Goal: Find specific page/section: Find specific page/section

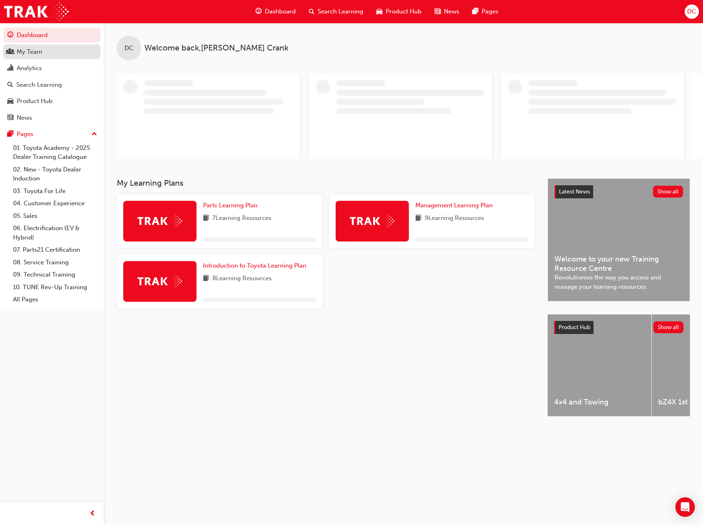
click at [19, 48] on div "My Team" at bounding box center [30, 51] width 26 height 9
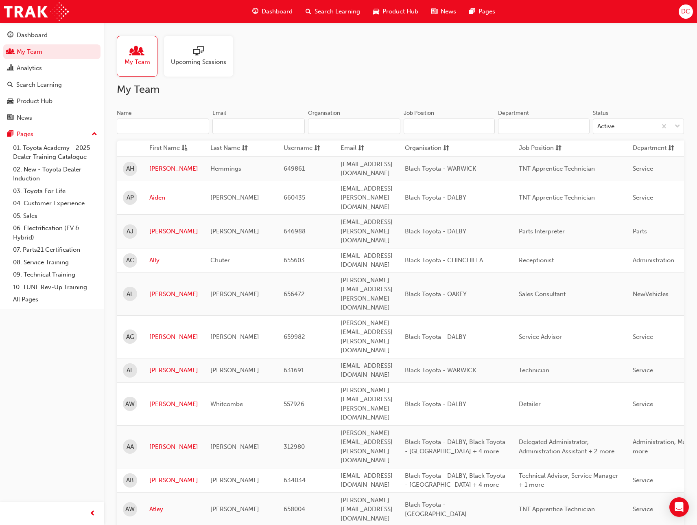
click at [446, 126] on input "Job Position" at bounding box center [449, 125] width 91 height 15
type input "a"
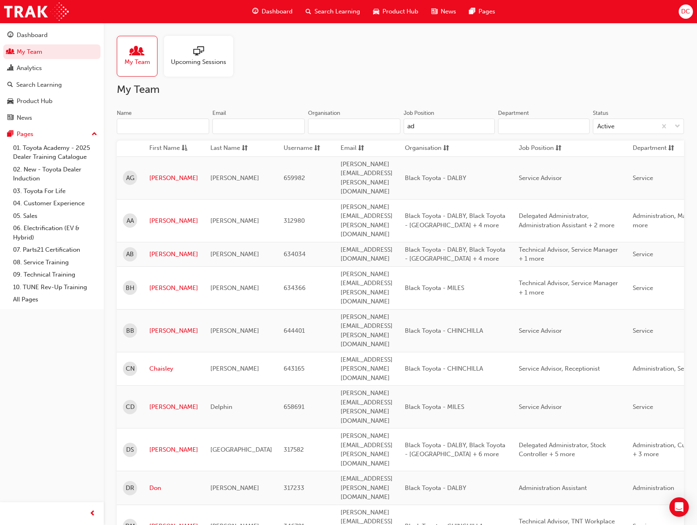
type input "a"
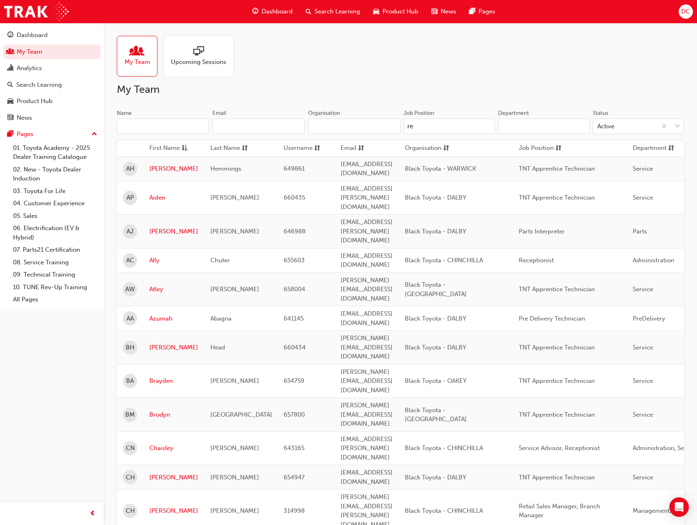
type input "rec"
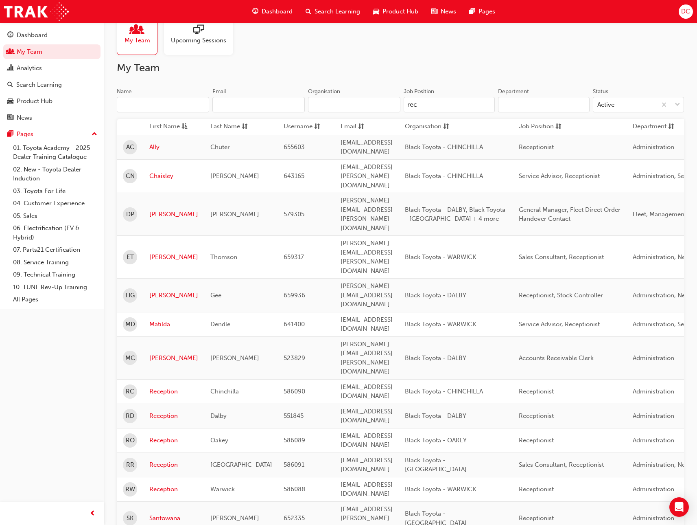
scroll to position [41, 0]
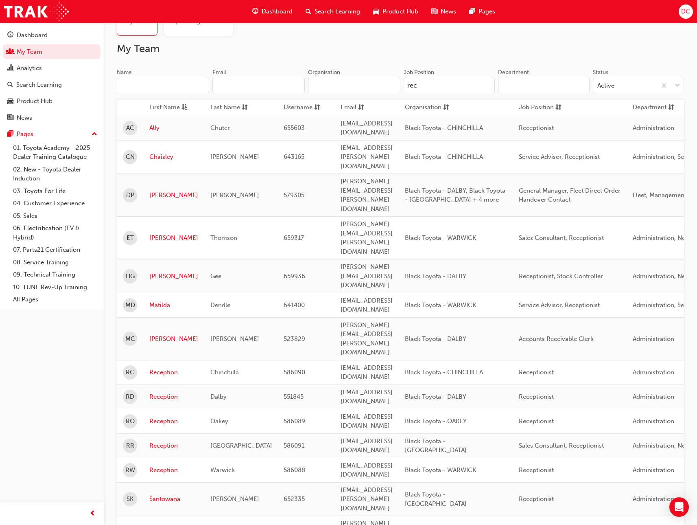
drag, startPoint x: 424, startPoint y: 89, endPoint x: 402, endPoint y: 85, distance: 22.7
click at [402, 85] on div "Job Position rec Department Status Active" at bounding box center [543, 84] width 284 height 32
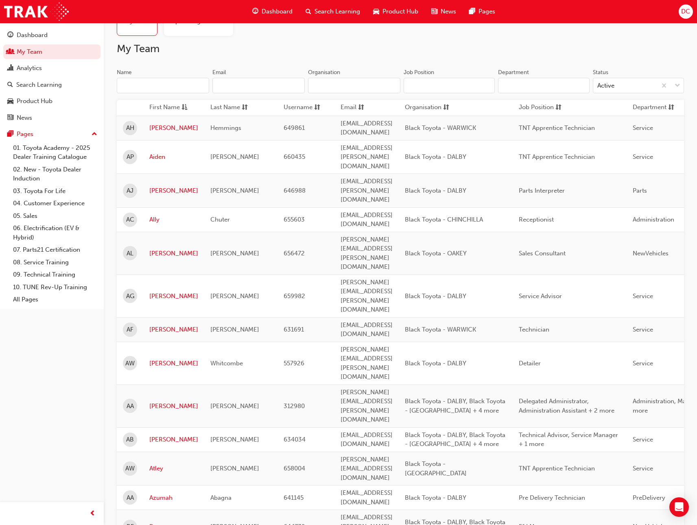
click at [169, 87] on input "Name" at bounding box center [163, 85] width 92 height 15
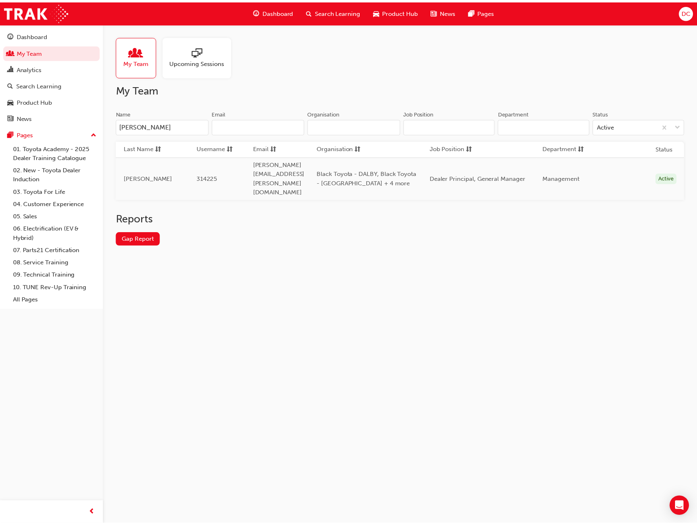
scroll to position [0, 136]
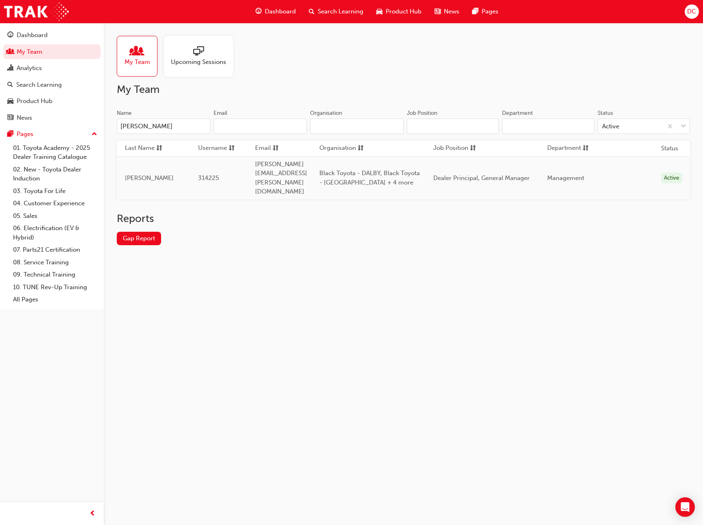
type input "[PERSON_NAME]"
click at [517, 130] on input "Department" at bounding box center [548, 125] width 92 height 15
type input "man"
click at [157, 129] on input "[PERSON_NAME]" at bounding box center [164, 125] width 94 height 15
type input "j"
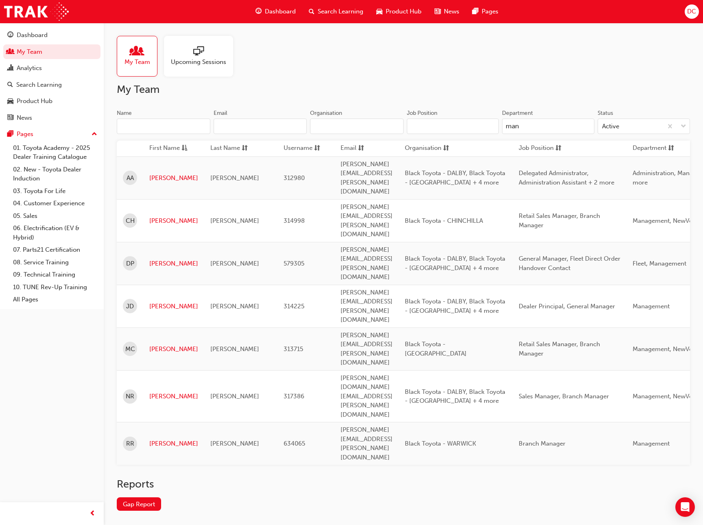
click at [539, 127] on input "man" at bounding box center [548, 125] width 92 height 15
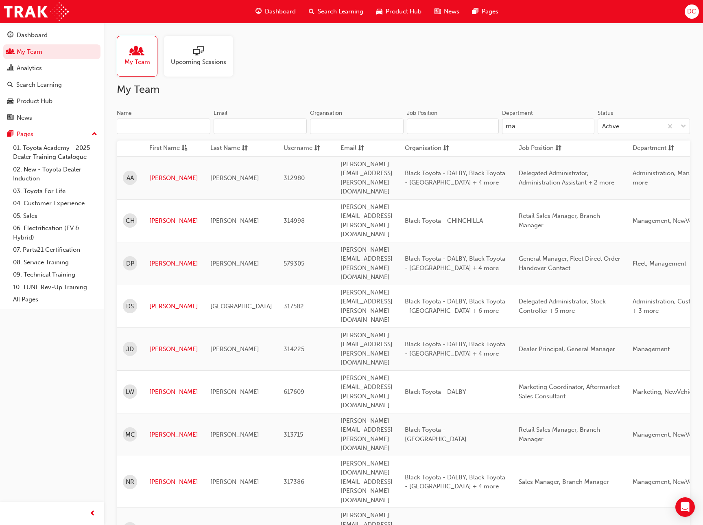
type input "m"
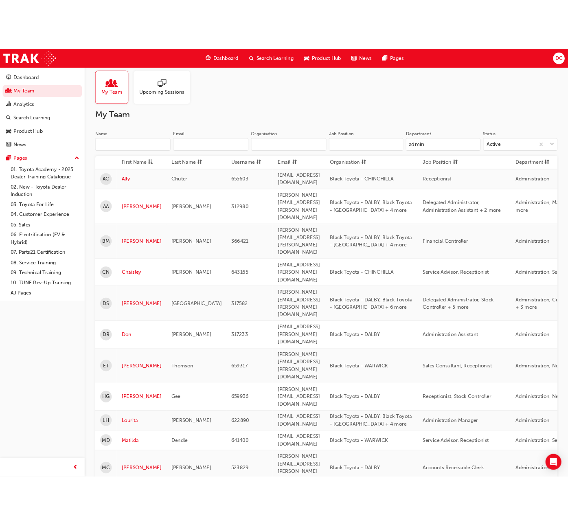
scroll to position [0, 0]
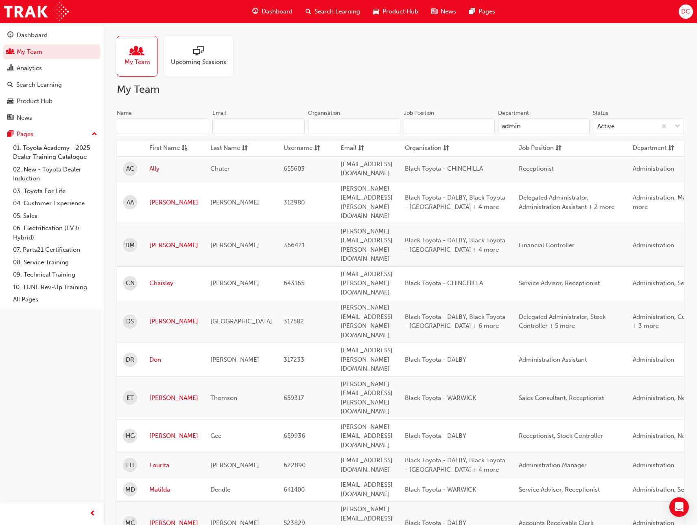
type input "admin"
click at [366, 127] on input "Organisation" at bounding box center [354, 125] width 92 height 15
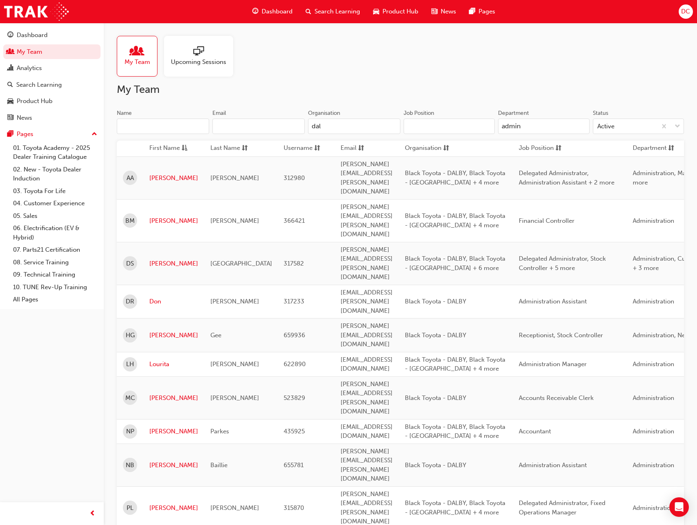
click at [333, 129] on input "dal" at bounding box center [354, 125] width 92 height 15
type input "d"
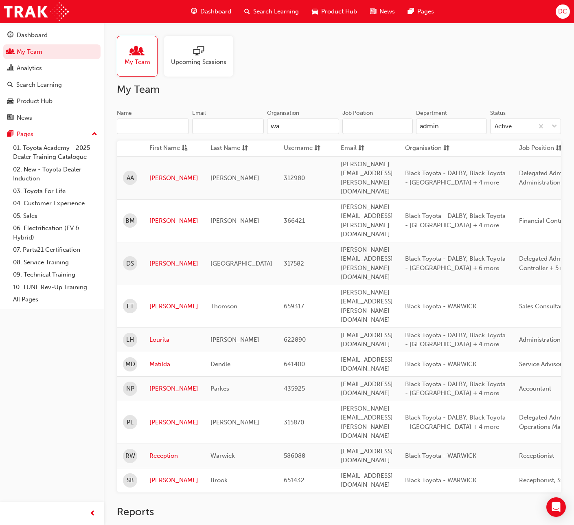
click at [309, 127] on input "wa" at bounding box center [303, 125] width 72 height 15
type input "w"
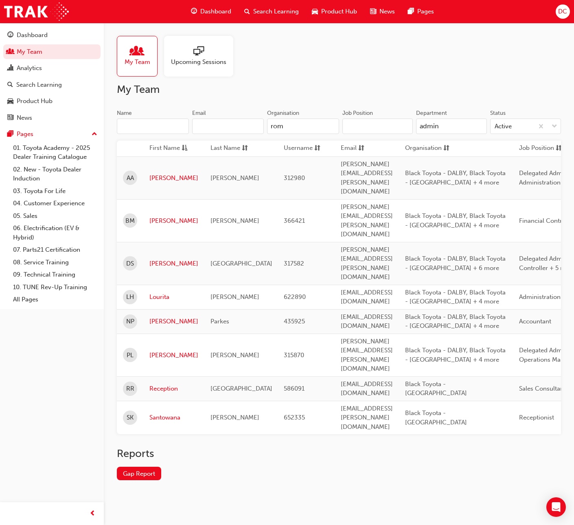
click at [291, 125] on input "rom" at bounding box center [303, 125] width 72 height 15
type input "r"
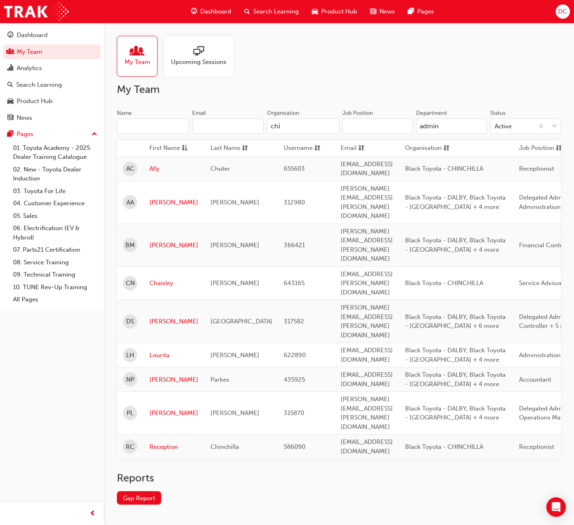
click at [296, 123] on input "chi" at bounding box center [303, 125] width 72 height 15
type input "c"
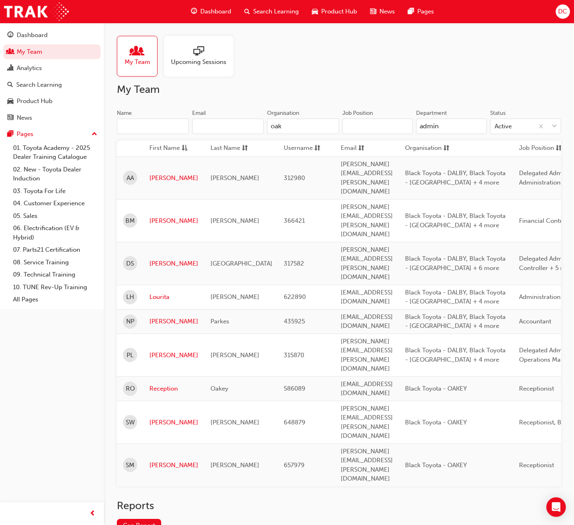
click at [302, 129] on input "oak" at bounding box center [303, 125] width 72 height 15
type input "o"
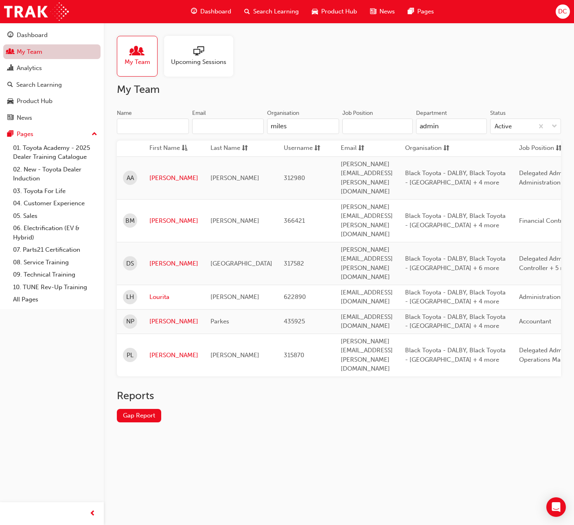
click at [30, 51] on link "My Team" at bounding box center [51, 51] width 97 height 15
click at [302, 125] on input "miles" at bounding box center [303, 125] width 72 height 15
type input "m"
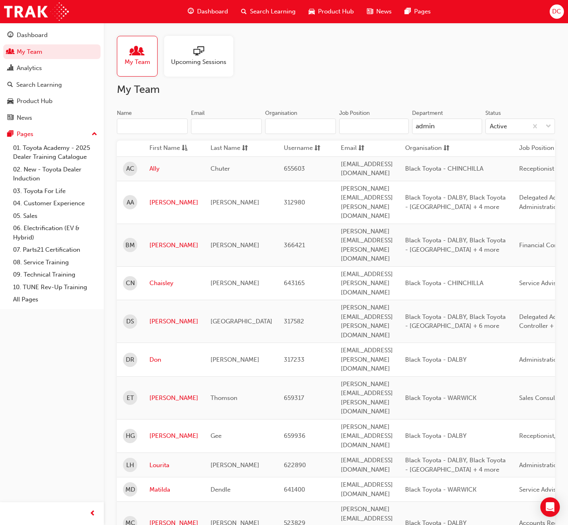
click at [447, 130] on input "admin" at bounding box center [447, 125] width 70 height 15
type input "a"
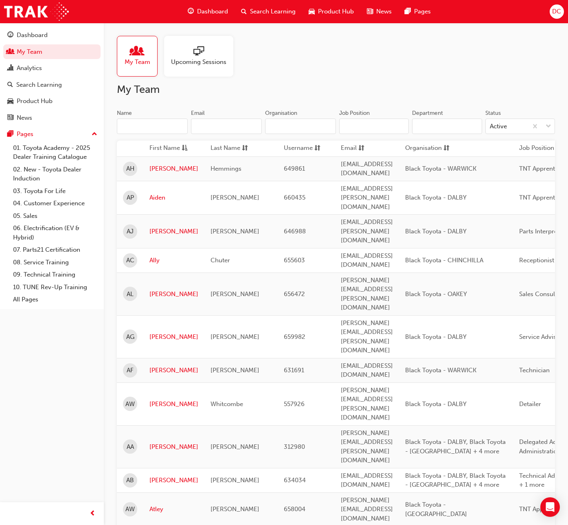
click at [131, 125] on input "Name" at bounding box center [152, 125] width 71 height 15
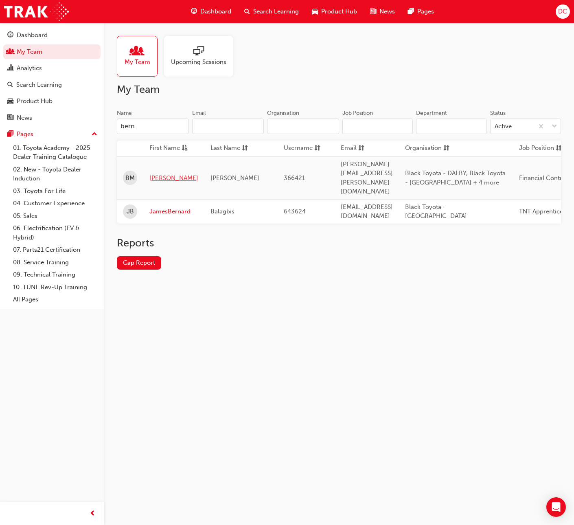
type input "bern"
click at [159, 173] on link "[PERSON_NAME]" at bounding box center [173, 177] width 49 height 9
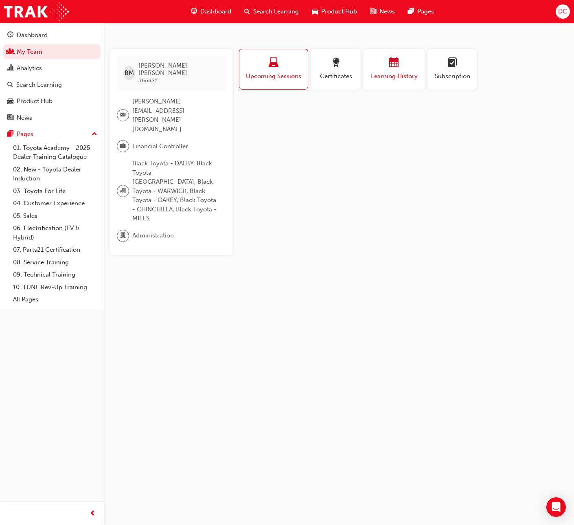
click at [401, 71] on div "Learning History" at bounding box center [394, 69] width 49 height 23
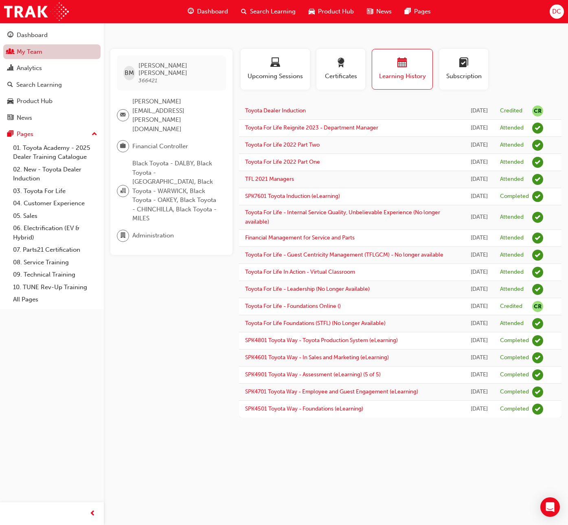
click at [36, 53] on link "My Team" at bounding box center [51, 51] width 97 height 15
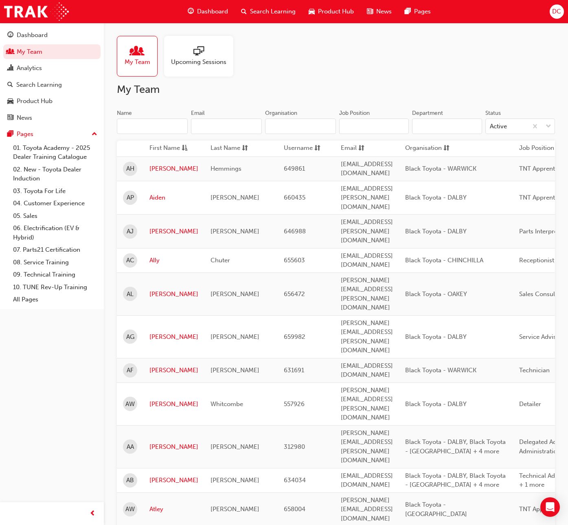
click at [436, 125] on input "Department" at bounding box center [447, 125] width 70 height 15
click at [155, 128] on input "Name" at bounding box center [152, 125] width 71 height 15
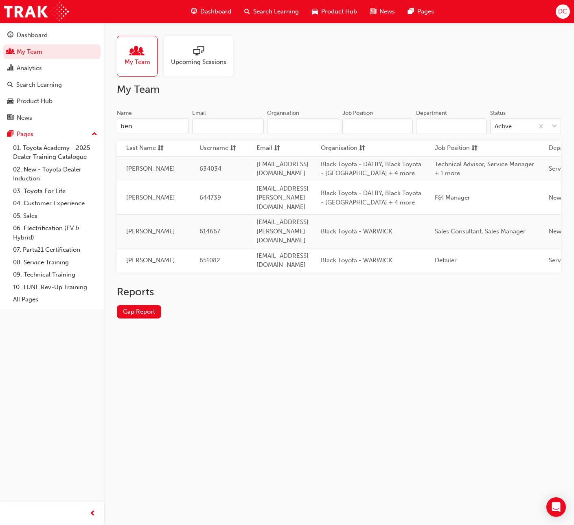
scroll to position [0, 88]
click at [142, 126] on input "ben" at bounding box center [153, 125] width 72 height 15
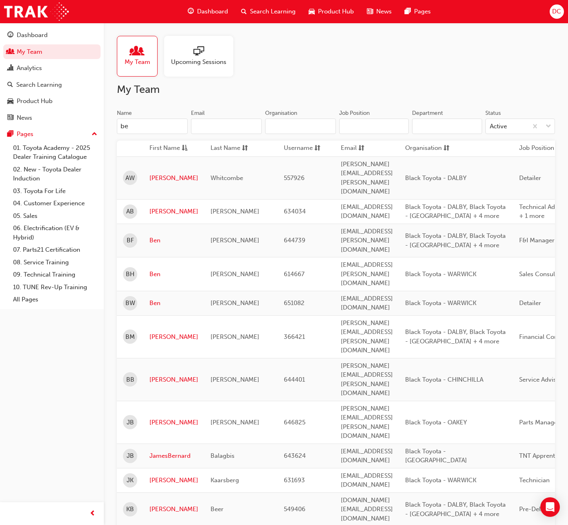
type input "b"
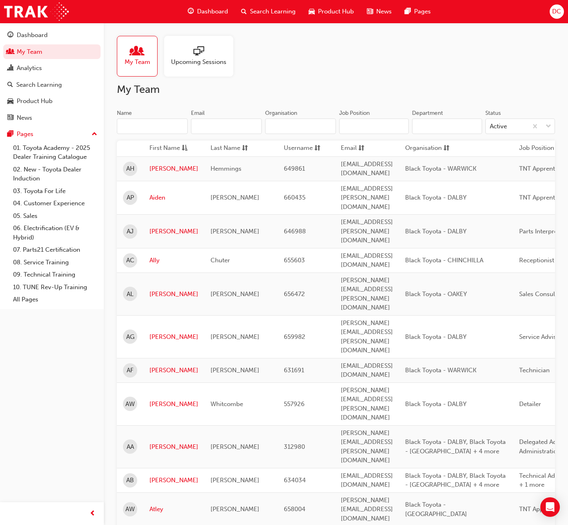
click at [420, 128] on input "Department" at bounding box center [447, 125] width 70 height 15
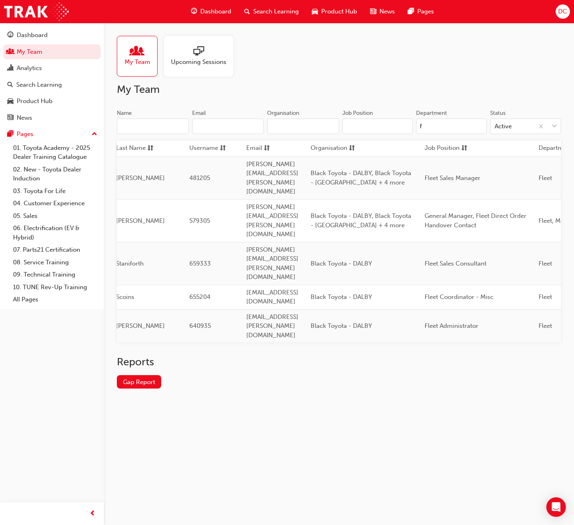
scroll to position [0, 92]
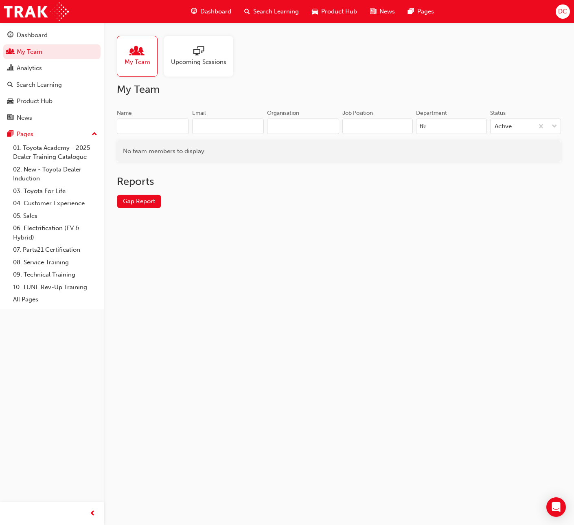
type input "f"
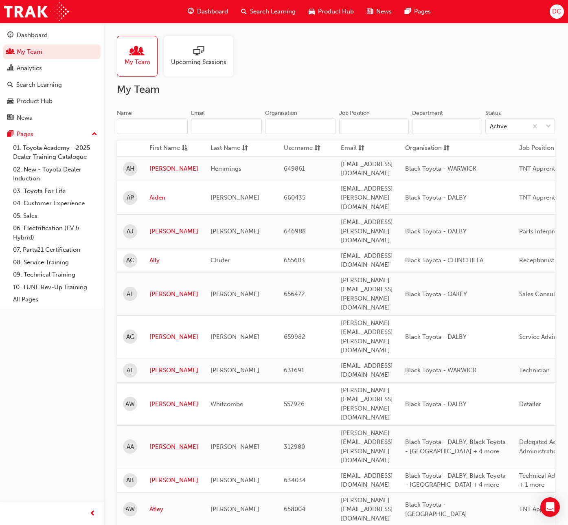
click at [136, 127] on input "Name" at bounding box center [152, 125] width 71 height 15
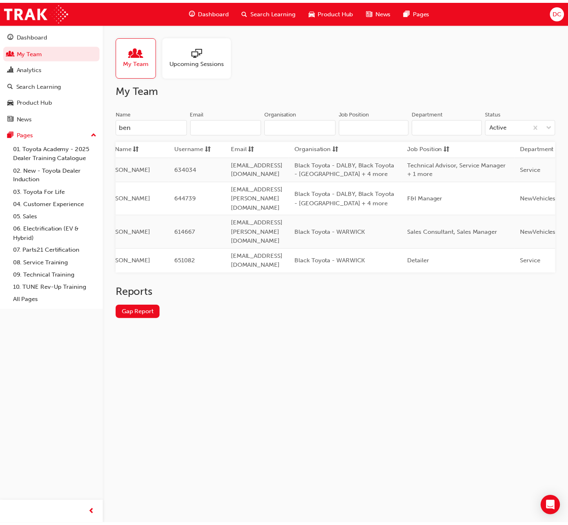
scroll to position [0, 120]
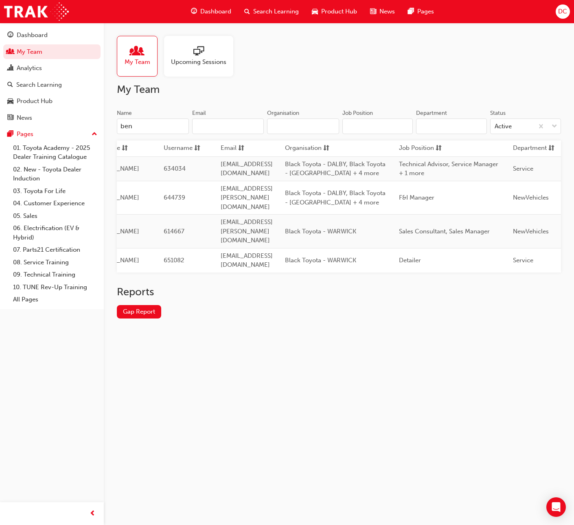
type input "ben"
click at [365, 127] on input "Job Position" at bounding box center [377, 125] width 71 height 15
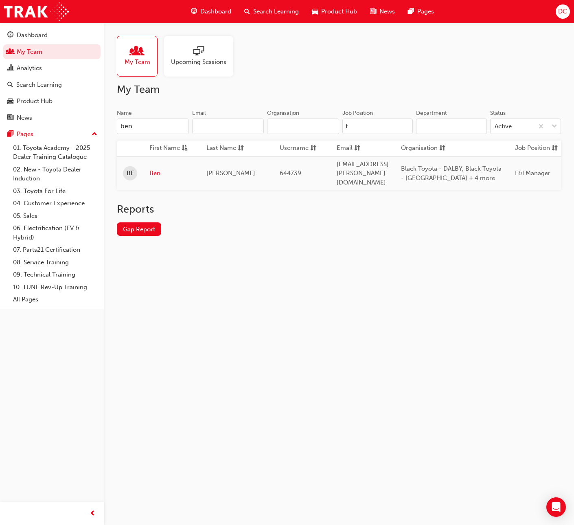
type input "f"
click at [148, 129] on input "ben" at bounding box center [153, 125] width 72 height 15
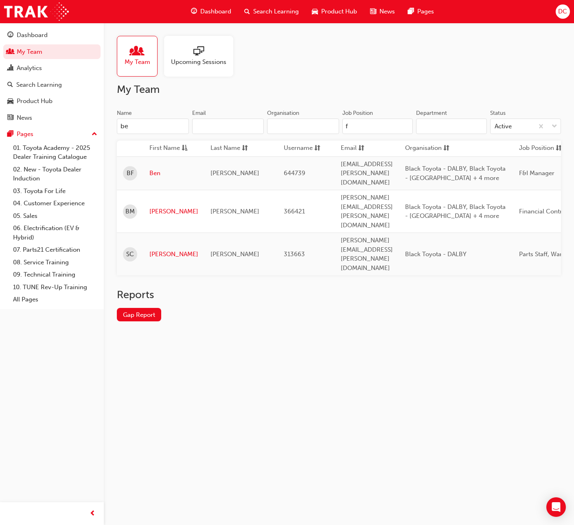
type input "b"
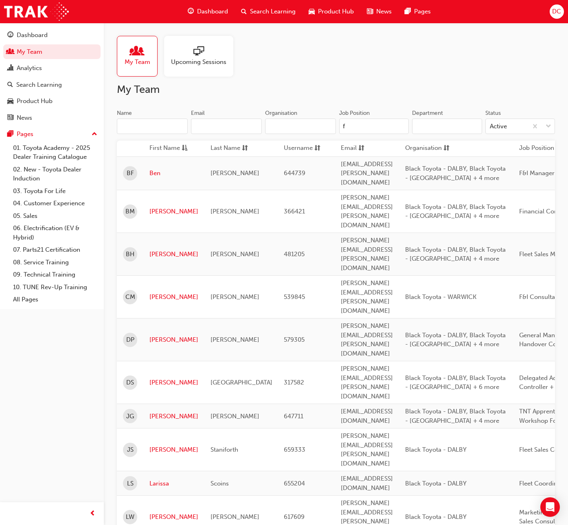
click at [355, 129] on input "f" at bounding box center [374, 125] width 70 height 15
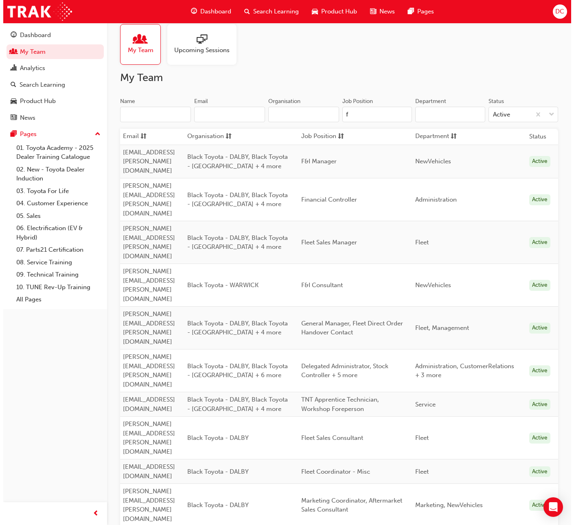
scroll to position [0, 0]
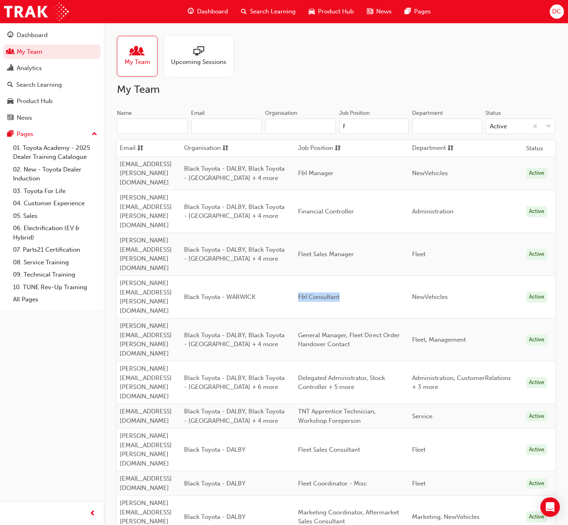
drag, startPoint x: 375, startPoint y: 241, endPoint x: 335, endPoint y: 237, distance: 40.1
click at [335, 293] on span "F&I Consultant" at bounding box center [319, 296] width 42 height 7
copy span "F&I Consultant"
drag, startPoint x: 346, startPoint y: 126, endPoint x: 336, endPoint y: 126, distance: 10.2
click at [336, 126] on div "Job Position f Department Status Active" at bounding box center [445, 125] width 219 height 32
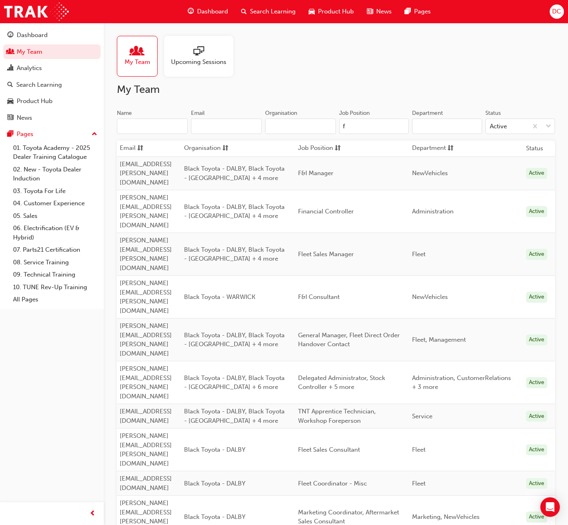
paste input "F&I Consultant"
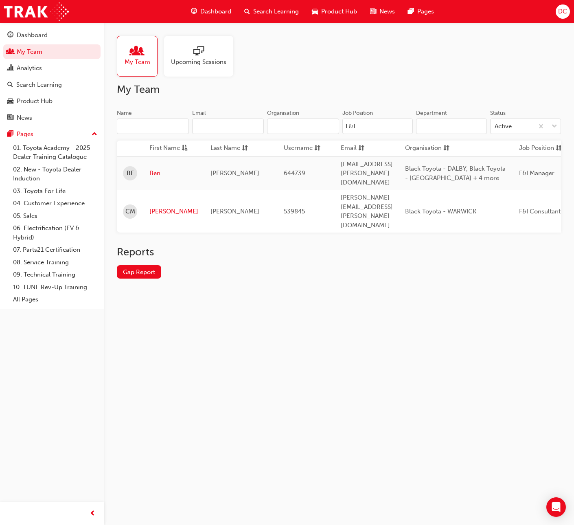
click at [368, 130] on input "F&I" at bounding box center [377, 125] width 71 height 15
type input "F"
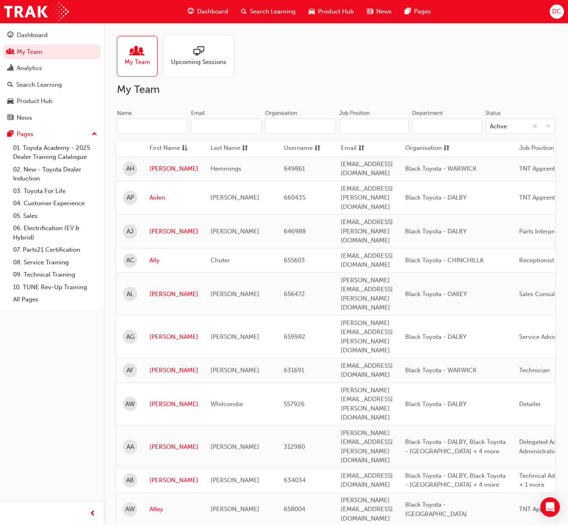
click at [141, 126] on input "Name" at bounding box center [152, 125] width 71 height 15
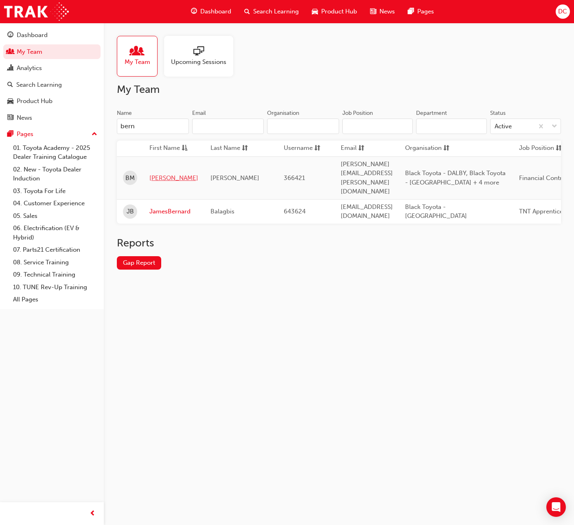
type input "bern"
click at [166, 173] on link "[PERSON_NAME]" at bounding box center [173, 177] width 49 height 9
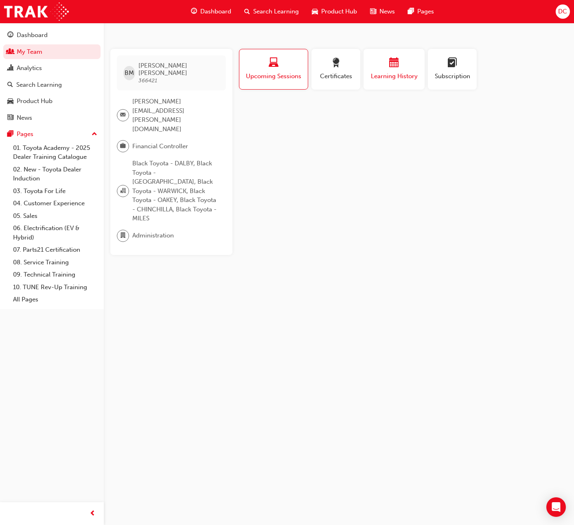
click at [381, 70] on div "Learning History" at bounding box center [394, 69] width 49 height 23
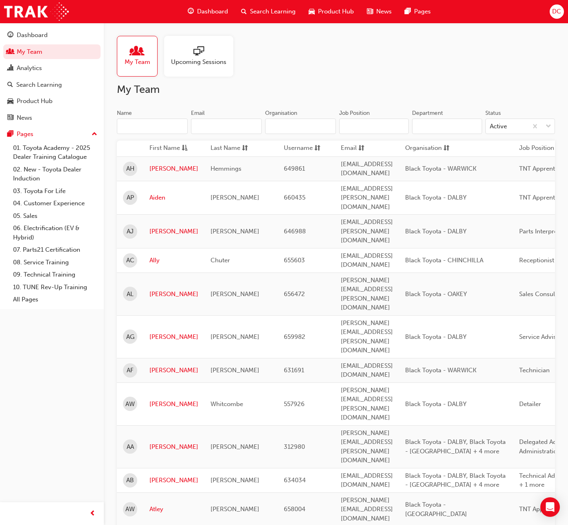
click at [134, 126] on input "Name" at bounding box center [152, 125] width 71 height 15
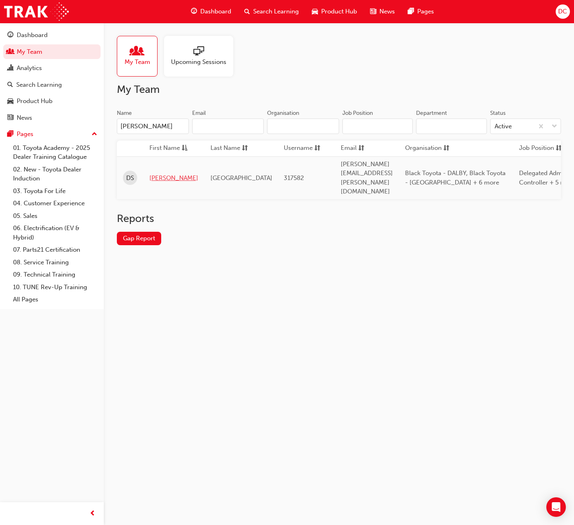
type input "[PERSON_NAME]"
click at [154, 173] on link "[PERSON_NAME]" at bounding box center [173, 177] width 49 height 9
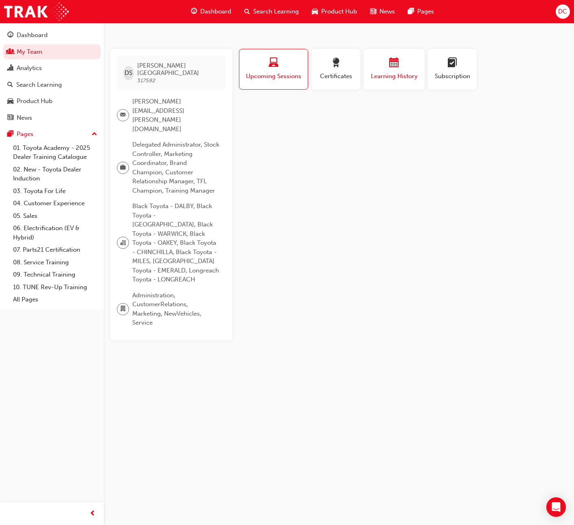
click at [388, 66] on div "button" at bounding box center [394, 64] width 49 height 13
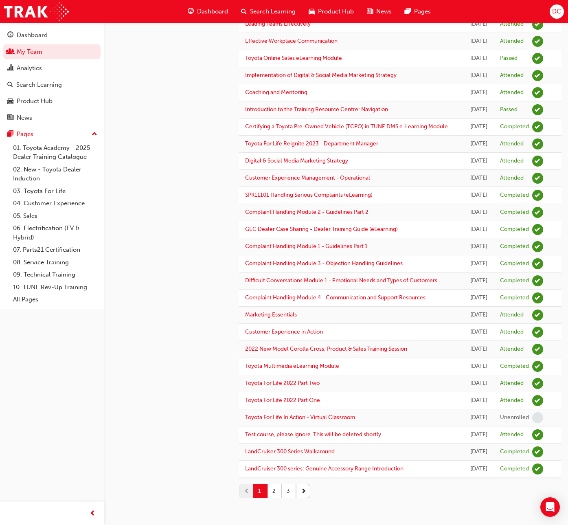
scroll to position [758, 0]
click at [272, 491] on button "2" at bounding box center [274, 491] width 14 height 14
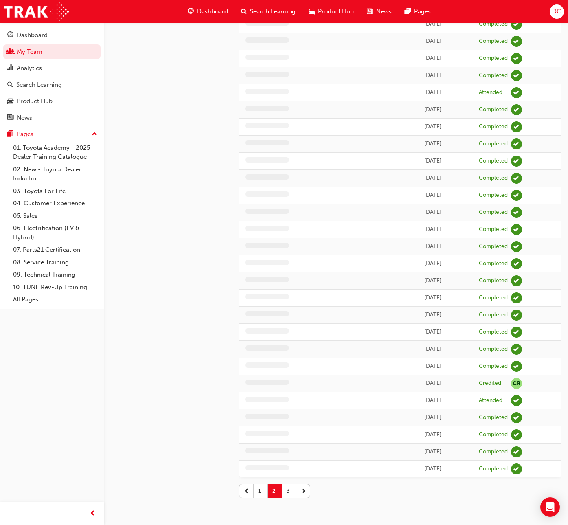
scroll to position [656, 0]
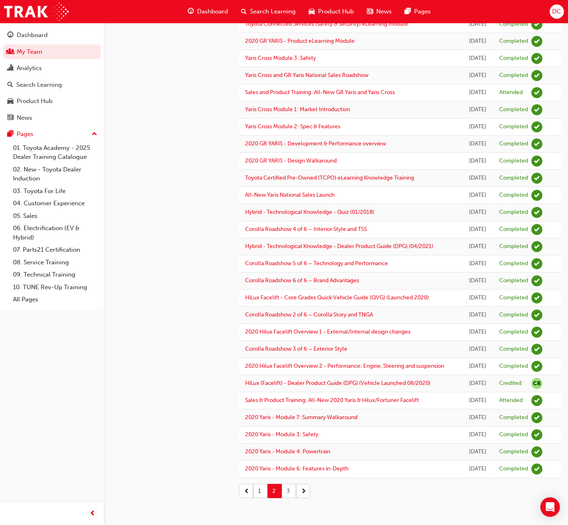
click at [293, 489] on button "3" at bounding box center [289, 491] width 14 height 14
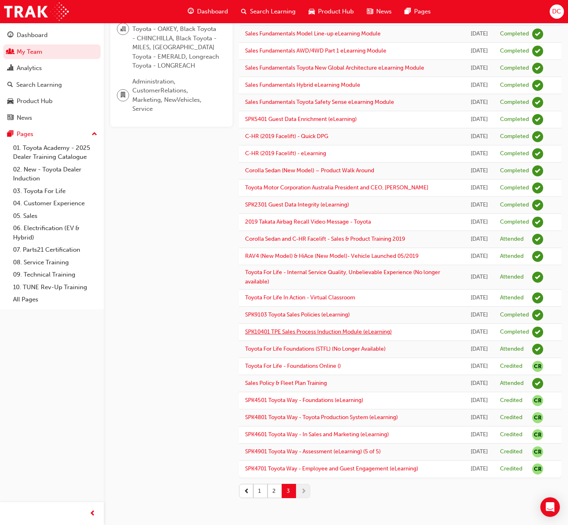
scroll to position [397, 0]
click at [272, 491] on button "2" at bounding box center [274, 491] width 14 height 14
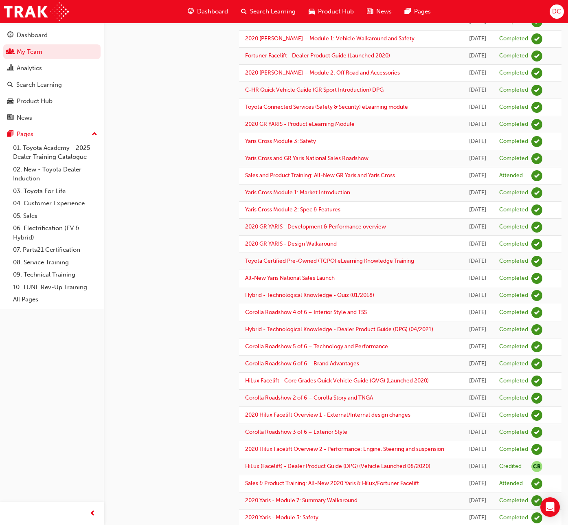
scroll to position [656, 0]
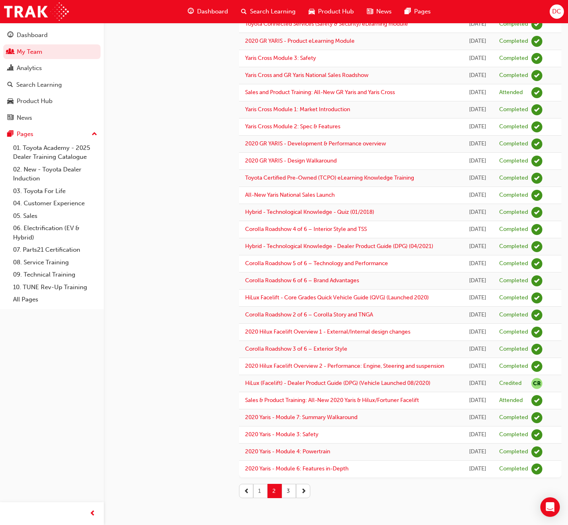
click at [259, 488] on button "1" at bounding box center [260, 491] width 14 height 14
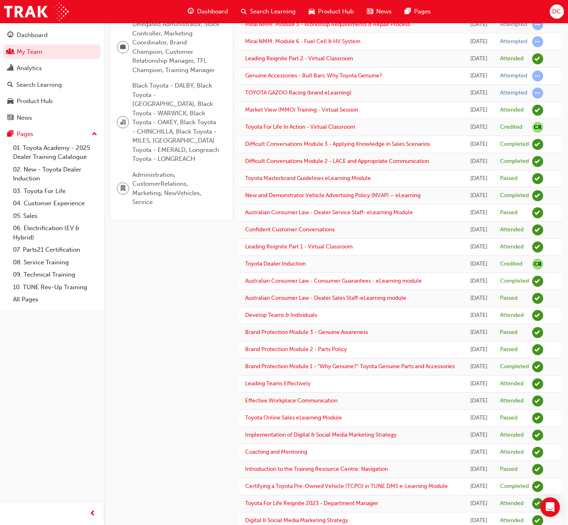
scroll to position [0, 0]
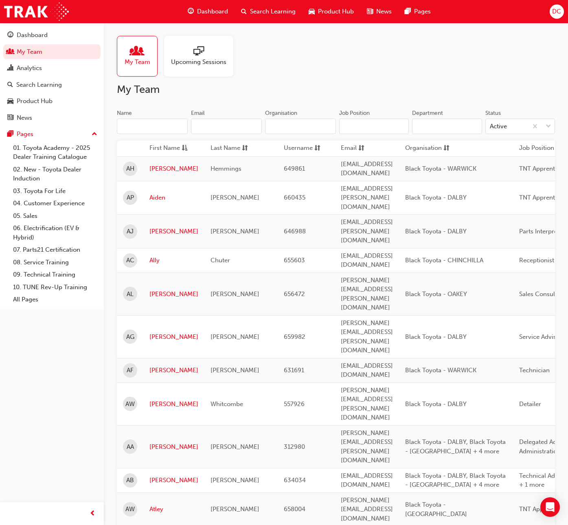
click at [423, 128] on input "Department" at bounding box center [447, 125] width 70 height 15
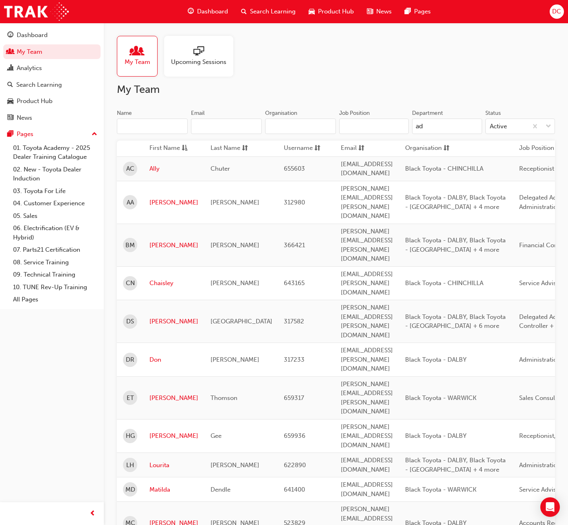
type input "a"
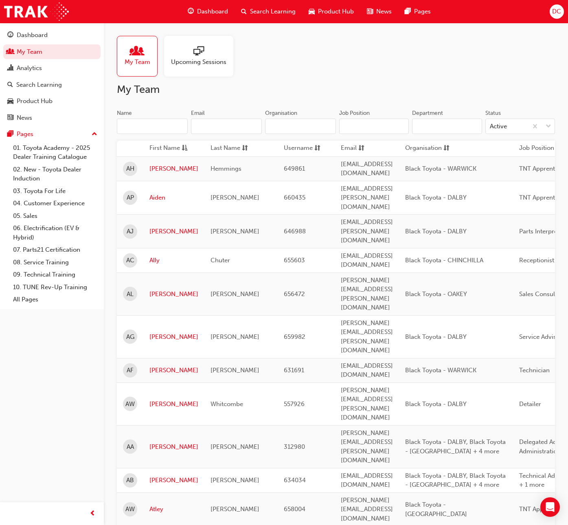
click at [156, 125] on input "Name" at bounding box center [152, 125] width 71 height 15
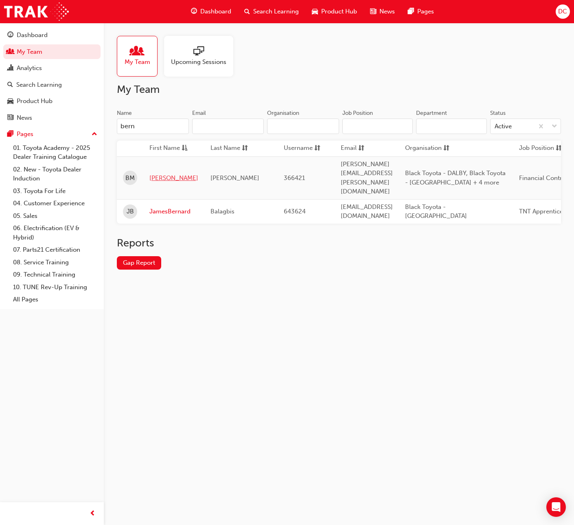
type input "bern"
click at [159, 173] on link "[PERSON_NAME]" at bounding box center [173, 177] width 49 height 9
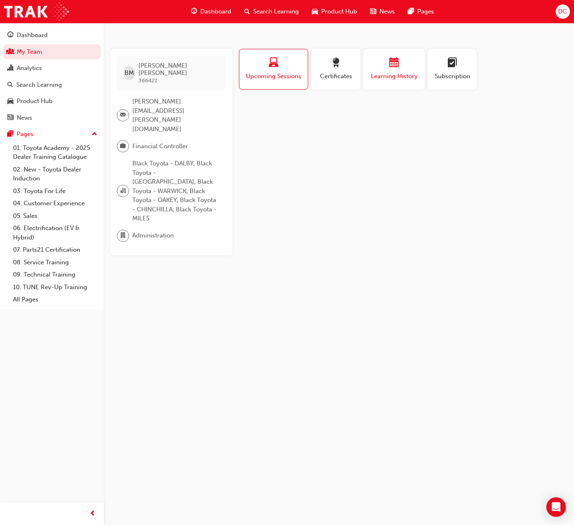
click at [391, 65] on span "calendar-icon" at bounding box center [394, 63] width 10 height 11
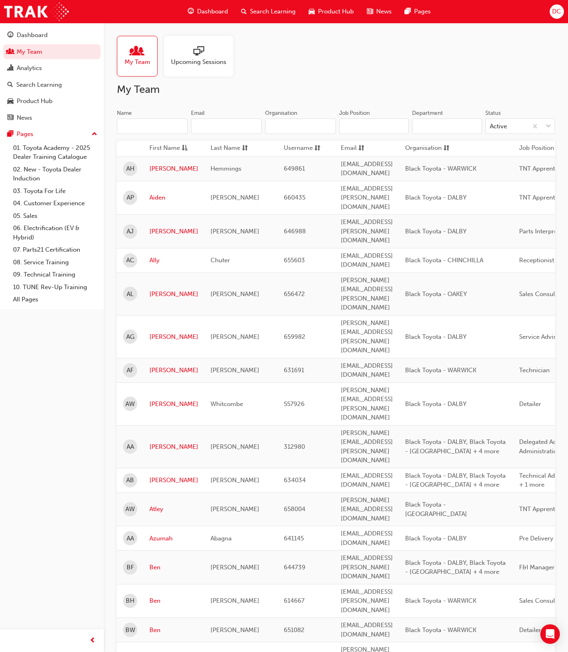
click at [134, 127] on input "Name" at bounding box center [152, 125] width 71 height 15
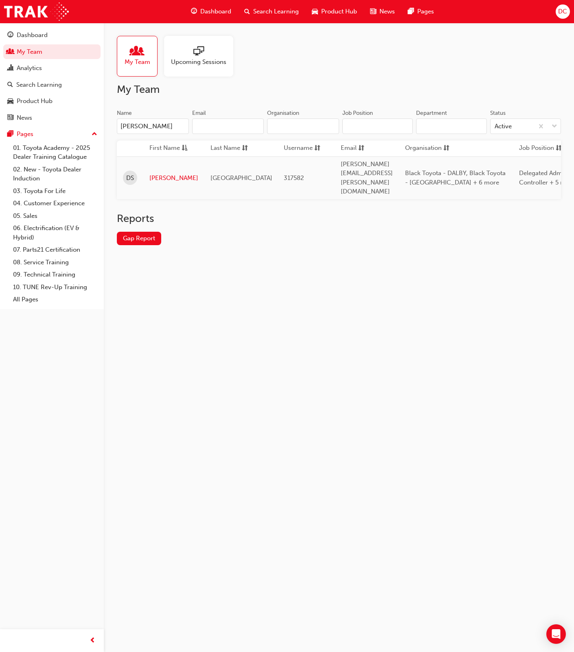
type input "[PERSON_NAME]"
click at [163, 173] on link "[PERSON_NAME]" at bounding box center [173, 177] width 49 height 9
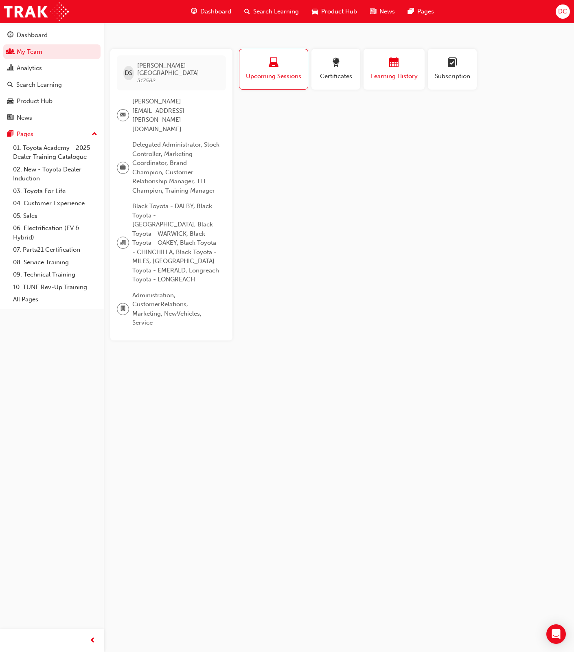
click at [392, 77] on span "Learning History" at bounding box center [394, 76] width 49 height 9
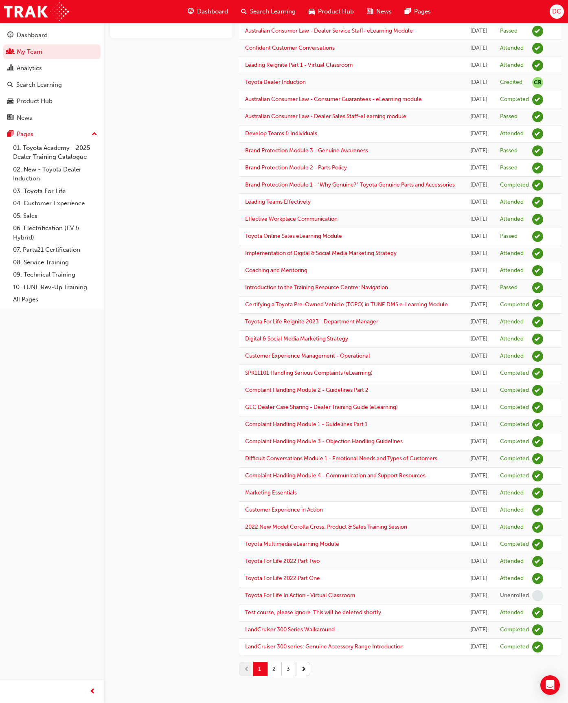
scroll to position [581, 0]
click at [276, 524] on button "2" at bounding box center [274, 669] width 14 height 14
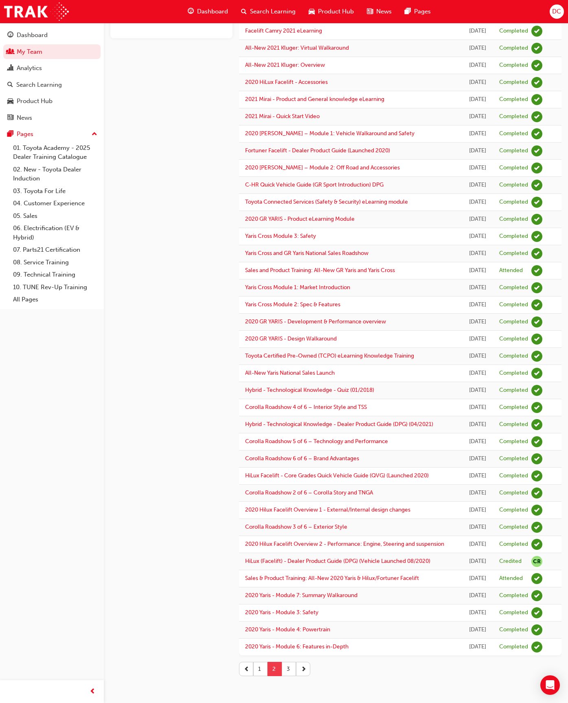
scroll to position [478, 0]
click at [287, 524] on button "3" at bounding box center [289, 669] width 14 height 14
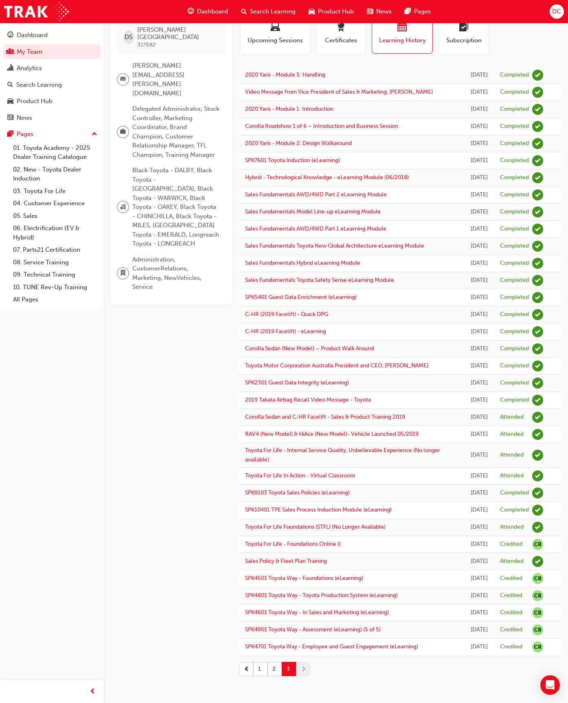
scroll to position [219, 0]
click at [274, 524] on button "2" at bounding box center [274, 669] width 14 height 14
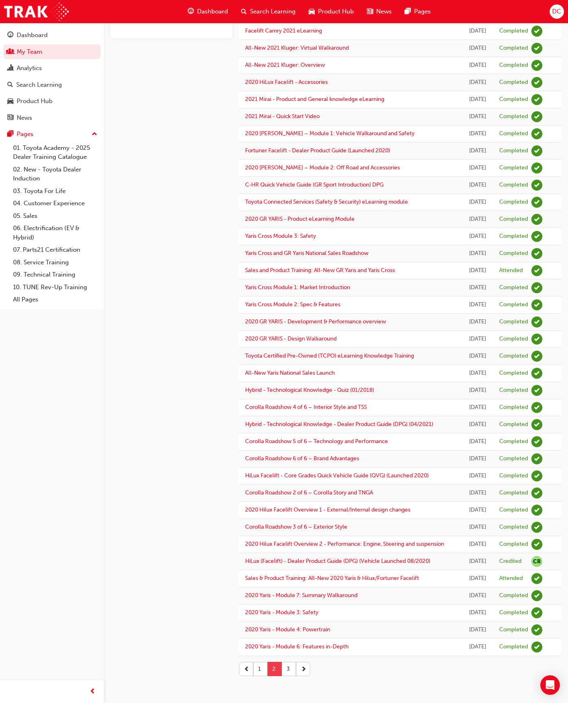
scroll to position [478, 0]
click at [258, 524] on button "1" at bounding box center [260, 669] width 14 height 14
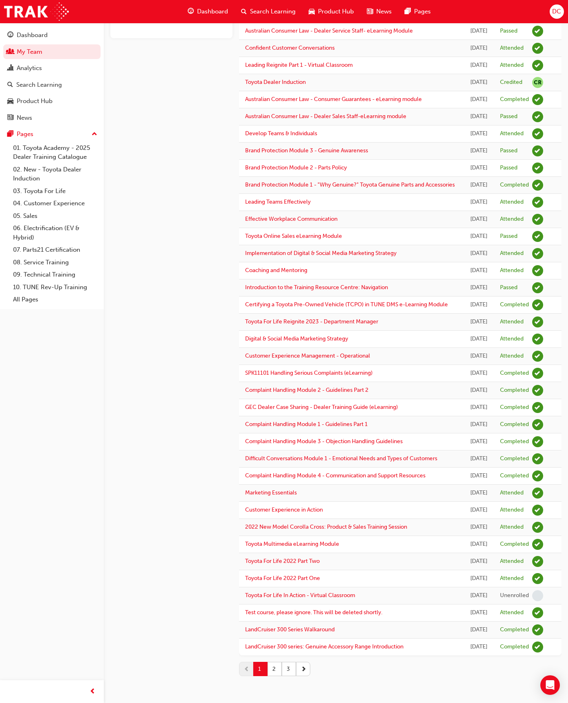
scroll to position [581, 0]
click at [275, 524] on button "2" at bounding box center [274, 669] width 14 height 14
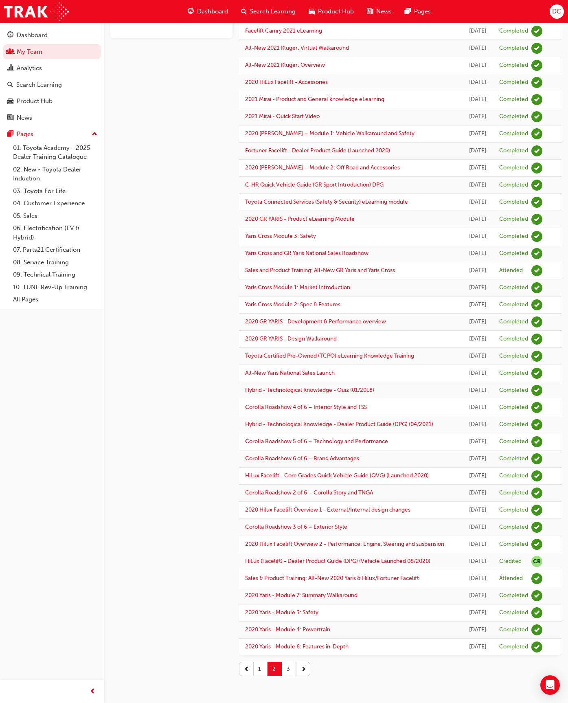
scroll to position [478, 0]
click at [287, 524] on button "3" at bounding box center [289, 669] width 14 height 14
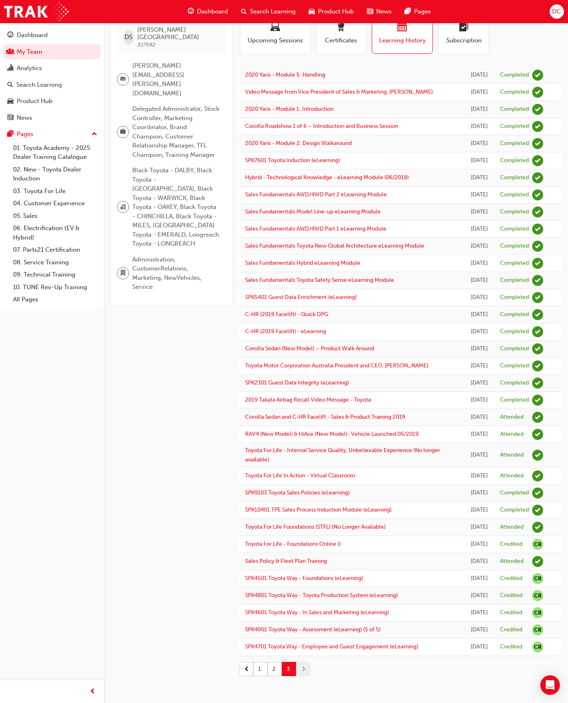
scroll to position [219, 0]
click at [261, 524] on button "1" at bounding box center [260, 669] width 14 height 14
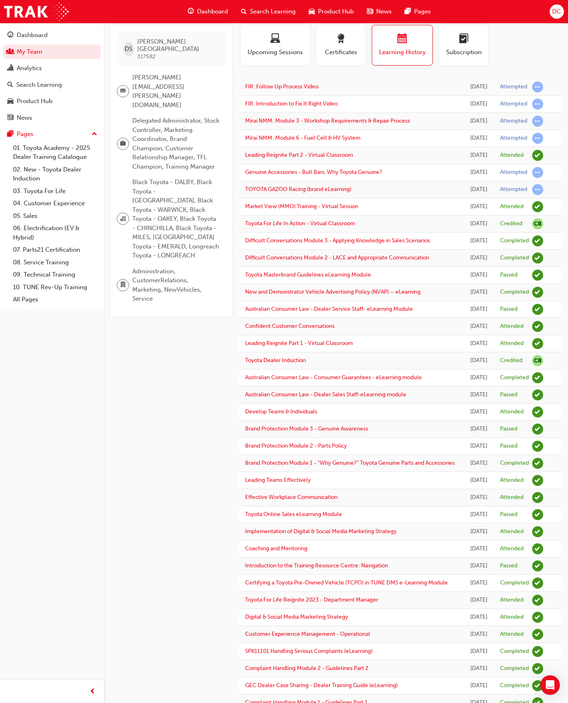
scroll to position [0, 0]
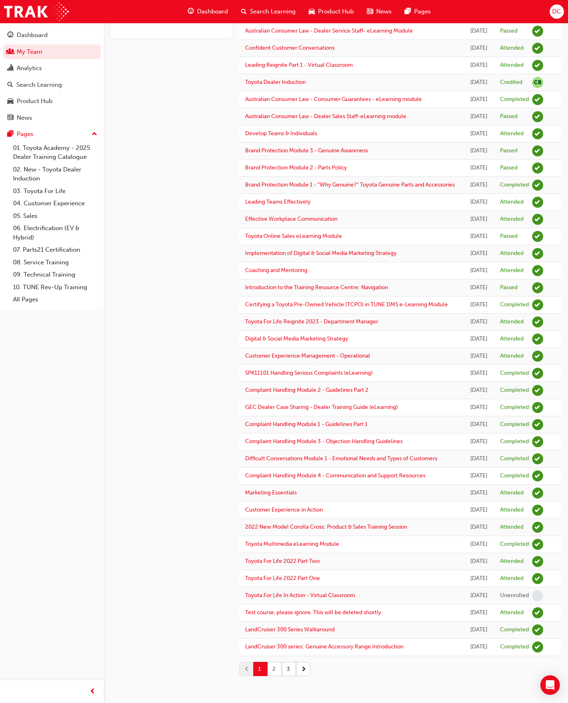
click at [272, 524] on button "2" at bounding box center [274, 669] width 14 height 14
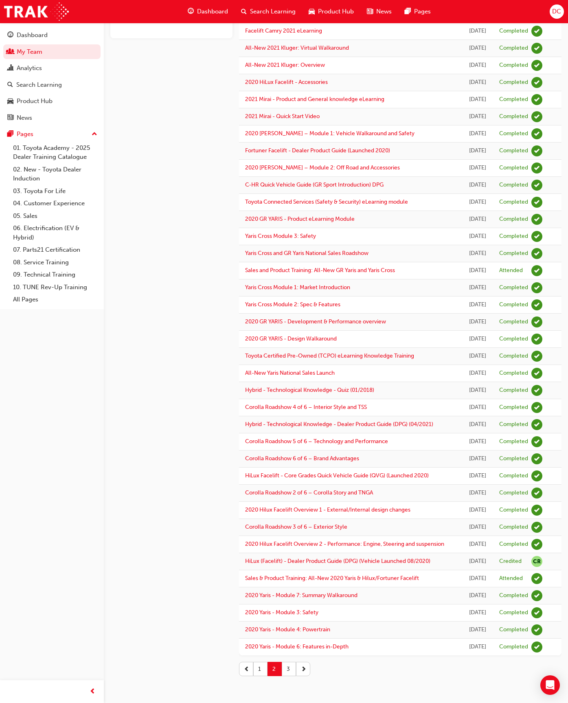
scroll to position [478, 0]
click at [288, 524] on button "3" at bounding box center [289, 669] width 14 height 14
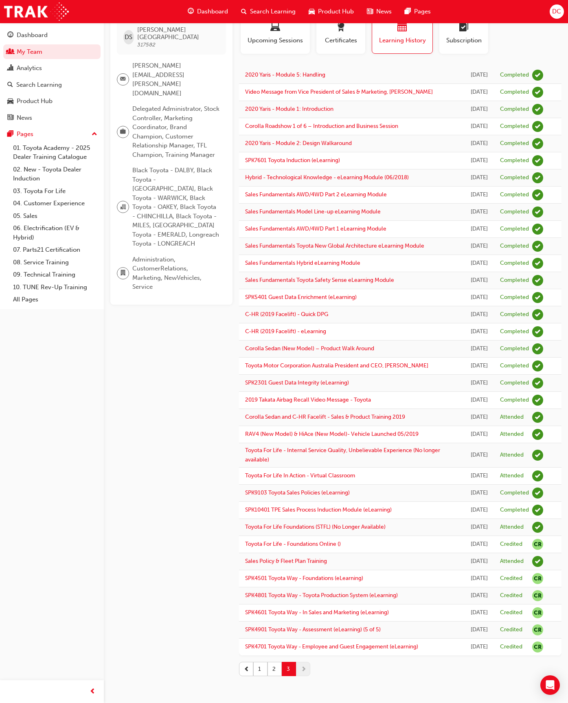
scroll to position [219, 0]
click at [274, 524] on button "2" at bounding box center [274, 669] width 14 height 14
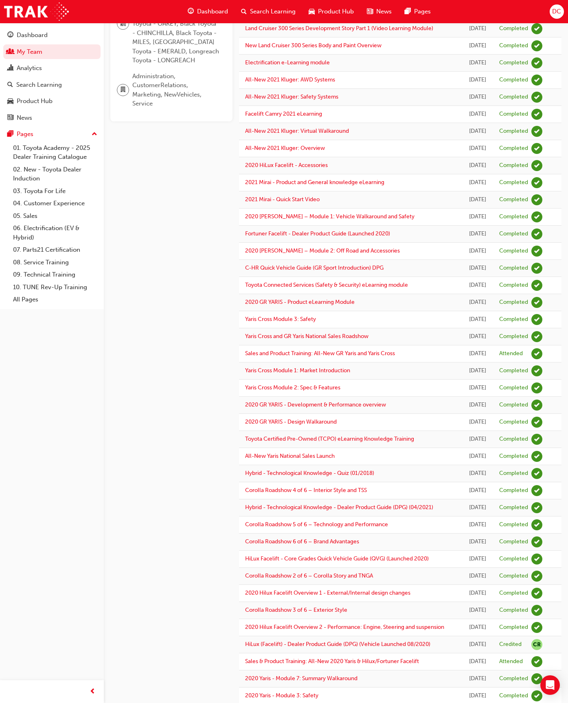
scroll to position [478, 0]
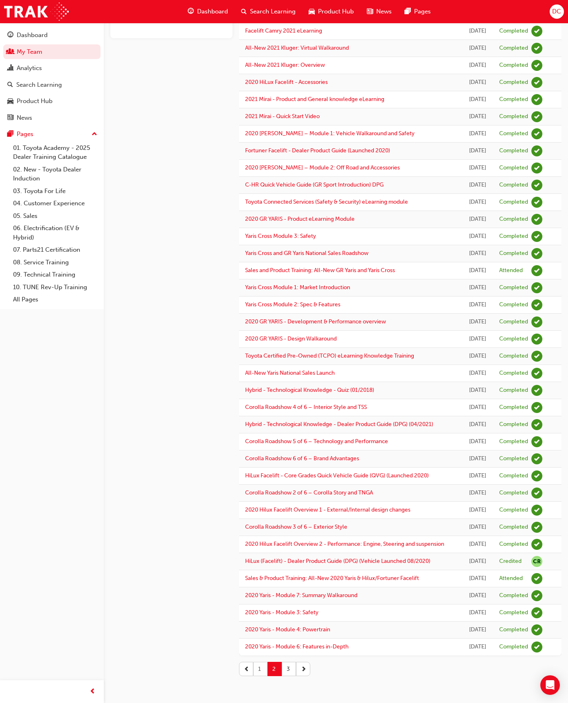
click at [261, 524] on button "1" at bounding box center [260, 669] width 14 height 14
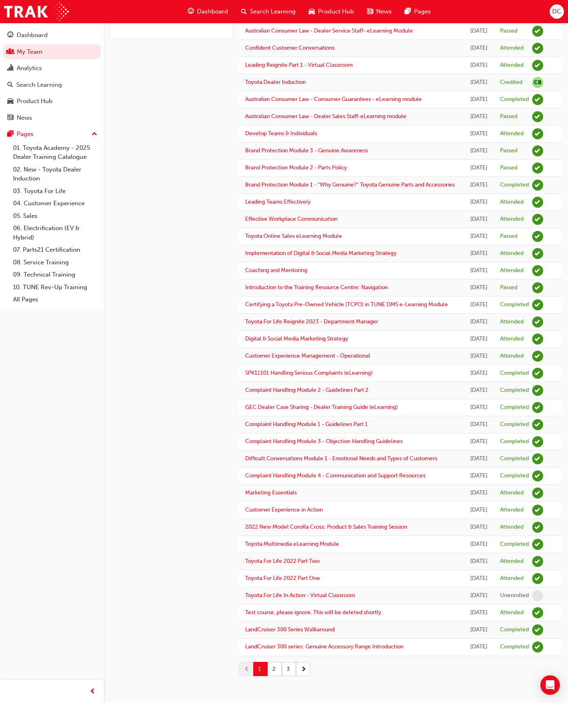
scroll to position [581, 0]
drag, startPoint x: 271, startPoint y: 669, endPoint x: 271, endPoint y: 662, distance: 7.3
click at [271, 524] on button "2" at bounding box center [274, 669] width 14 height 14
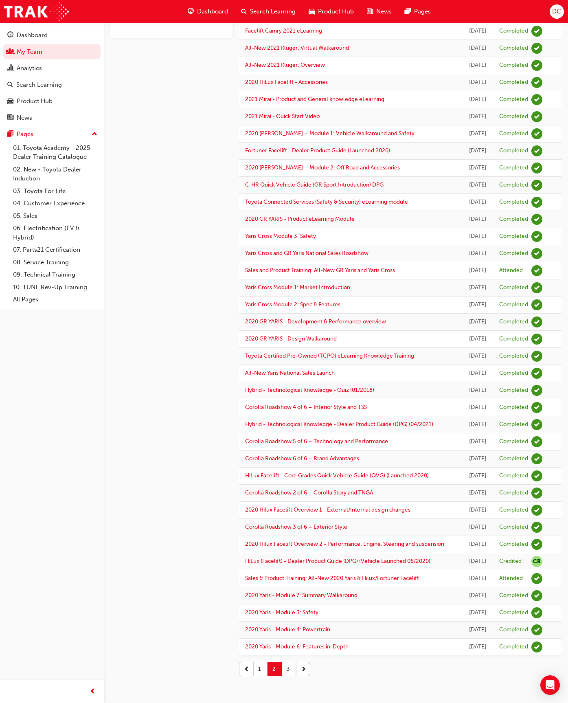
scroll to position [478, 0]
click at [262, 524] on button "1" at bounding box center [260, 669] width 14 height 14
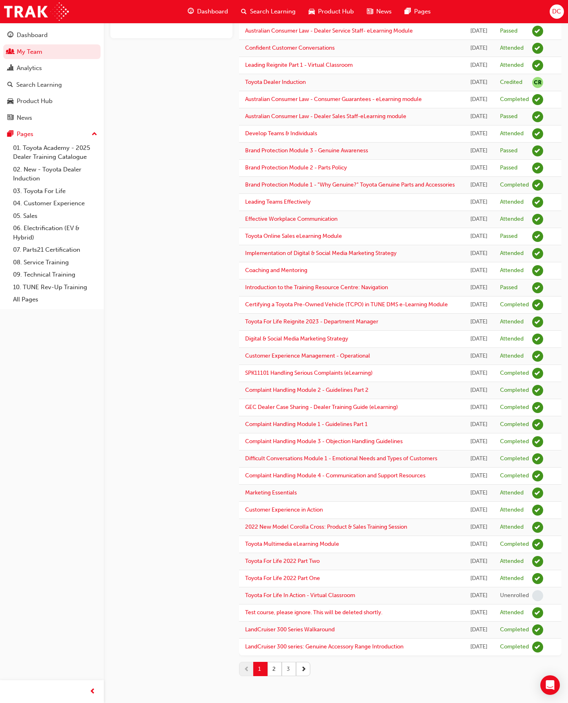
click at [289, 524] on button "3" at bounding box center [289, 669] width 14 height 14
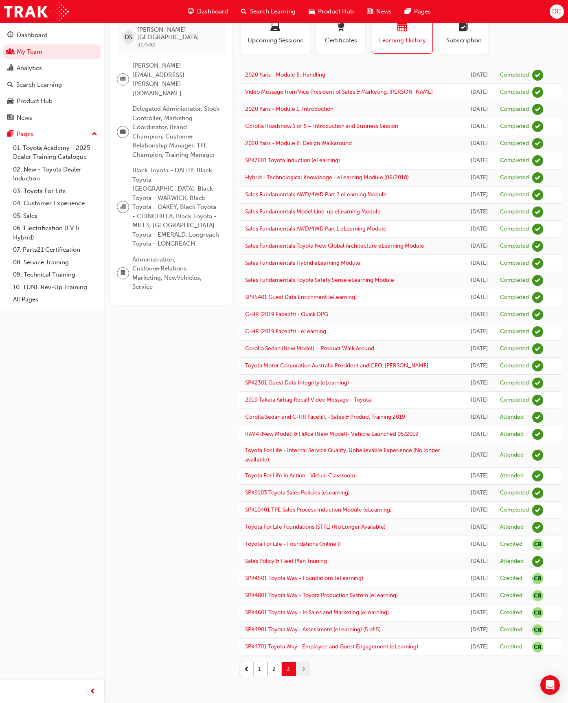
scroll to position [219, 0]
click at [276, 524] on button "2" at bounding box center [274, 669] width 14 height 14
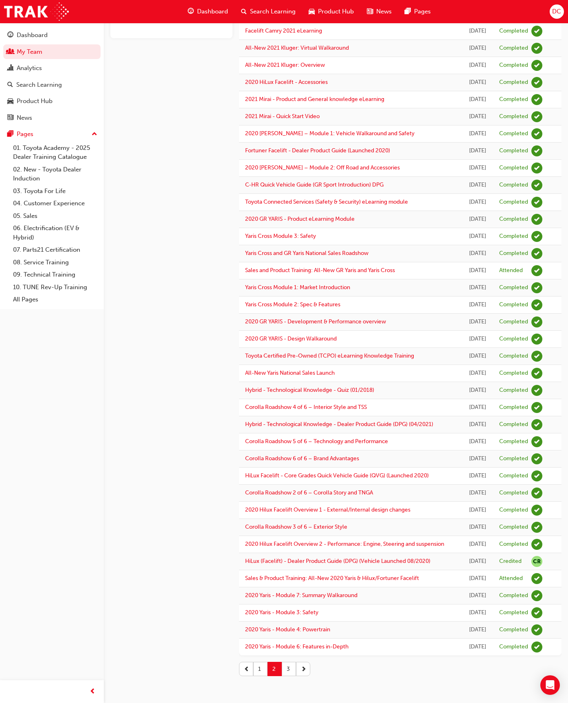
scroll to position [478, 0]
click at [261, 524] on button "1" at bounding box center [260, 669] width 14 height 14
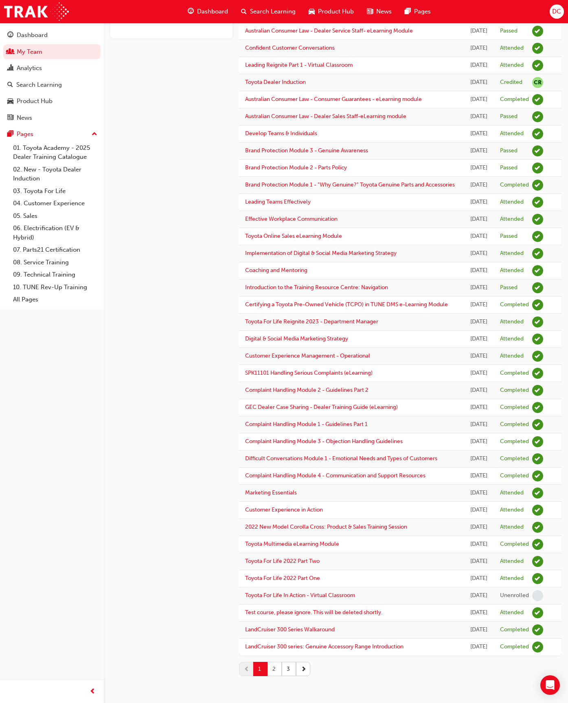
click at [273, 524] on button "2" at bounding box center [274, 669] width 14 height 14
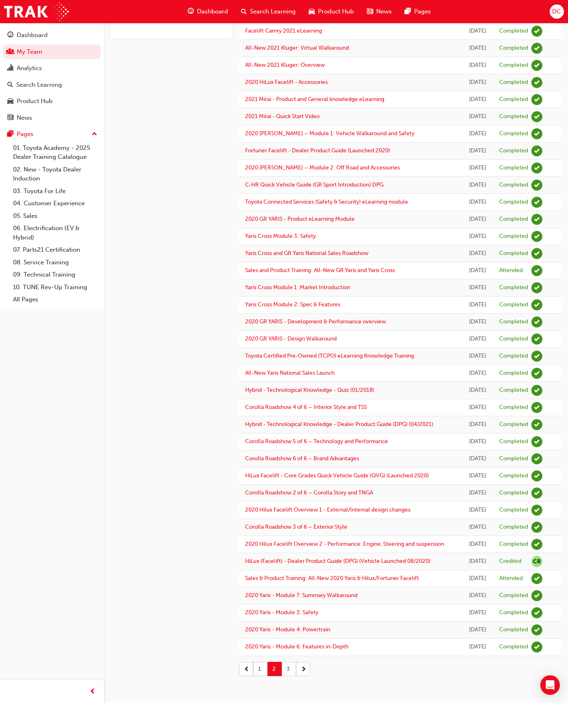
click at [287, 524] on button "3" at bounding box center [289, 669] width 14 height 14
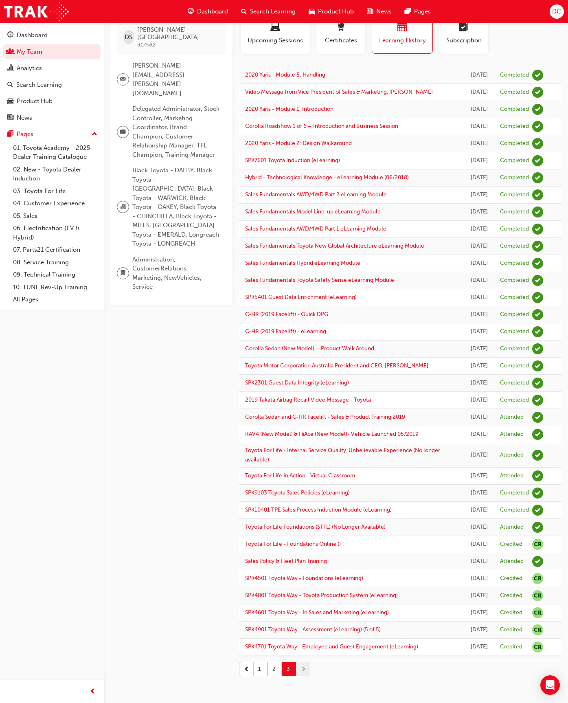
click at [274, 524] on button "2" at bounding box center [274, 669] width 14 height 14
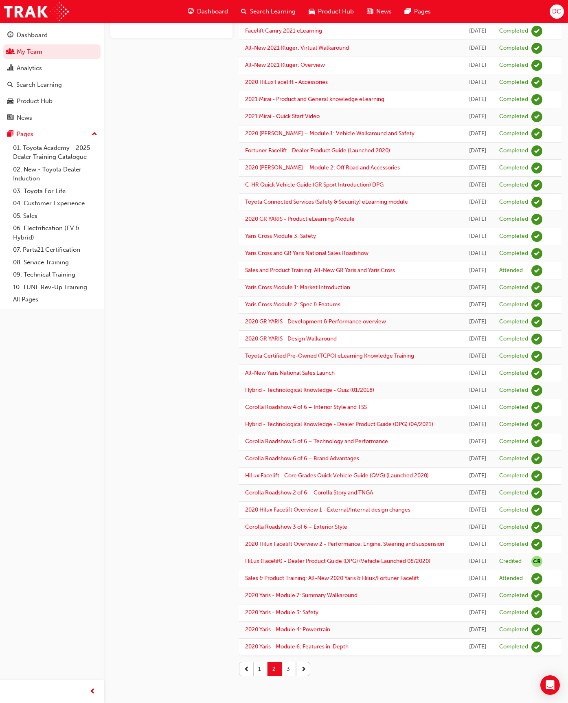
scroll to position [478, 0]
click at [258, 524] on button "1" at bounding box center [260, 669] width 14 height 14
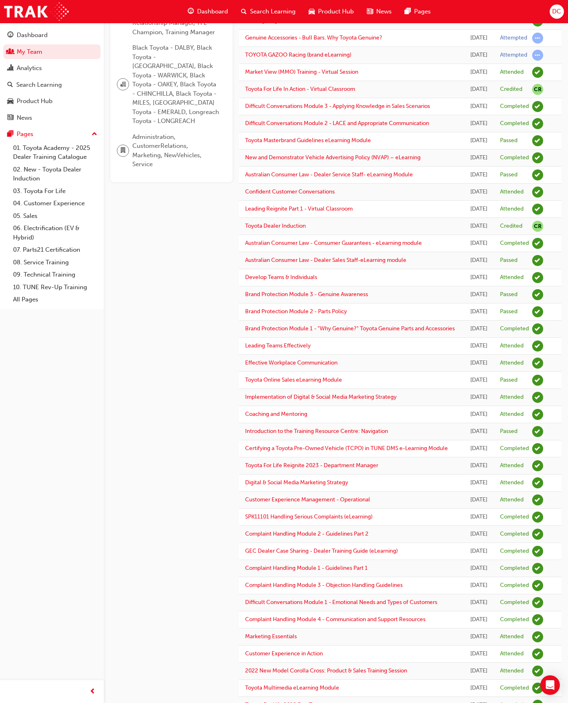
scroll to position [163, 0]
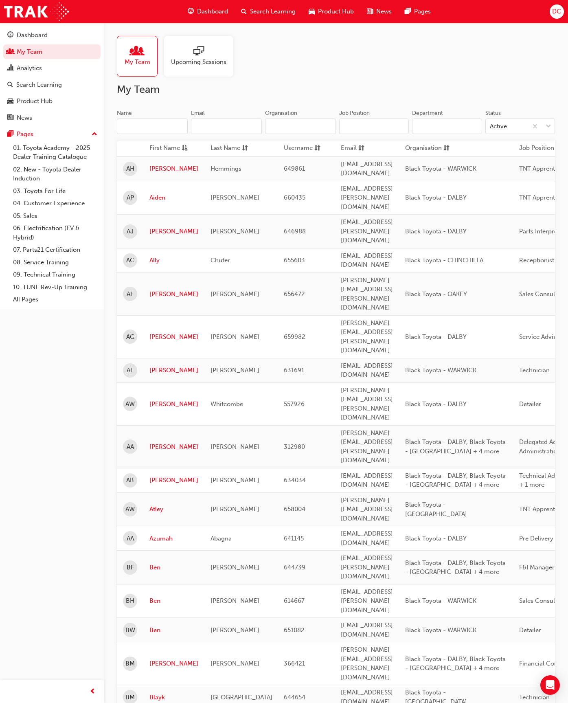
click at [139, 125] on input "Name" at bounding box center [152, 125] width 71 height 15
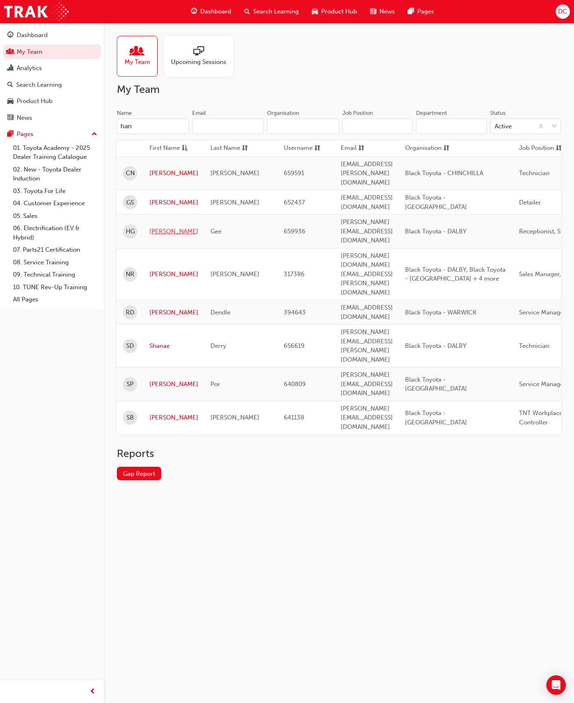
type input "han"
click at [159, 227] on link "[PERSON_NAME]" at bounding box center [173, 231] width 49 height 9
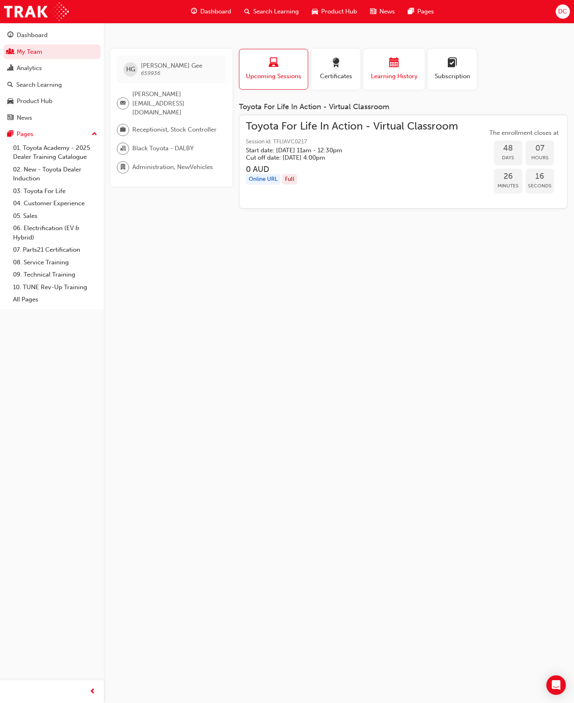
click at [390, 66] on span "calendar-icon" at bounding box center [394, 63] width 10 height 11
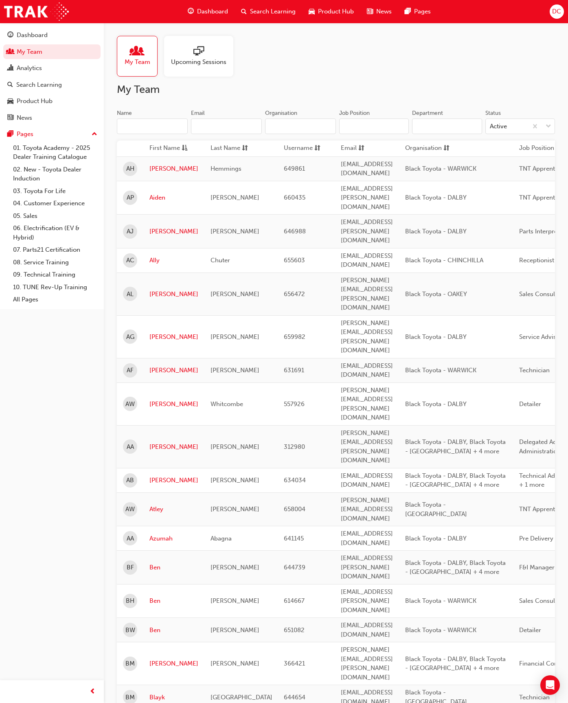
click at [126, 127] on input "Name" at bounding box center [152, 125] width 71 height 15
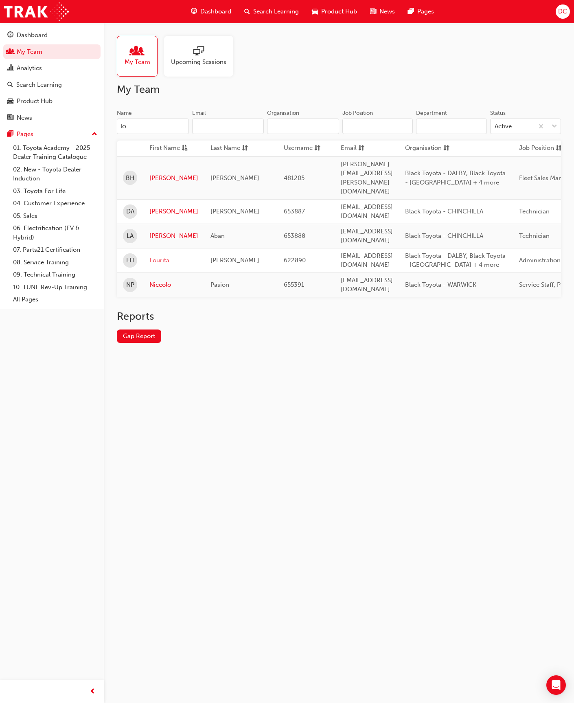
type input "lo"
click at [155, 256] on link "Lourita" at bounding box center [173, 260] width 49 height 9
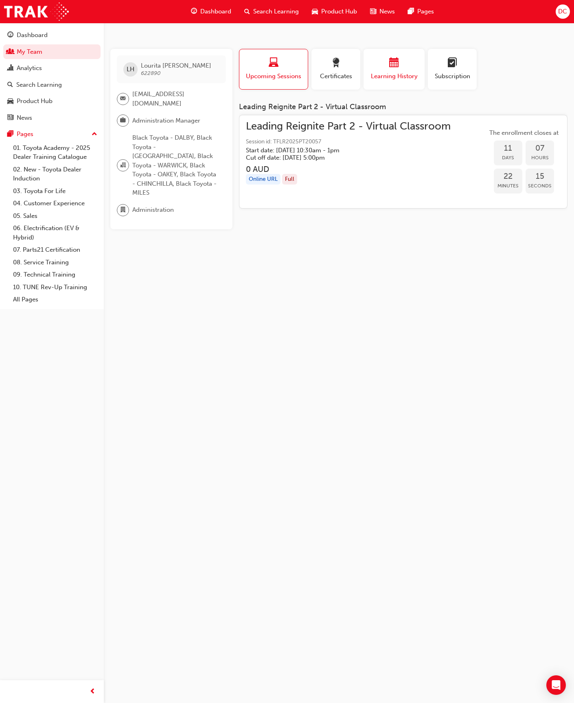
click at [392, 67] on span "calendar-icon" at bounding box center [394, 63] width 10 height 11
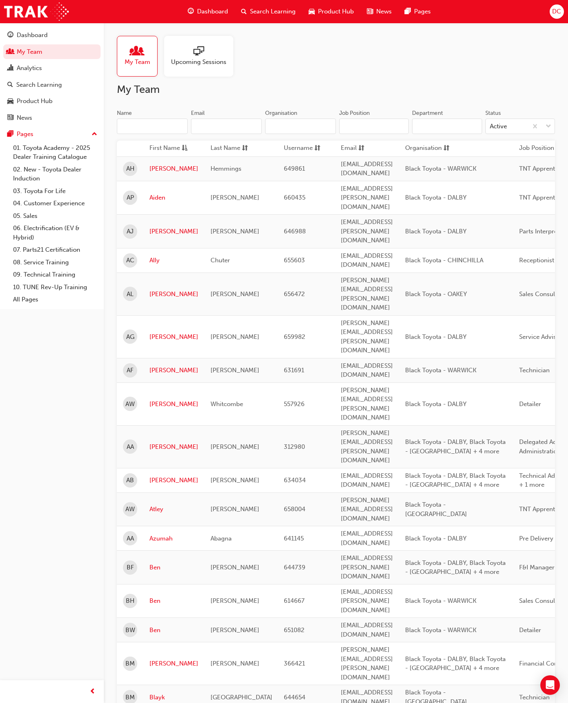
click at [136, 123] on input "Name" at bounding box center [152, 125] width 71 height 15
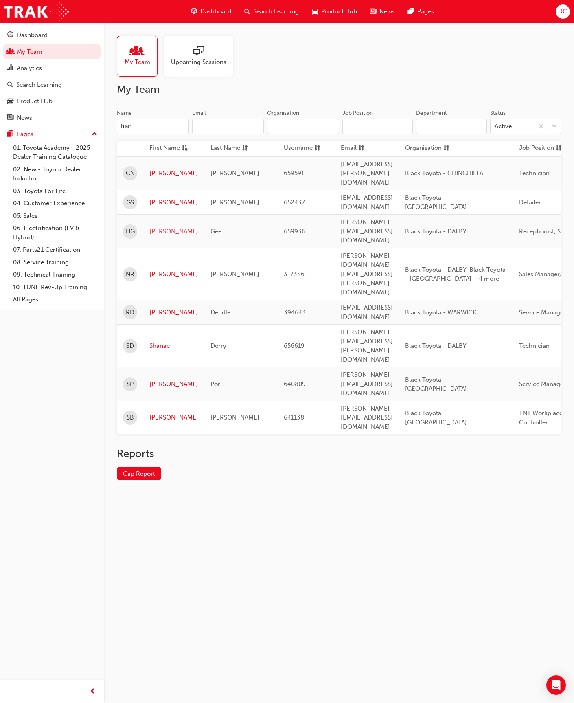
type input "han"
click at [162, 227] on link "[PERSON_NAME]" at bounding box center [173, 231] width 49 height 9
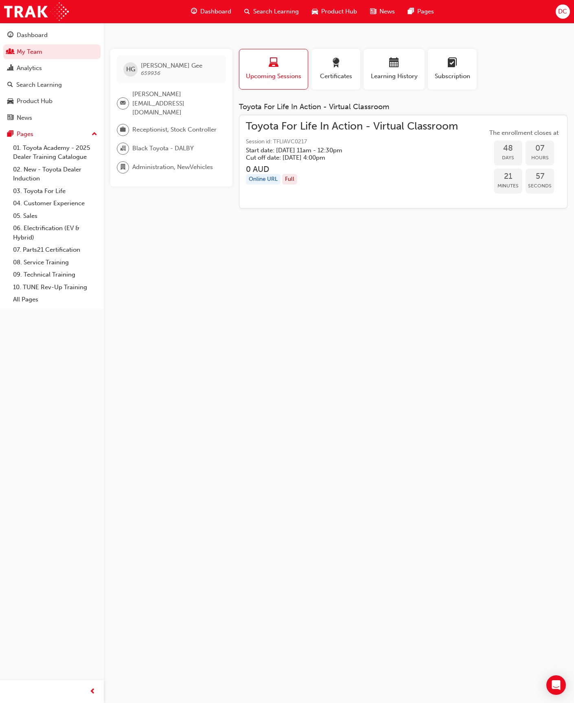
drag, startPoint x: 376, startPoint y: 72, endPoint x: 395, endPoint y: 18, distance: 57.3
click at [378, 72] on span "Learning History" at bounding box center [394, 76] width 49 height 9
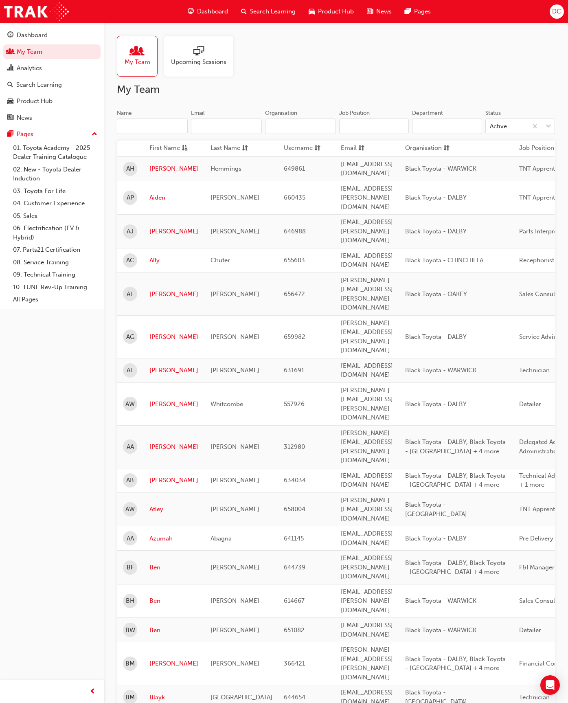
click at [129, 126] on input "Name" at bounding box center [152, 125] width 71 height 15
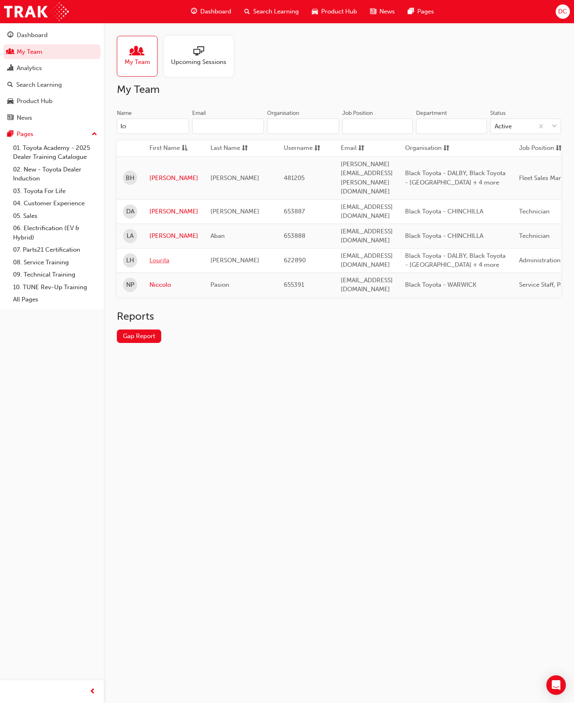
type input "lo"
click at [158, 256] on link "Lourita" at bounding box center [173, 260] width 49 height 9
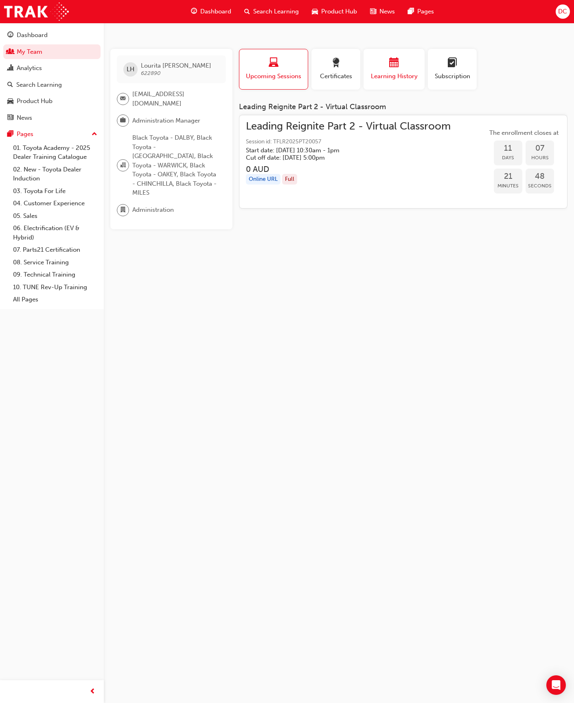
click at [389, 64] on div "button" at bounding box center [394, 64] width 49 height 13
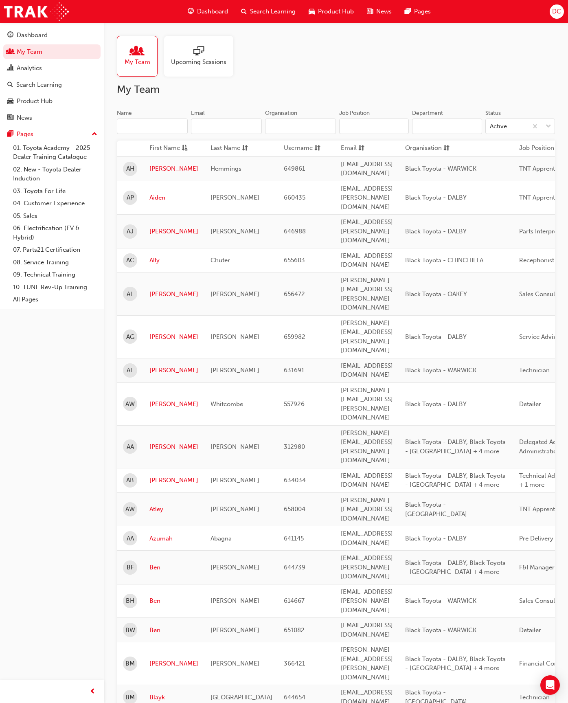
click at [136, 127] on input "Name" at bounding box center [152, 125] width 71 height 15
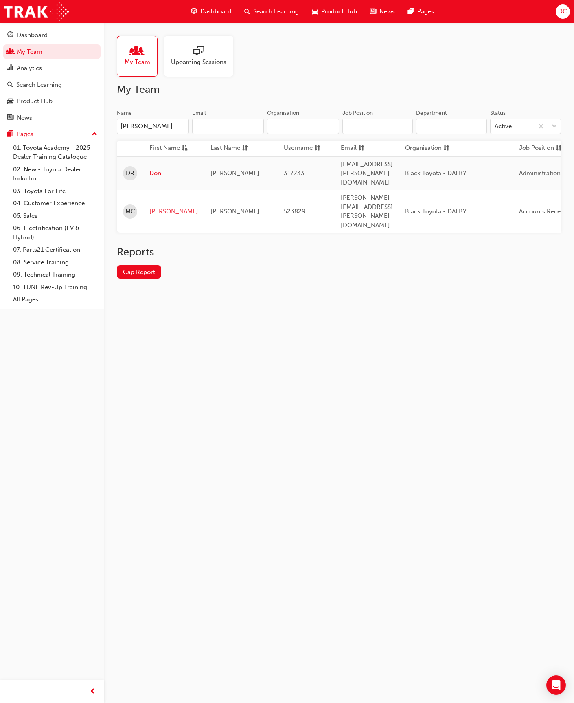
type input "[PERSON_NAME]"
click at [158, 207] on link "[PERSON_NAME]" at bounding box center [173, 211] width 49 height 9
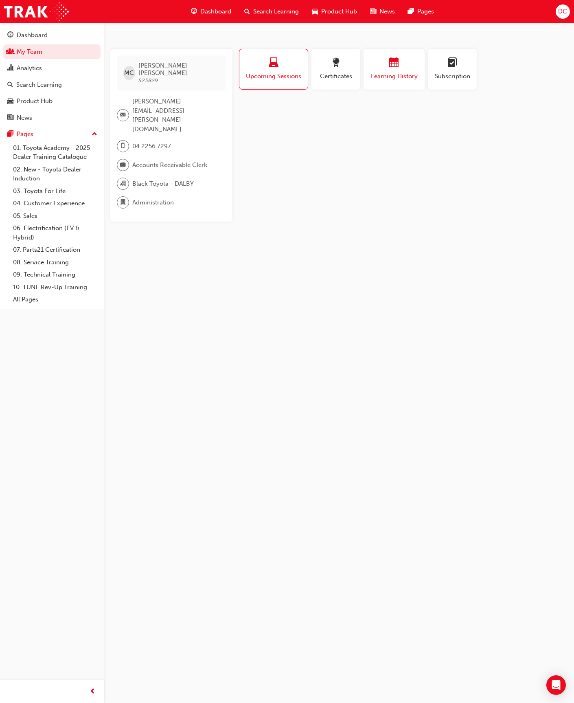
click at [385, 70] on div "button" at bounding box center [394, 64] width 49 height 13
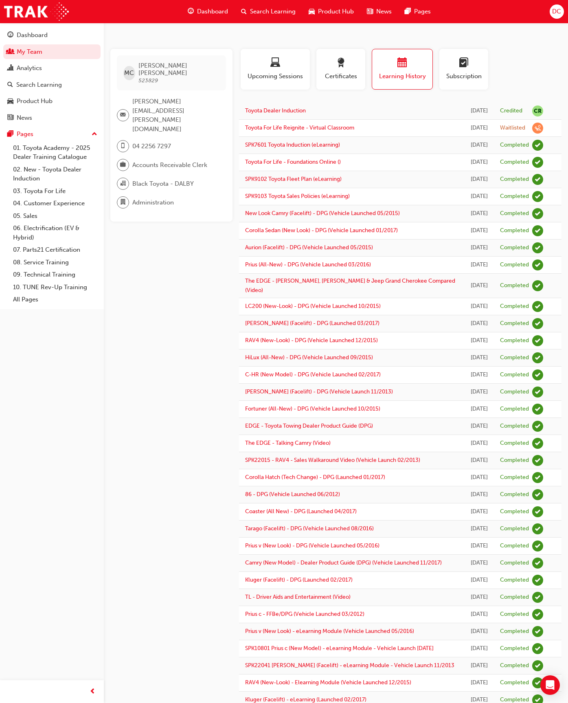
scroll to position [456, 0]
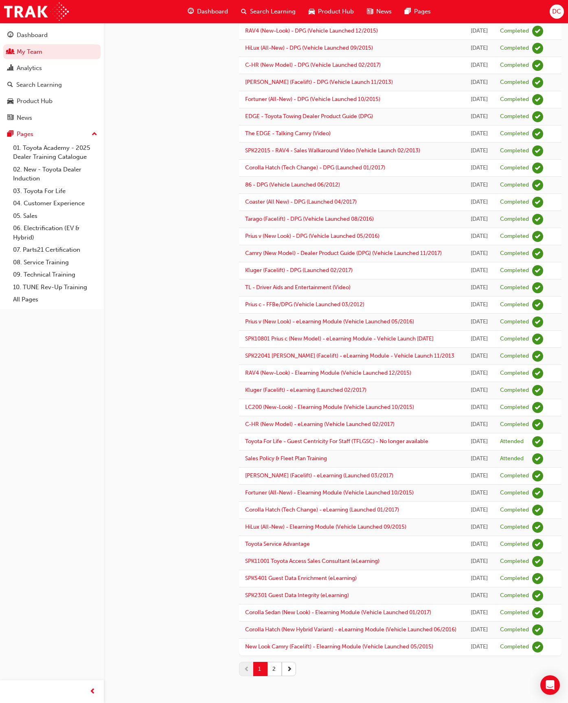
drag, startPoint x: 276, startPoint y: 667, endPoint x: 278, endPoint y: 657, distance: 10.4
click at [276, 524] on button "2" at bounding box center [274, 669] width 14 height 14
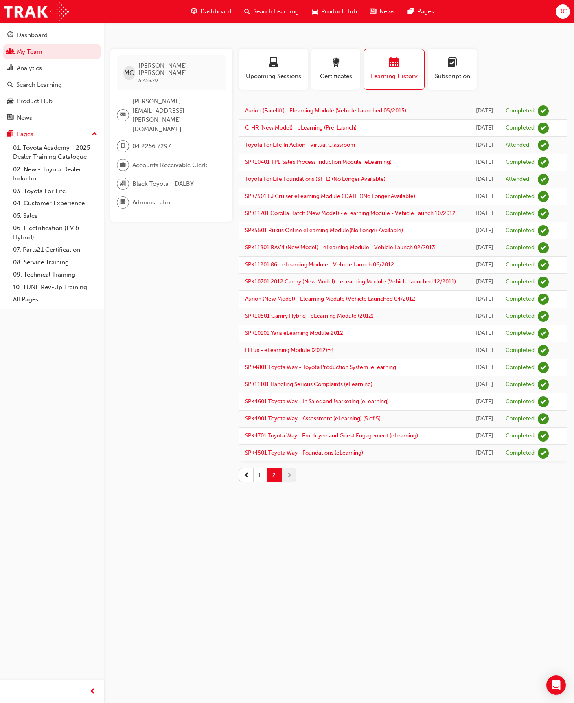
click at [258, 482] on button "1" at bounding box center [260, 475] width 14 height 14
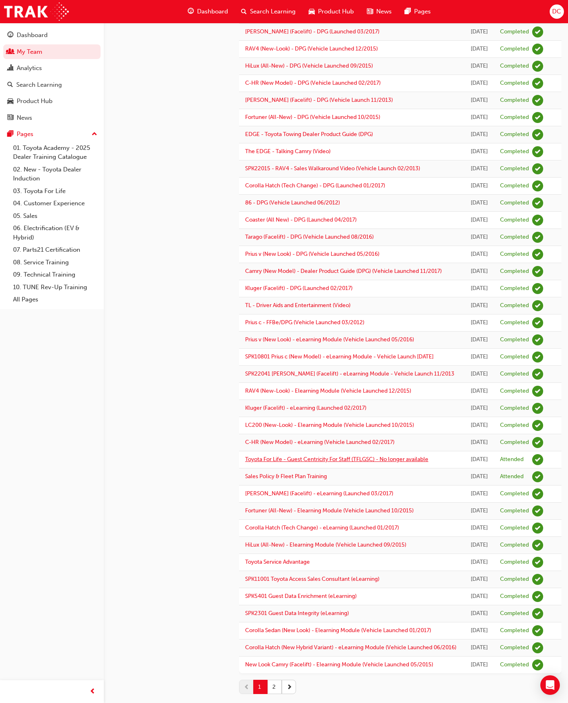
scroll to position [456, 0]
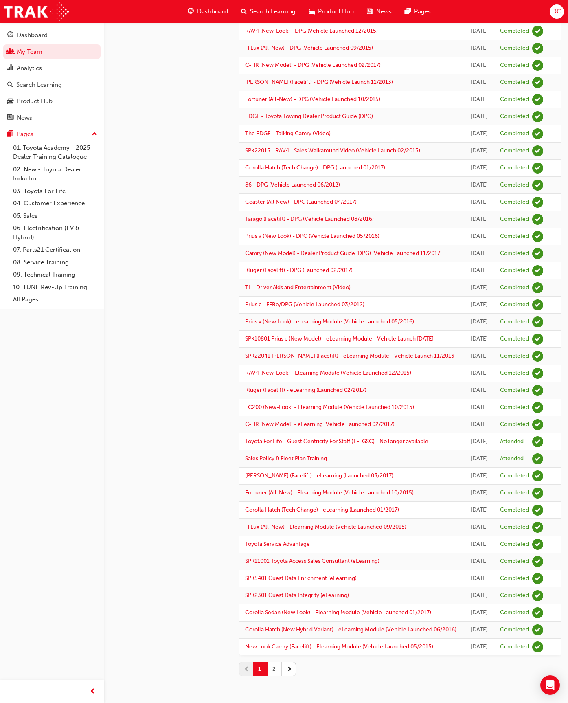
click at [274, 524] on button "2" at bounding box center [274, 669] width 14 height 14
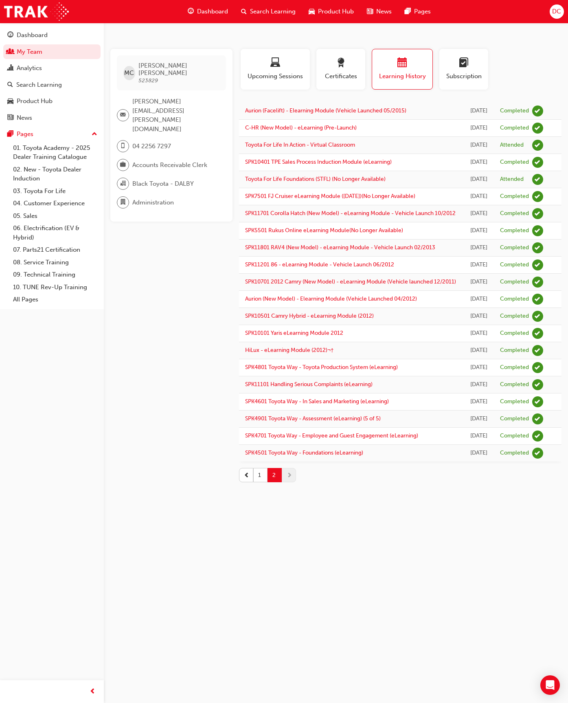
scroll to position [0, 0]
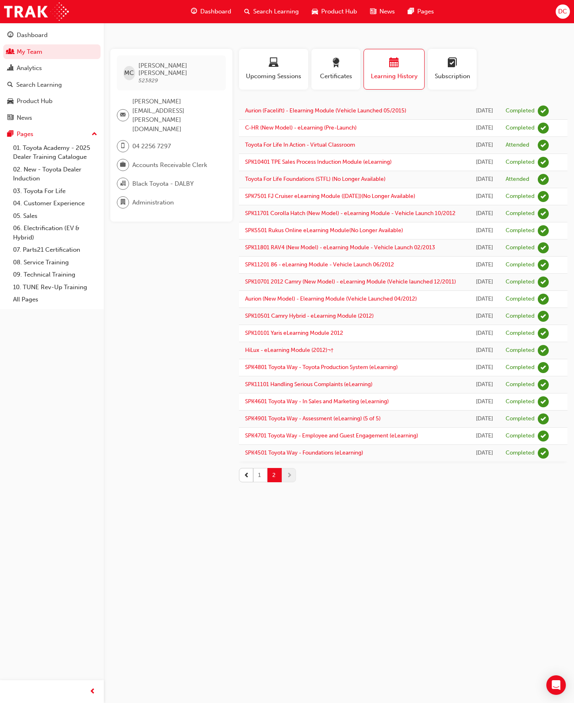
click at [264, 482] on button "1" at bounding box center [260, 475] width 14 height 14
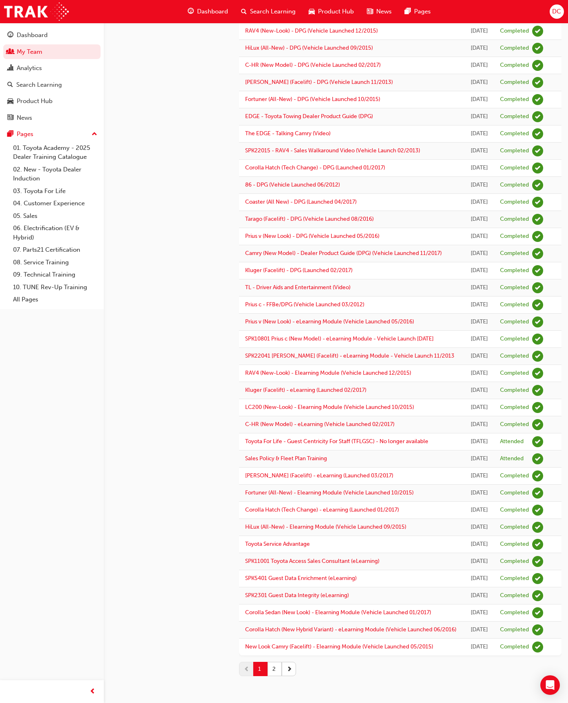
scroll to position [456, 0]
click at [277, 524] on button "2" at bounding box center [274, 669] width 14 height 14
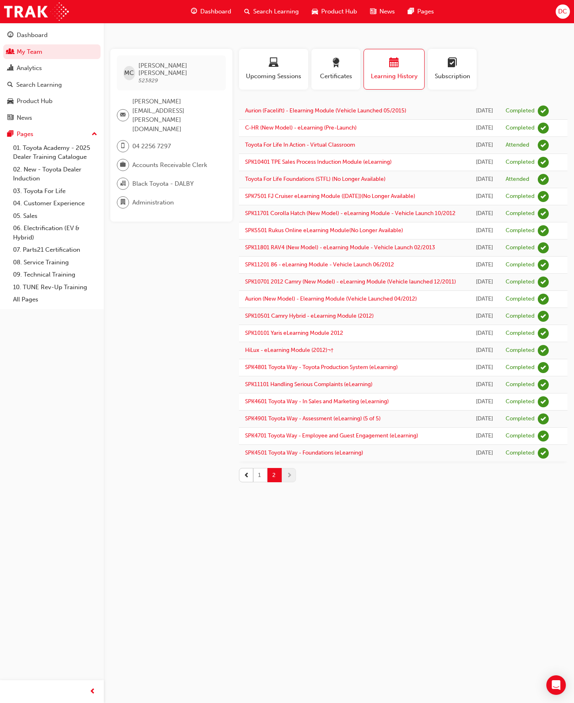
click at [262, 482] on button "1" at bounding box center [260, 475] width 14 height 14
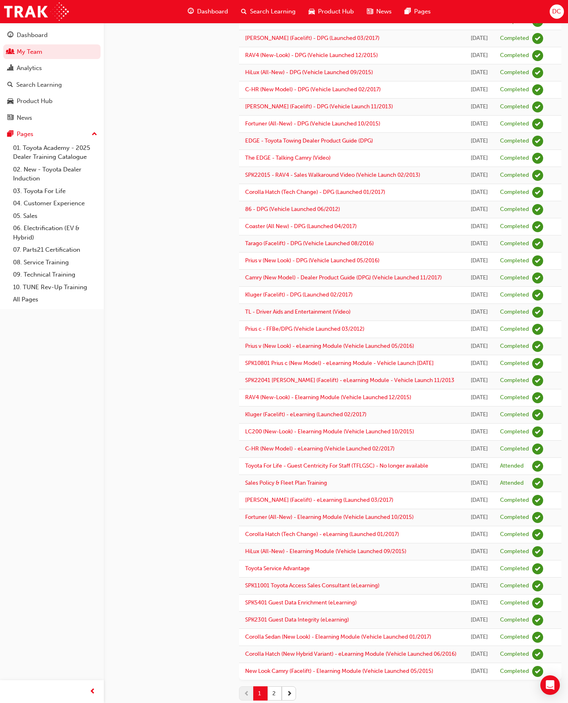
scroll to position [456, 0]
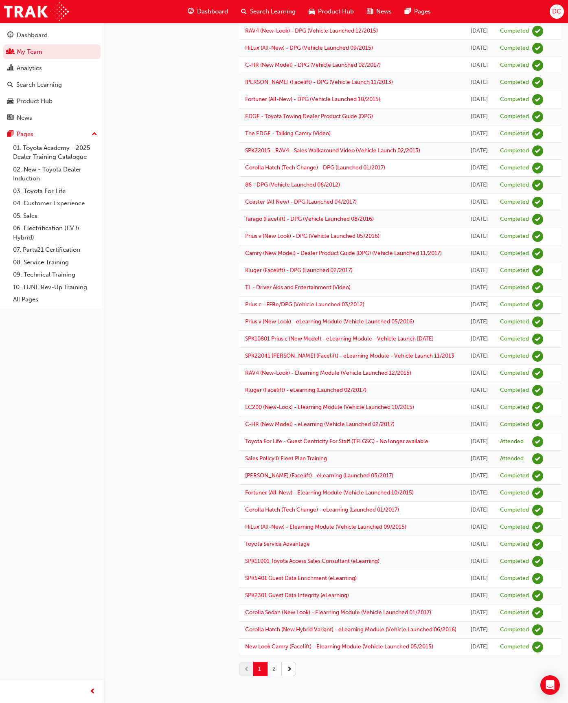
click at [272, 524] on button "2" at bounding box center [274, 669] width 14 height 14
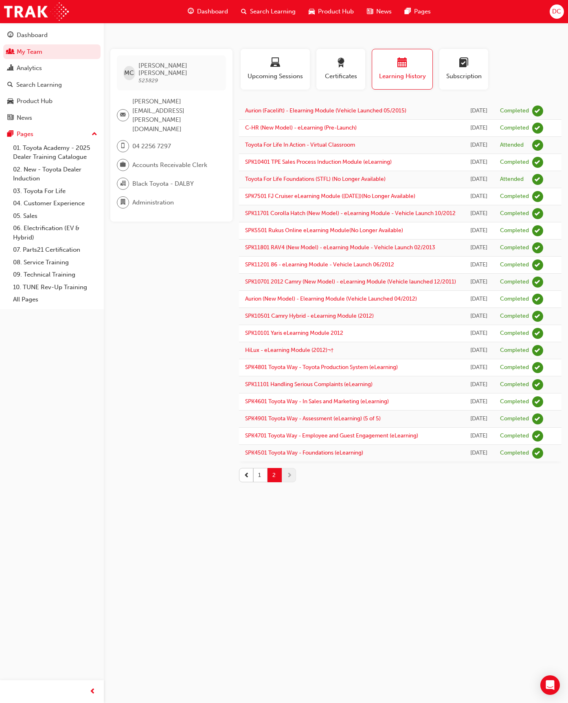
scroll to position [0, 0]
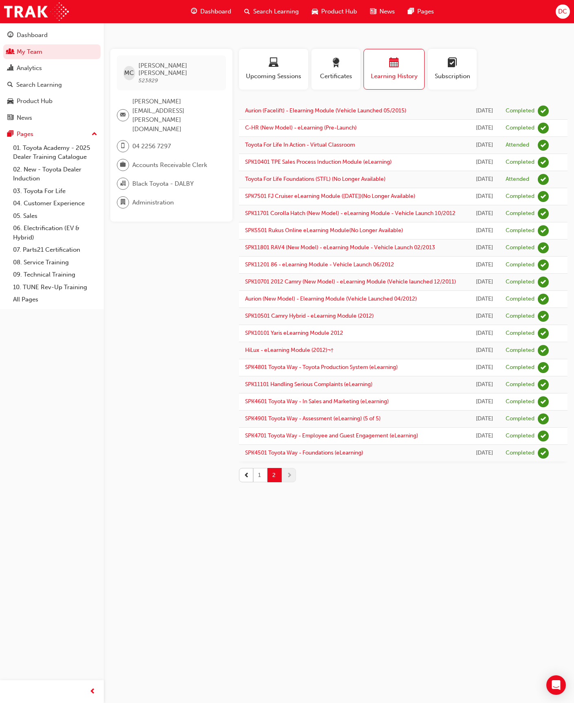
click at [258, 482] on button "1" at bounding box center [260, 475] width 14 height 14
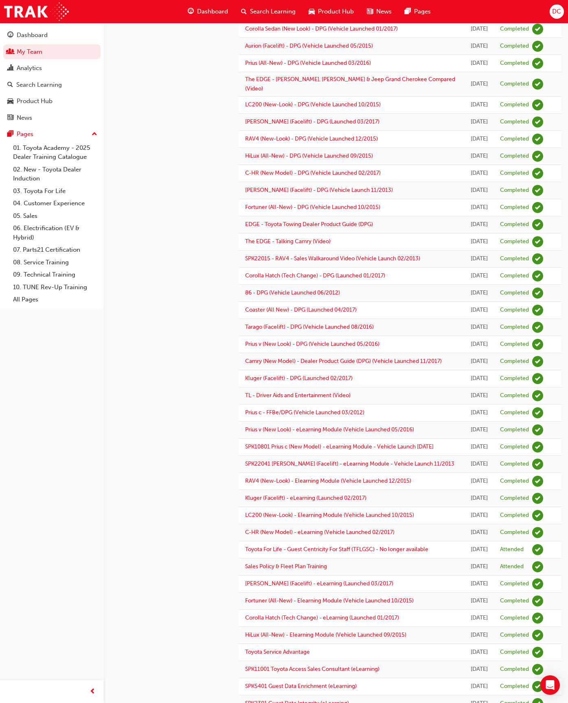
scroll to position [456, 0]
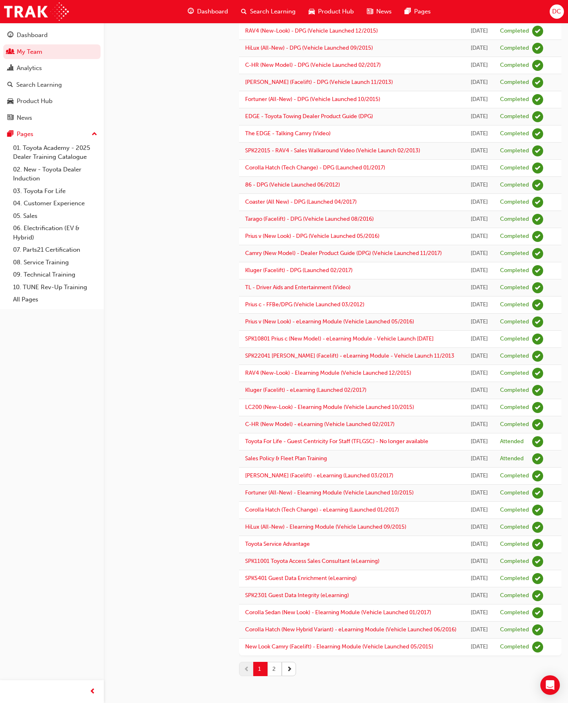
click at [276, 524] on button "2" at bounding box center [274, 669] width 14 height 14
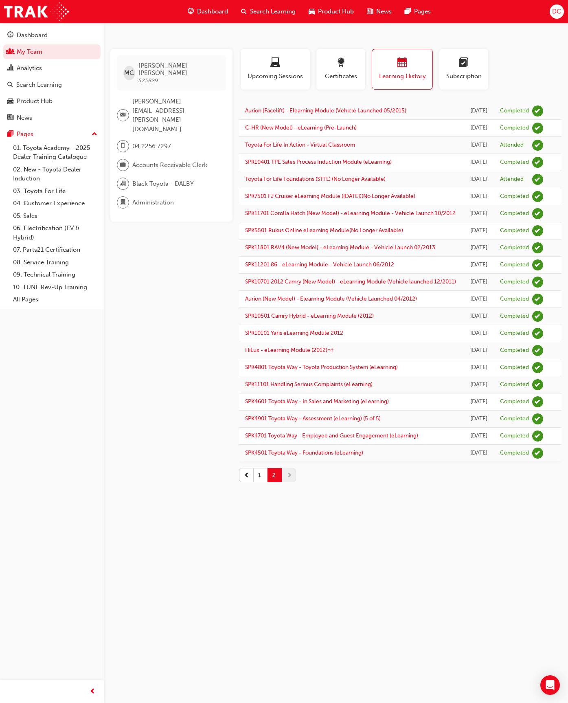
scroll to position [0, 0]
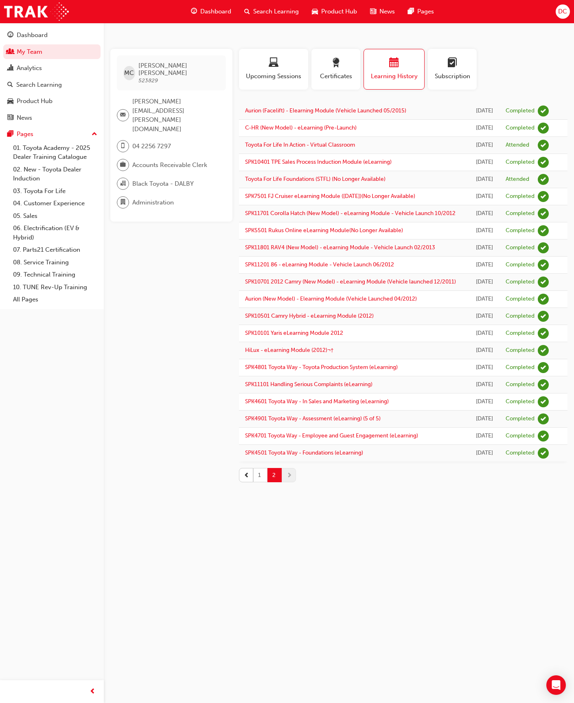
click at [257, 482] on button "1" at bounding box center [260, 475] width 14 height 14
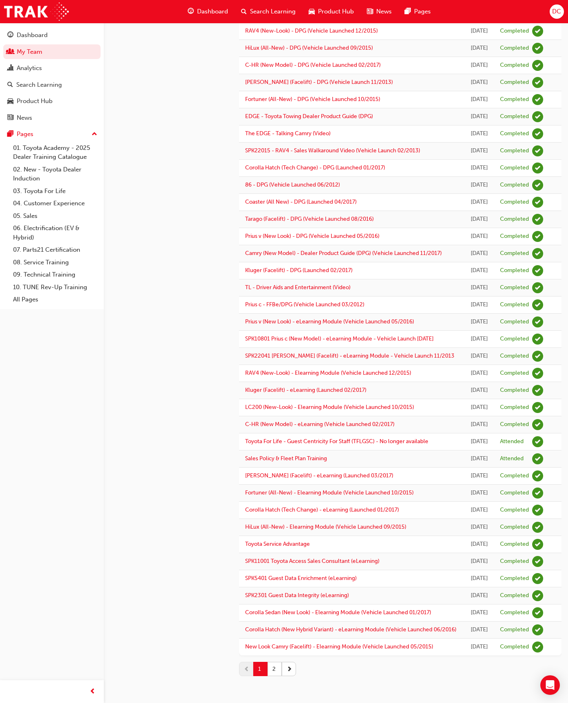
scroll to position [456, 0]
click at [274, 524] on button "2" at bounding box center [274, 669] width 14 height 14
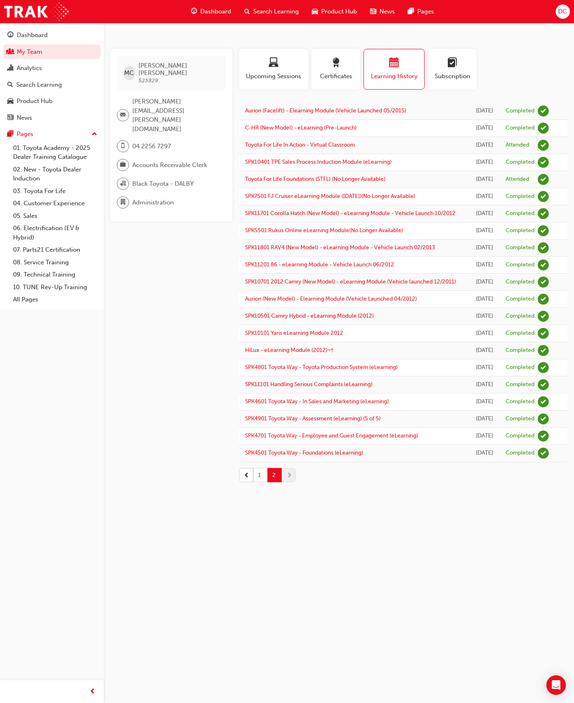
click at [261, 482] on button "1" at bounding box center [260, 475] width 14 height 14
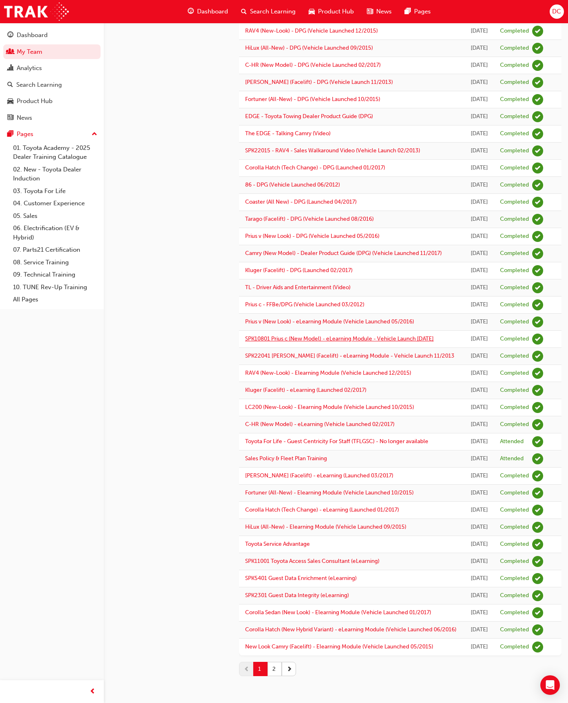
scroll to position [456, 0]
click at [274, 524] on button "2" at bounding box center [274, 669] width 14 height 14
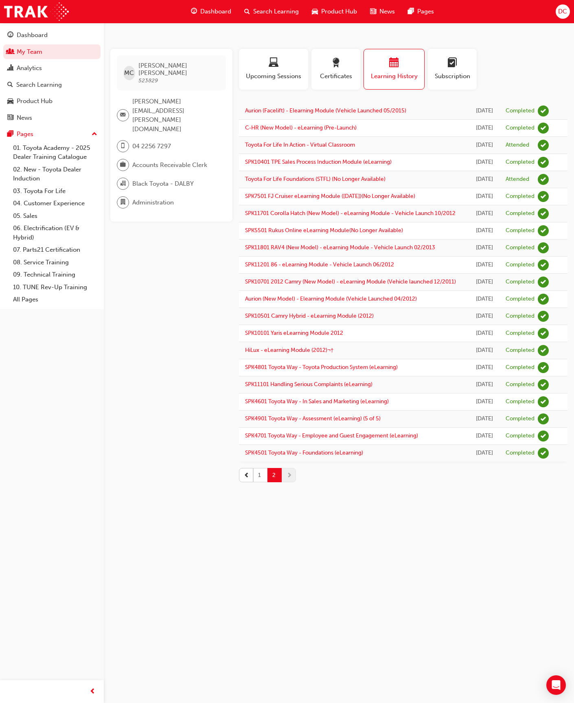
click at [259, 482] on button "1" at bounding box center [260, 475] width 14 height 14
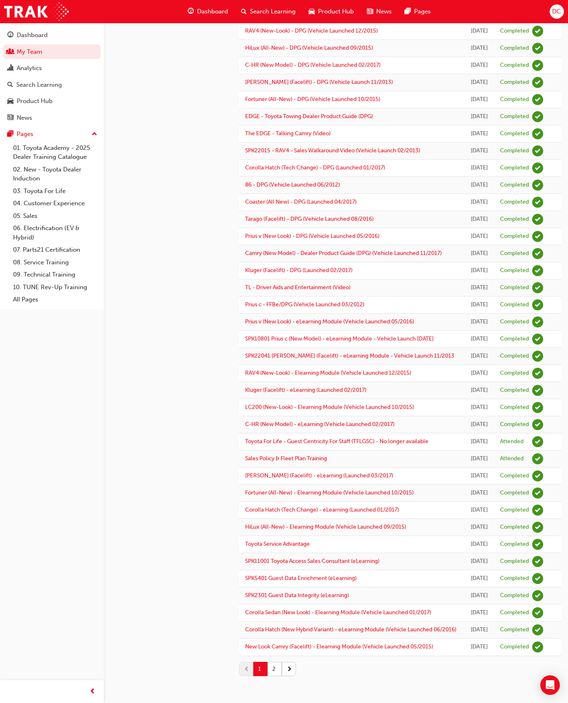
scroll to position [456, 0]
click at [275, 524] on button "2" at bounding box center [274, 669] width 14 height 14
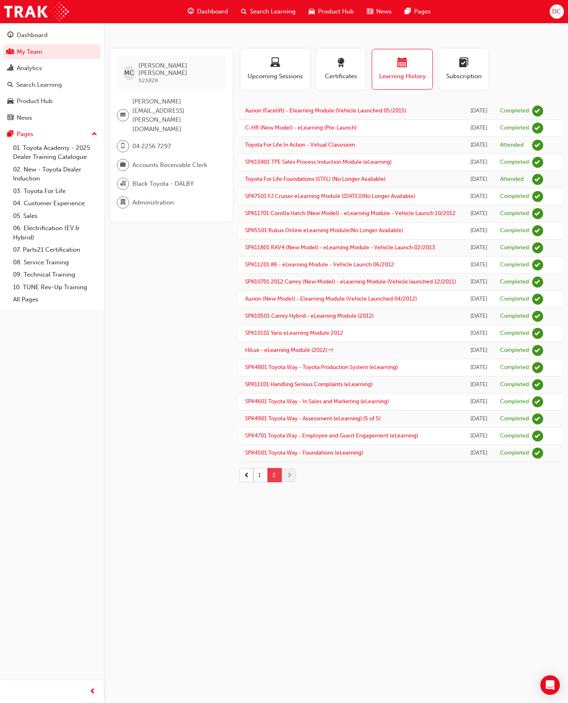
scroll to position [0, 0]
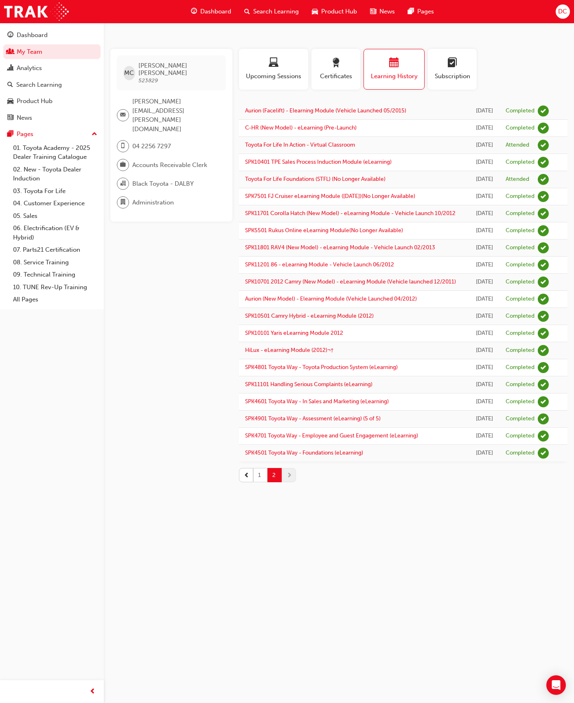
click at [259, 482] on button "1" at bounding box center [260, 475] width 14 height 14
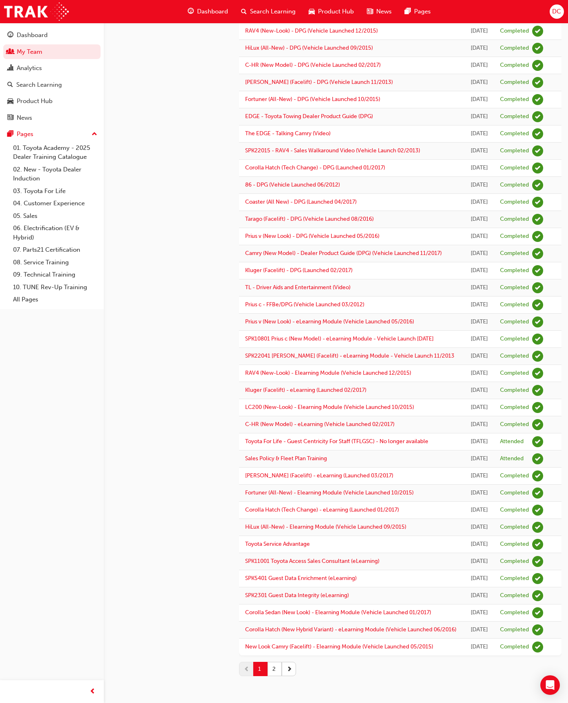
scroll to position [456, 0]
click at [274, 524] on button "2" at bounding box center [274, 669] width 14 height 14
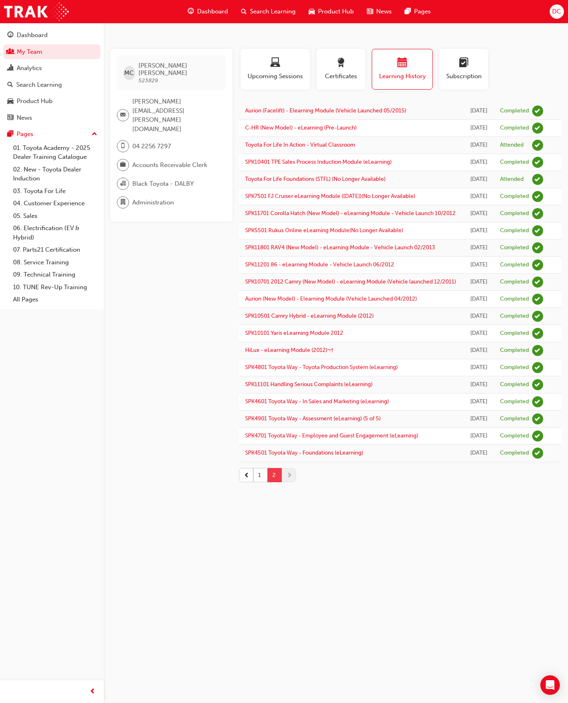
scroll to position [0, 0]
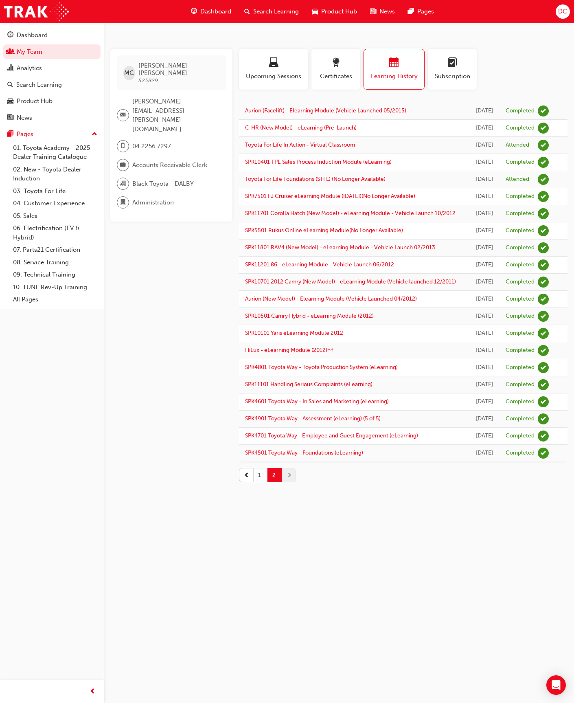
click at [259, 482] on button "1" at bounding box center [260, 475] width 14 height 14
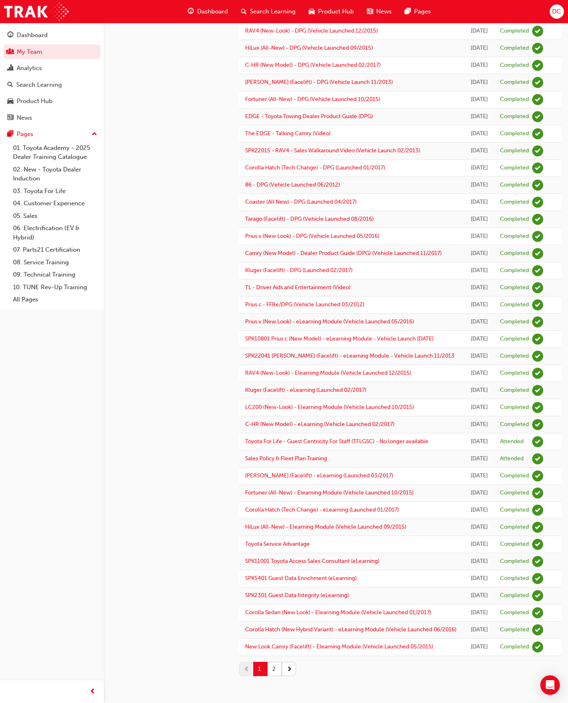
scroll to position [456, 0]
click at [273, 524] on button "2" at bounding box center [274, 669] width 14 height 14
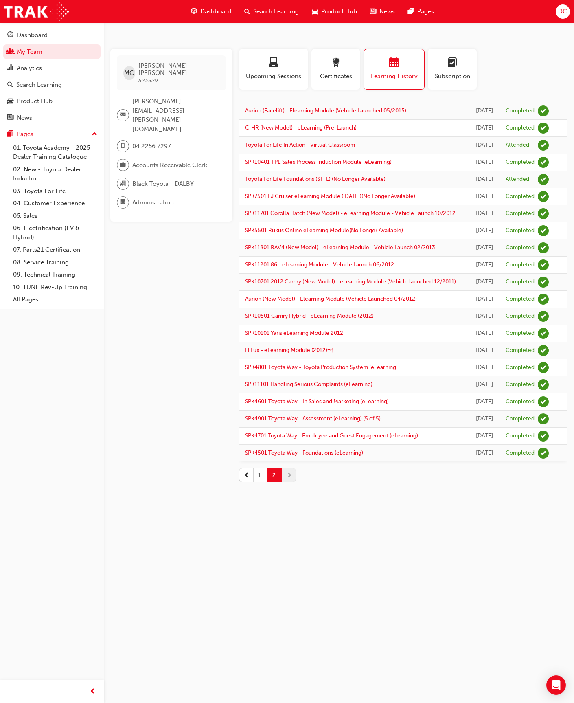
click at [259, 482] on button "1" at bounding box center [260, 475] width 14 height 14
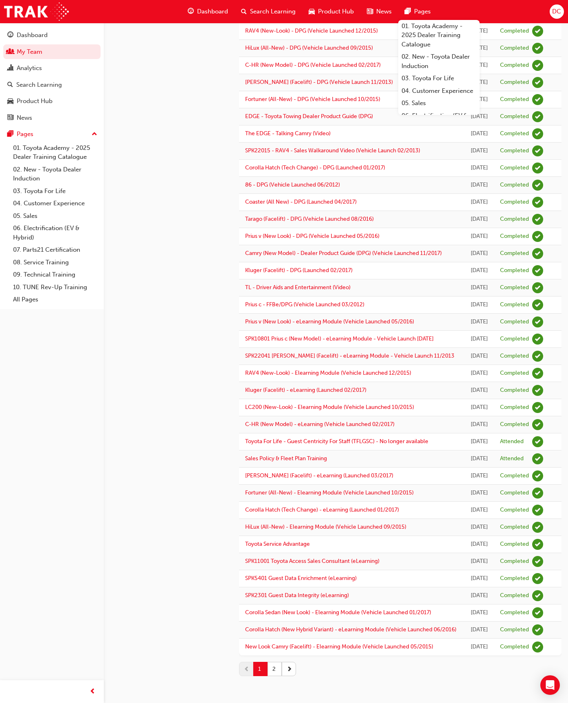
scroll to position [456, 0]
click at [272, 524] on button "2" at bounding box center [274, 669] width 14 height 14
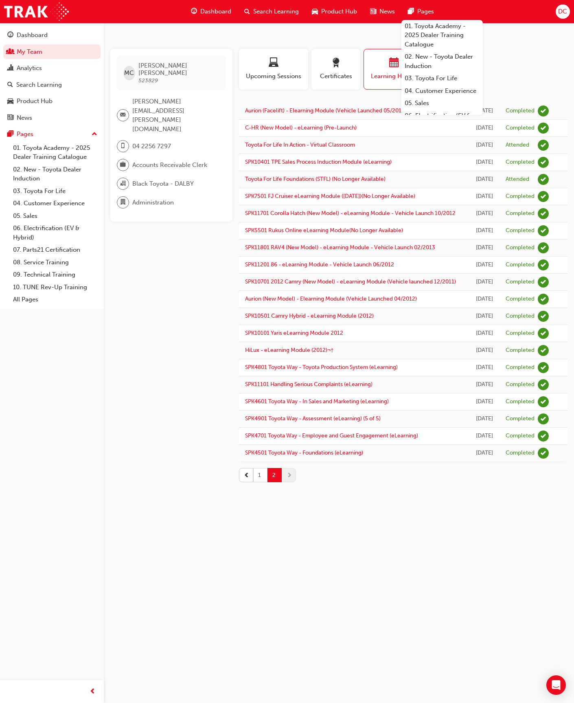
click at [253, 482] on button "1" at bounding box center [260, 475] width 14 height 14
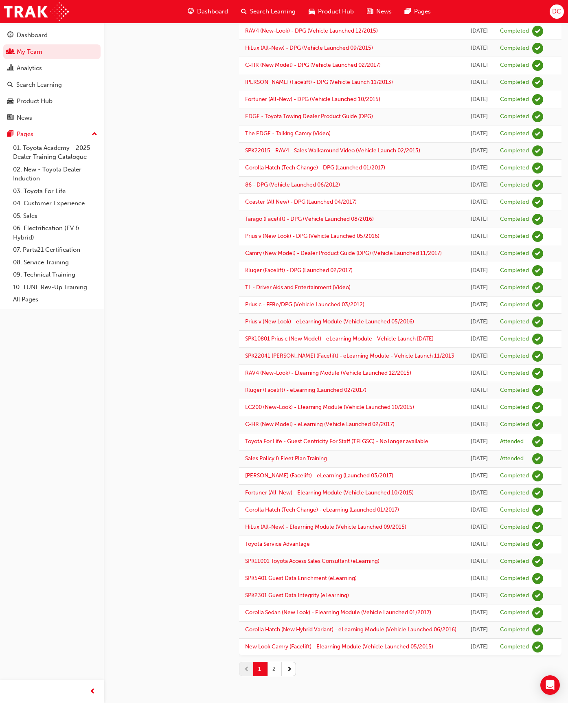
scroll to position [456, 0]
click at [273, 524] on button "2" at bounding box center [274, 669] width 14 height 14
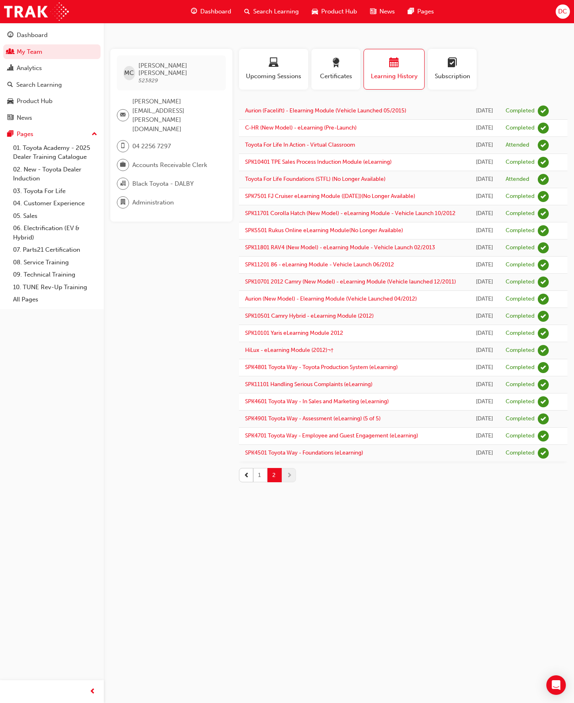
click at [259, 482] on button "1" at bounding box center [260, 475] width 14 height 14
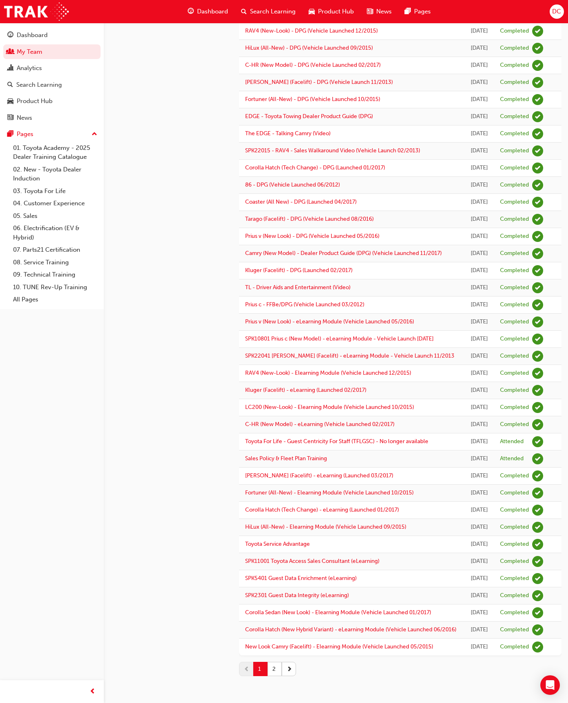
scroll to position [456, 0]
drag, startPoint x: 274, startPoint y: 668, endPoint x: 276, endPoint y: 625, distance: 43.2
click at [275, 524] on button "2" at bounding box center [274, 669] width 14 height 14
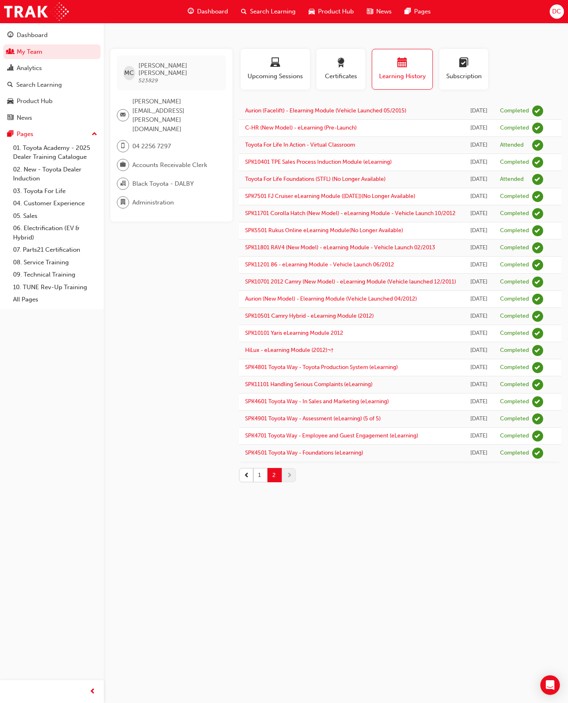
scroll to position [0, 0]
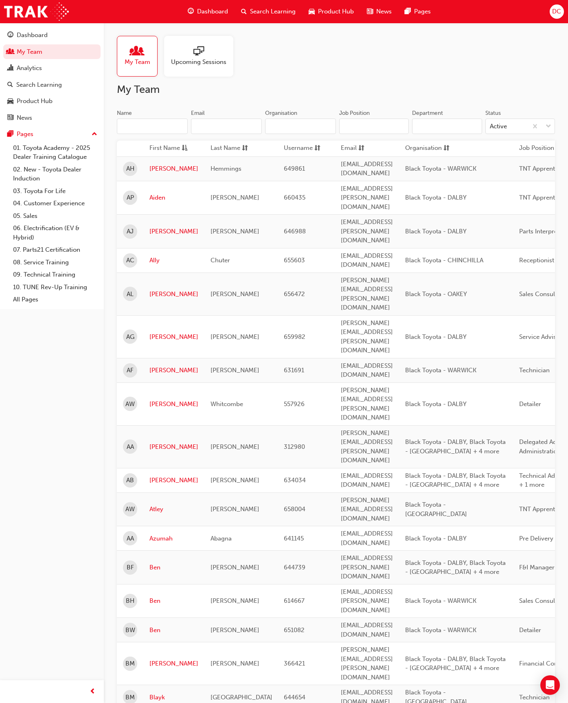
click at [145, 125] on input "Name" at bounding box center [152, 125] width 71 height 15
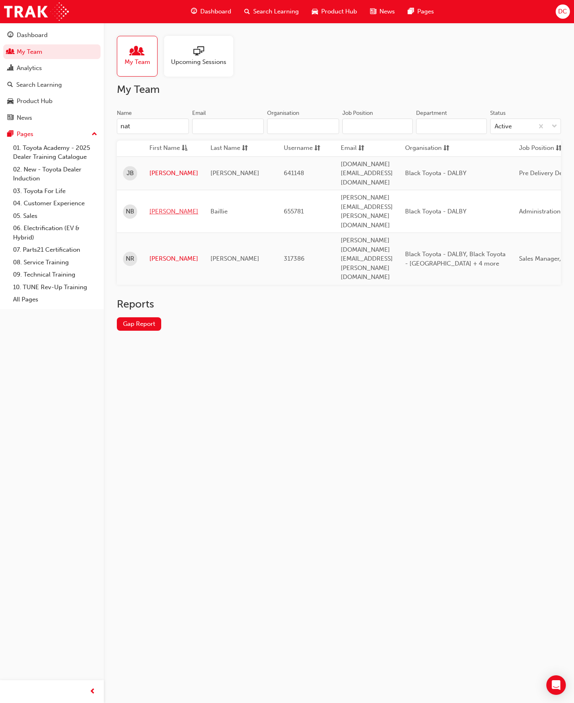
type input "nat"
click at [160, 207] on link "[PERSON_NAME]" at bounding box center [173, 211] width 49 height 9
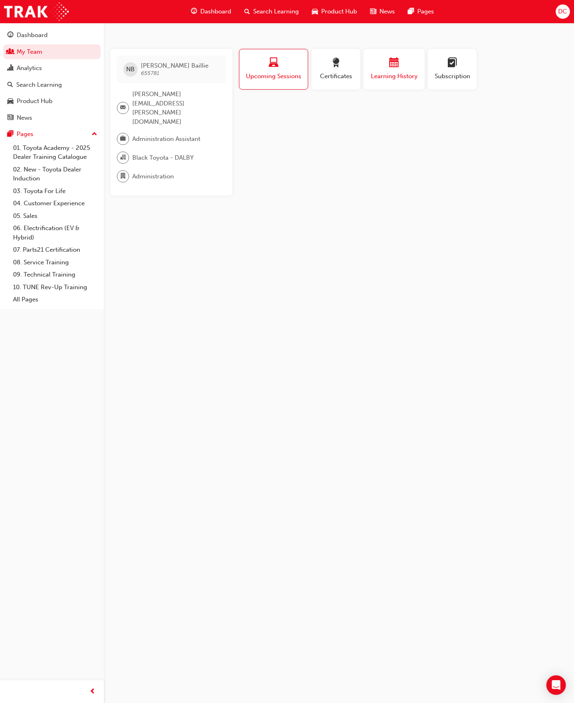
click at [386, 74] on span "Learning History" at bounding box center [394, 76] width 49 height 9
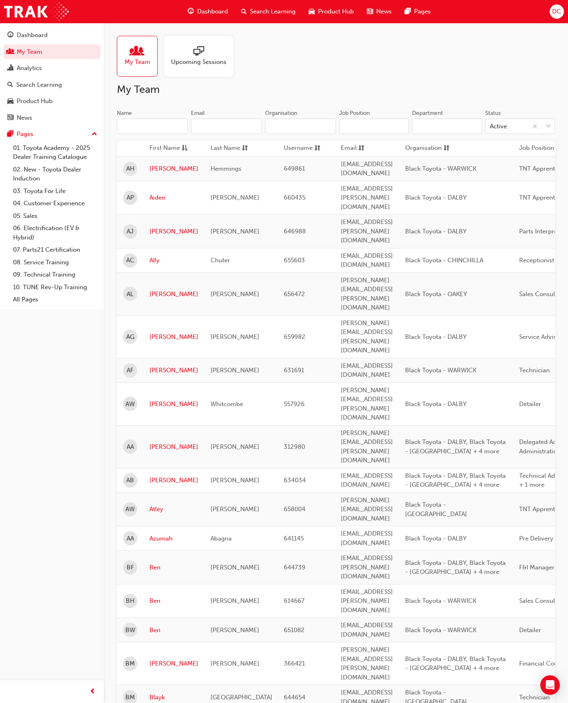
click at [137, 126] on input "Name" at bounding box center [152, 125] width 71 height 15
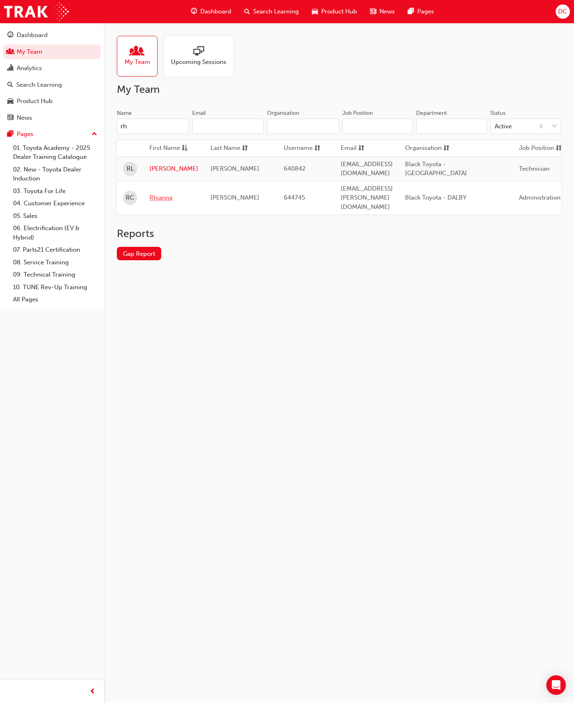
type input "rh"
click at [158, 193] on link "Rhianna" at bounding box center [173, 197] width 49 height 9
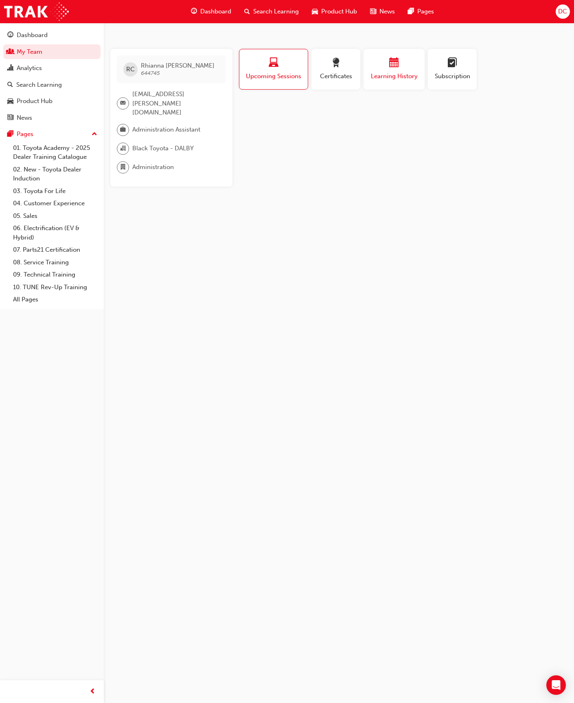
click at [386, 66] on div "button" at bounding box center [394, 64] width 49 height 13
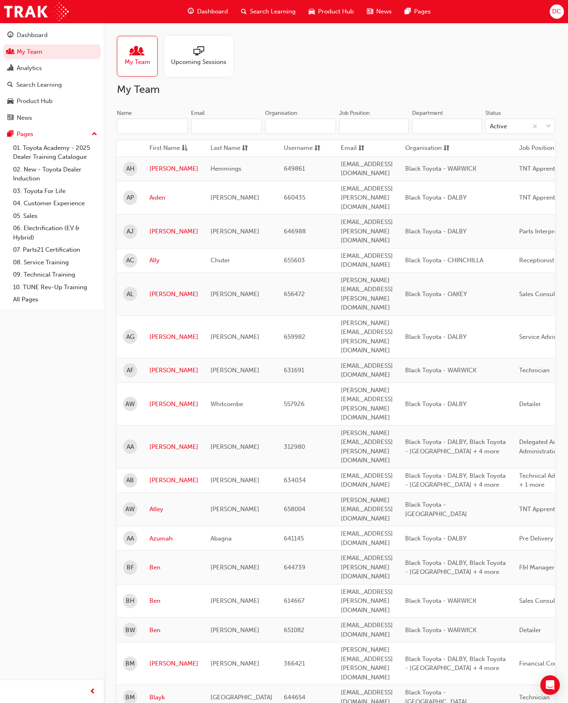
click at [140, 126] on input "Name" at bounding box center [152, 125] width 71 height 15
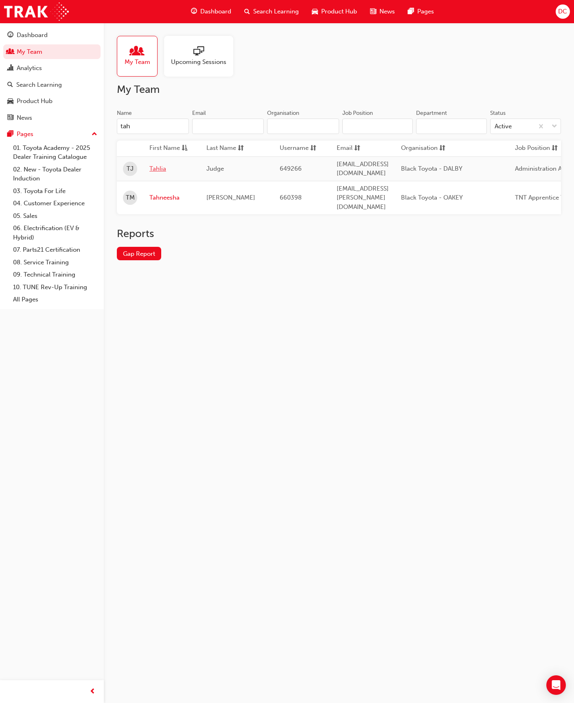
type input "tah"
click at [157, 165] on link "Tahlia" at bounding box center [171, 168] width 45 height 9
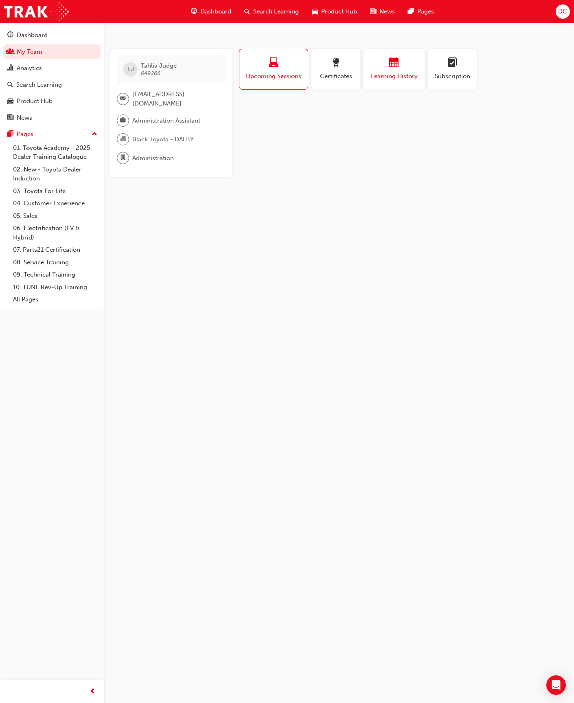
click at [400, 70] on div "Learning History" at bounding box center [394, 69] width 49 height 23
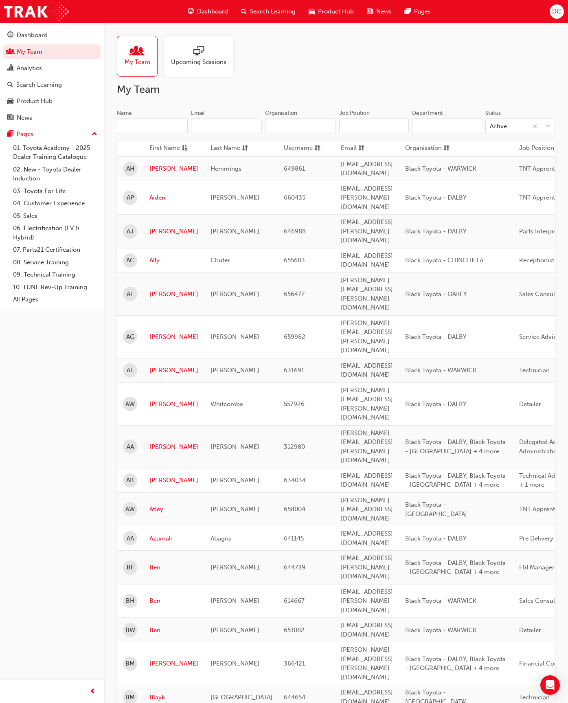
click at [158, 126] on input "Name" at bounding box center [152, 125] width 71 height 15
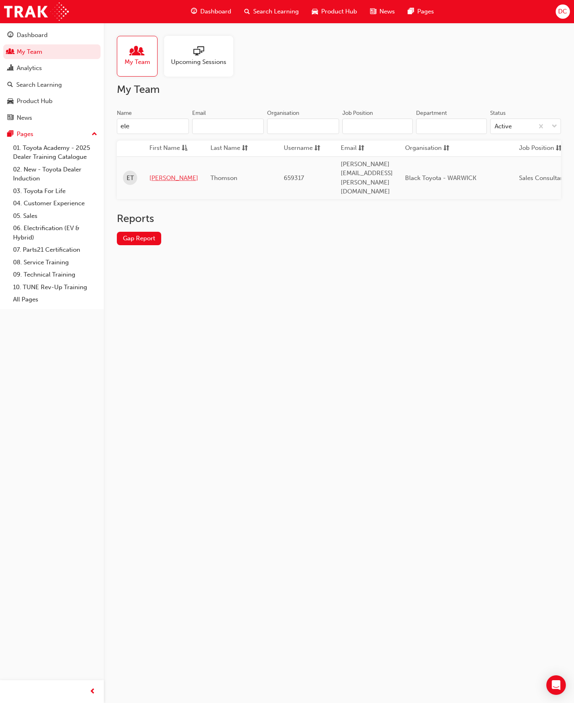
type input "ele"
click at [157, 173] on link "[PERSON_NAME]" at bounding box center [173, 177] width 49 height 9
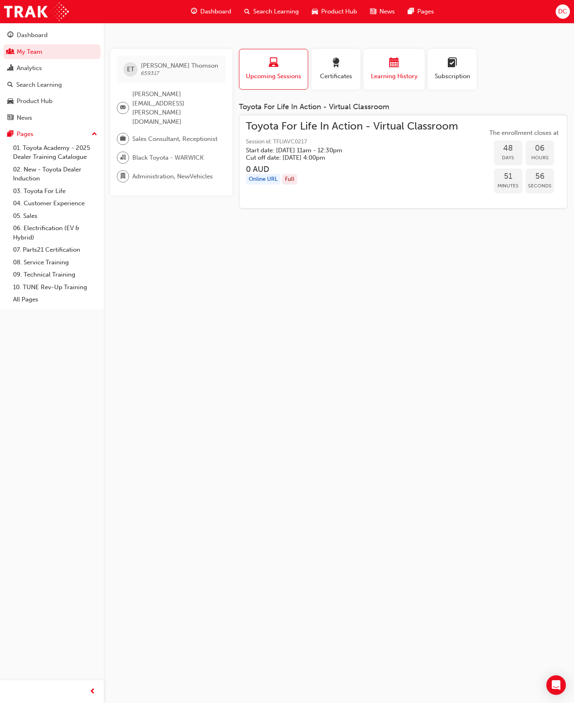
click at [395, 65] on span "calendar-icon" at bounding box center [394, 63] width 10 height 11
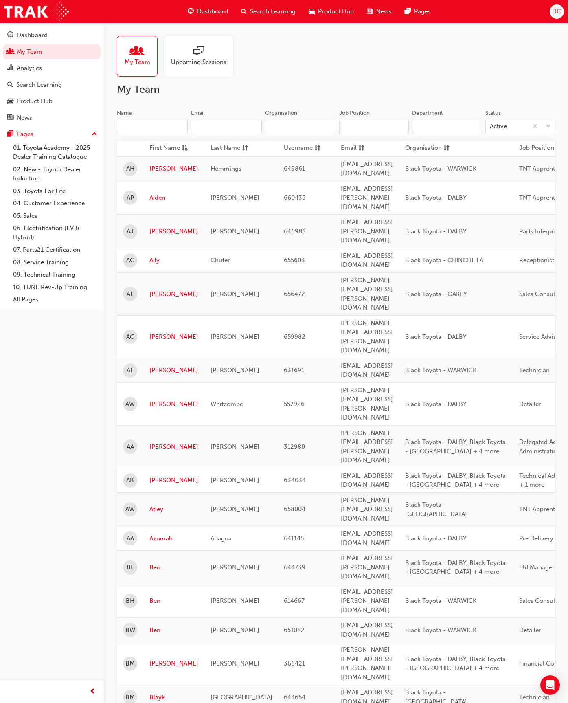
click at [149, 127] on input "Name" at bounding box center [152, 125] width 71 height 15
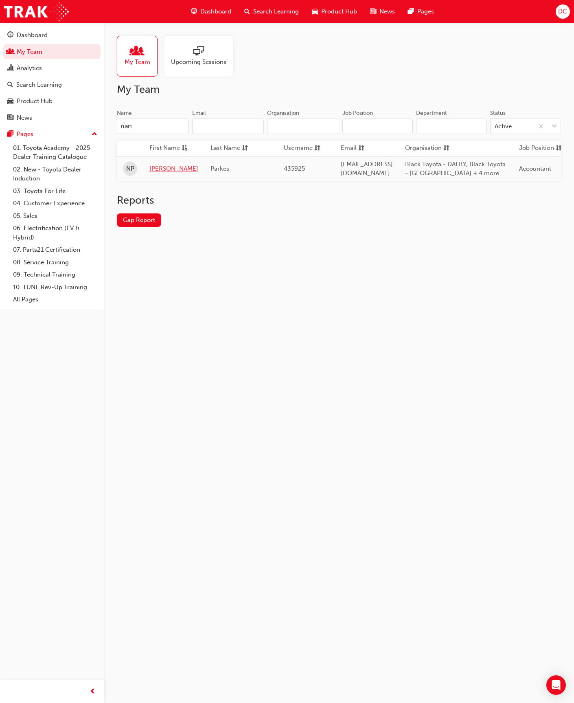
type input "nan"
click at [162, 167] on link "[PERSON_NAME]" at bounding box center [173, 168] width 49 height 9
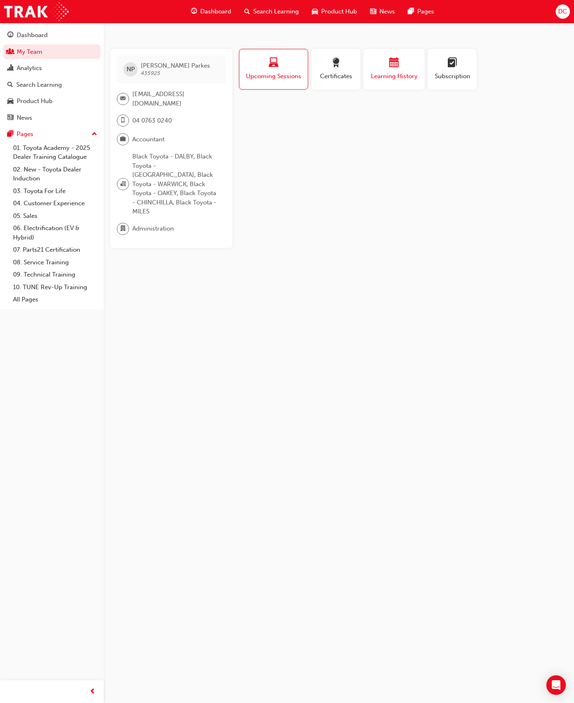
click at [404, 70] on div "button" at bounding box center [394, 64] width 49 height 13
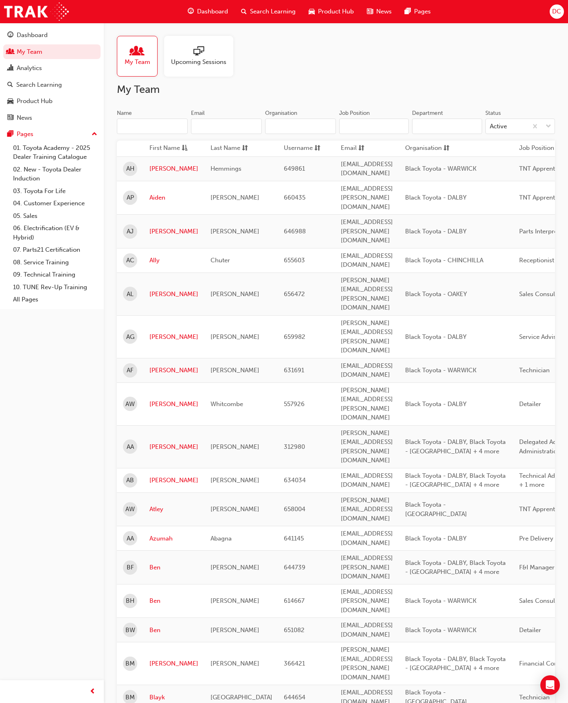
click at [155, 128] on input "Name" at bounding box center [152, 125] width 71 height 15
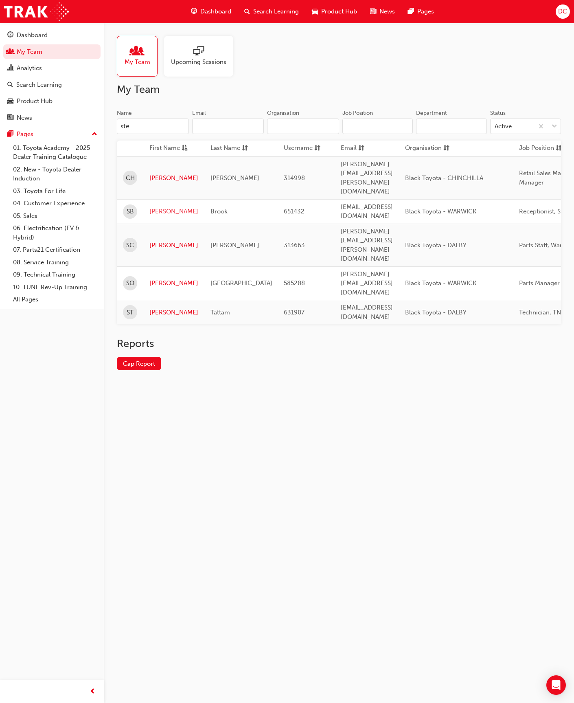
type input "ste"
click at [163, 207] on link "[PERSON_NAME]" at bounding box center [173, 211] width 49 height 9
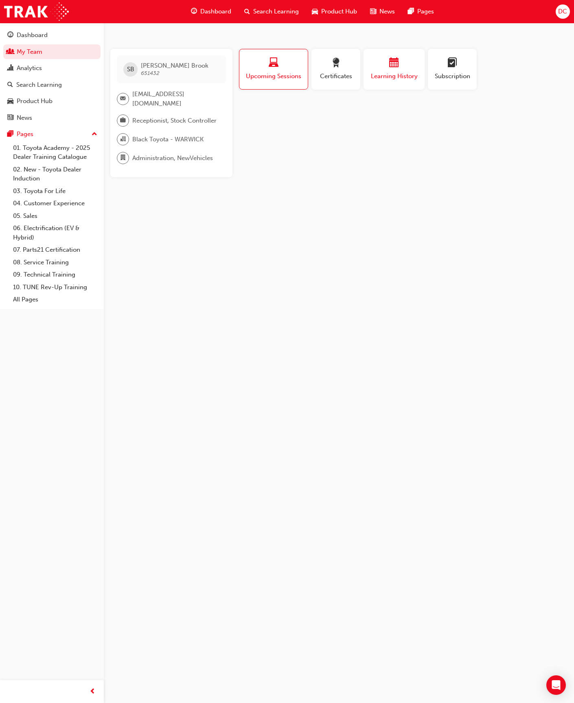
click at [388, 66] on div "button" at bounding box center [394, 64] width 49 height 13
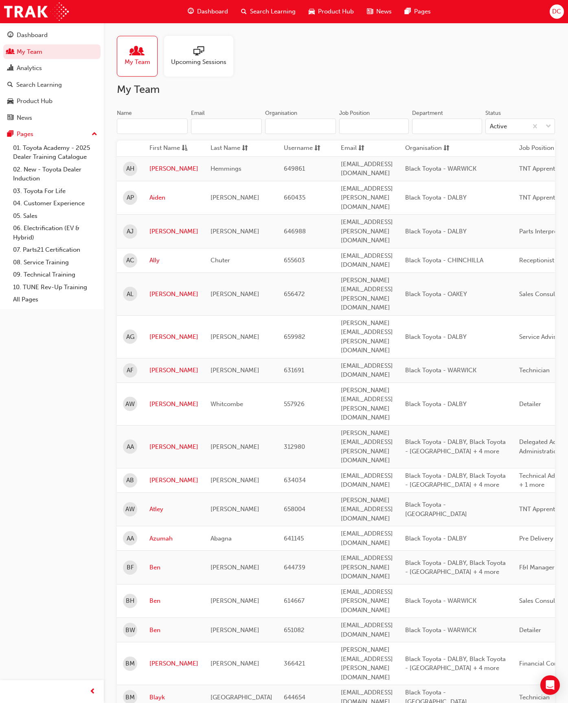
click at [132, 128] on input "Name" at bounding box center [152, 125] width 71 height 15
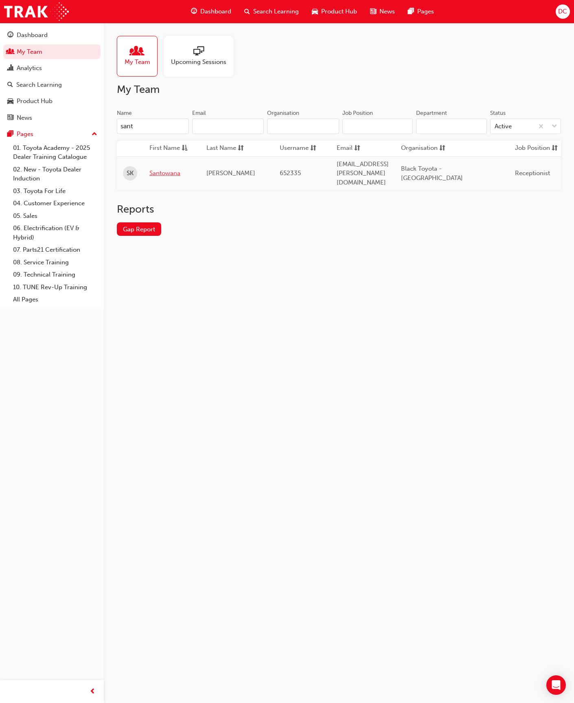
type input "sant"
click at [168, 169] on link "Santowana" at bounding box center [171, 173] width 45 height 9
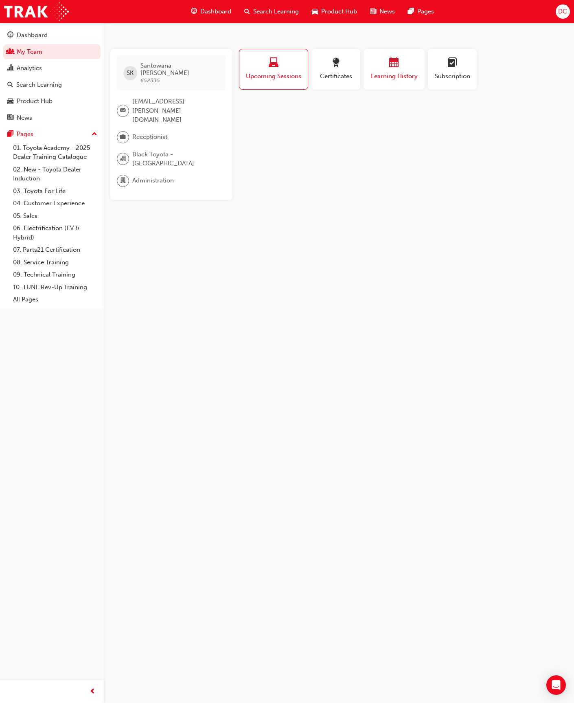
click at [401, 70] on div "Learning History" at bounding box center [394, 69] width 49 height 23
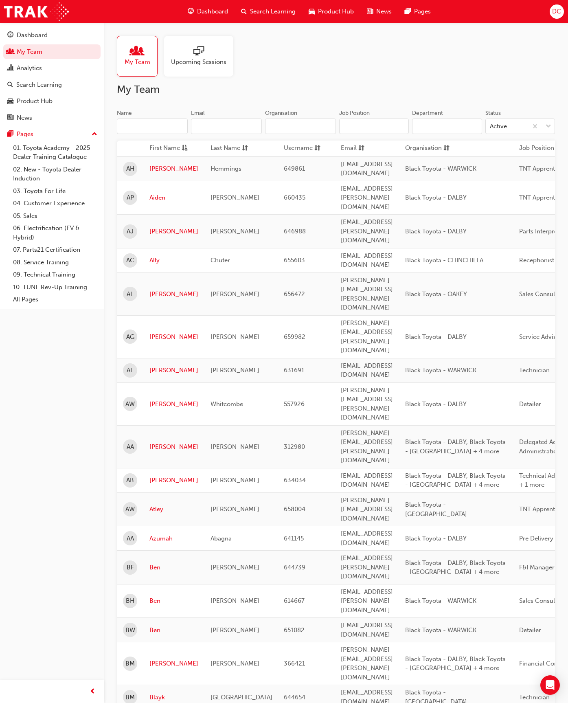
click at [136, 125] on input "Name" at bounding box center [152, 125] width 71 height 15
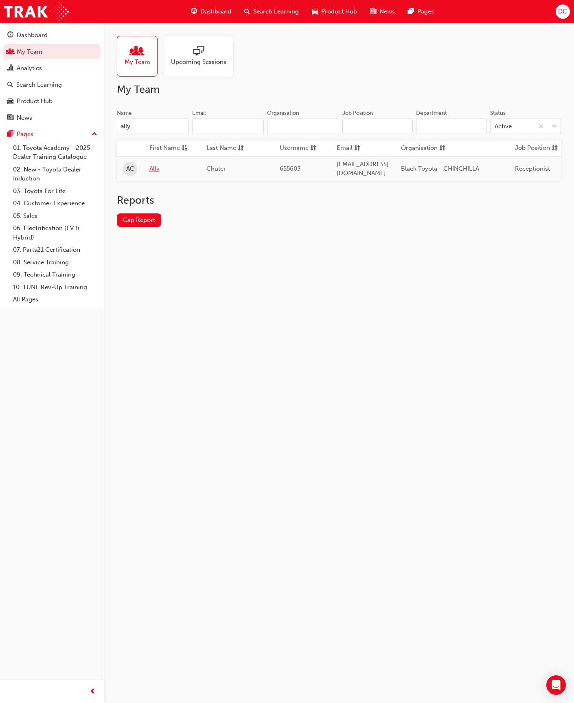
type input "ally"
click at [153, 166] on link "Ally" at bounding box center [171, 168] width 45 height 9
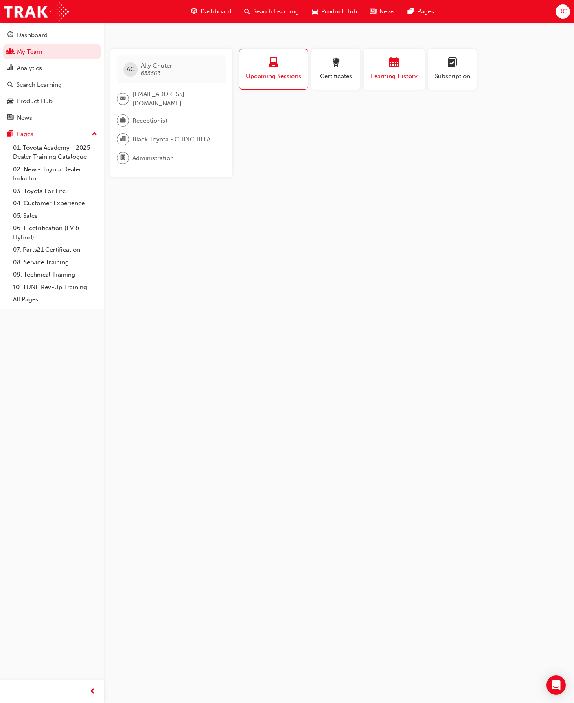
click at [388, 66] on div "button" at bounding box center [394, 64] width 49 height 13
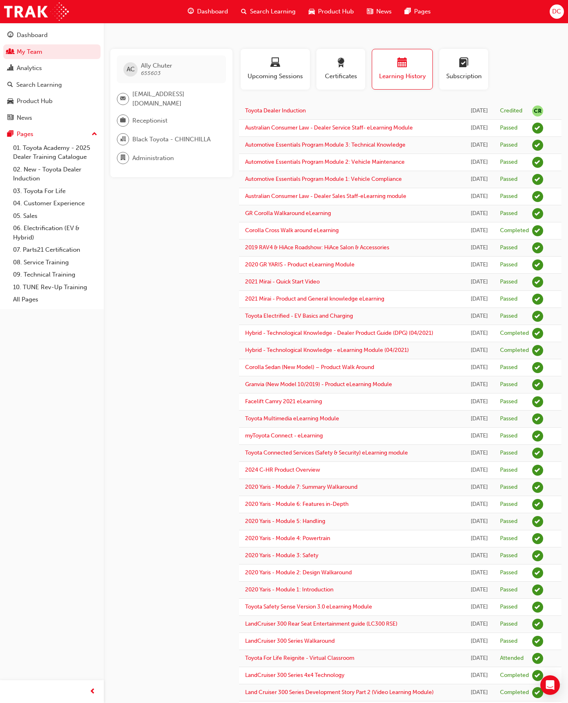
scroll to position [353, 0]
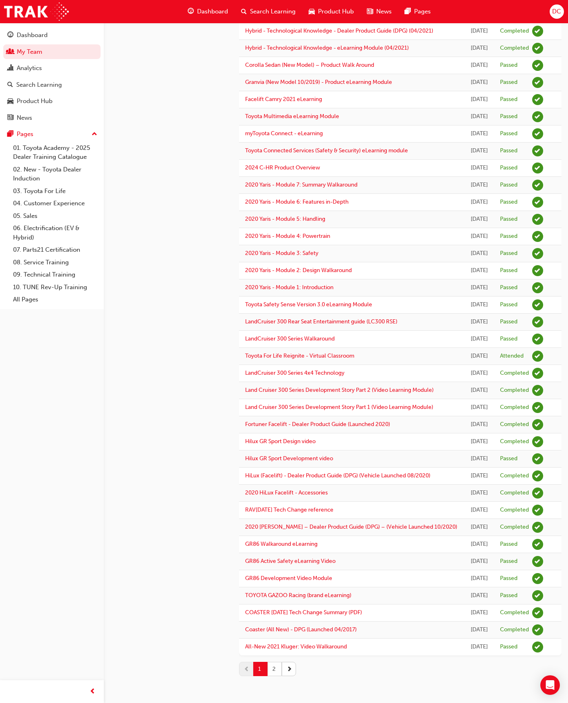
click at [274, 524] on button "2" at bounding box center [274, 669] width 14 height 14
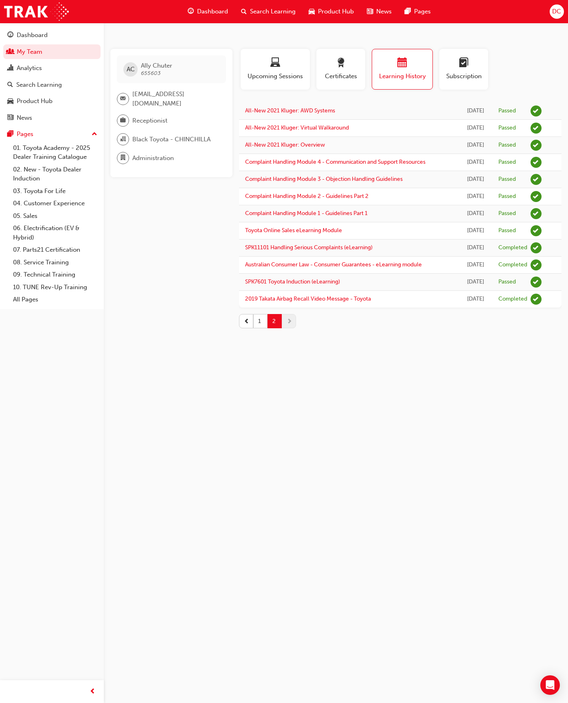
scroll to position [0, 0]
click at [259, 322] on button "1" at bounding box center [260, 321] width 14 height 14
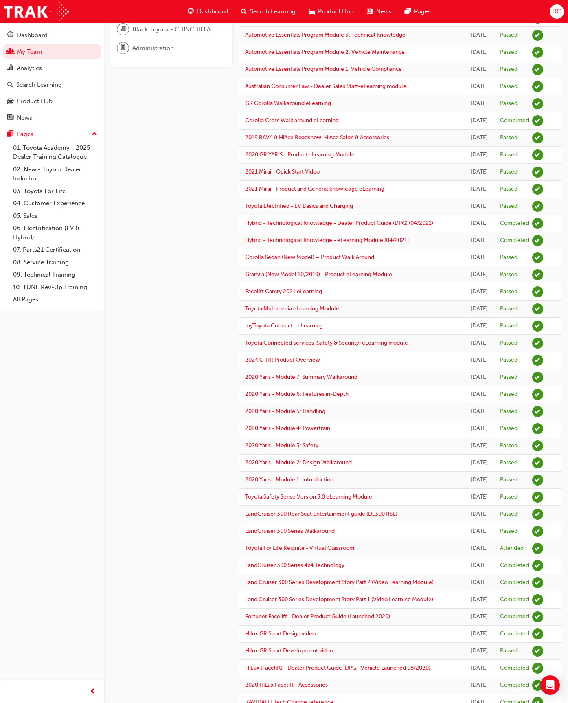
scroll to position [353, 0]
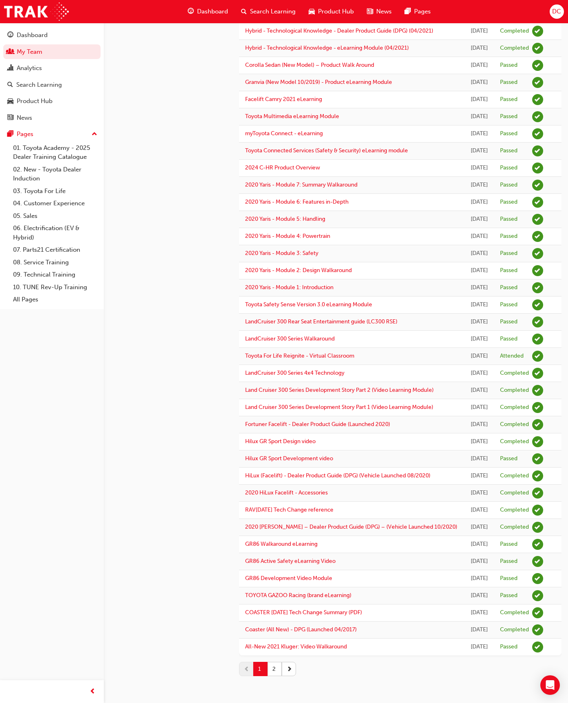
drag, startPoint x: 272, startPoint y: 664, endPoint x: 274, endPoint y: 644, distance: 20.1
click at [273, 524] on button "2" at bounding box center [274, 669] width 14 height 14
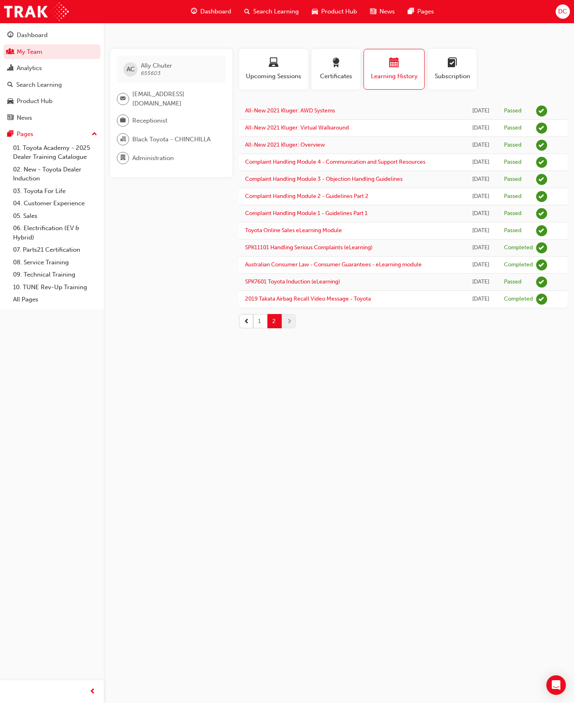
click at [261, 317] on button "1" at bounding box center [260, 321] width 14 height 14
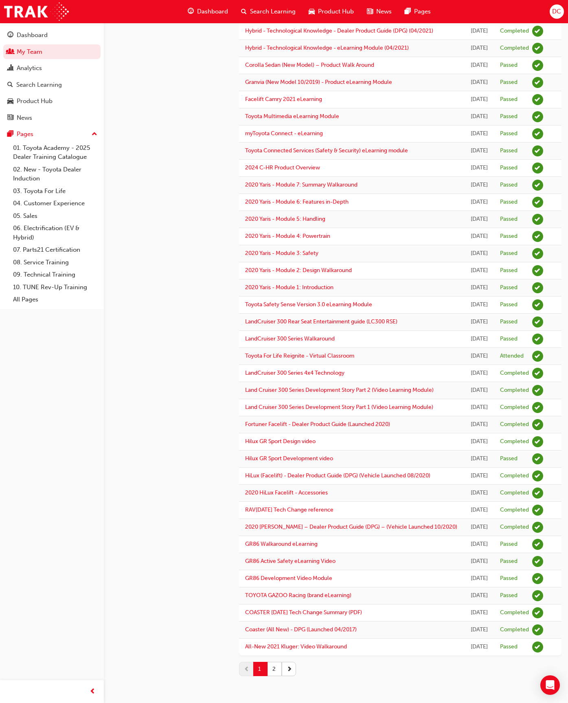
scroll to position [353, 0]
drag, startPoint x: 272, startPoint y: 668, endPoint x: 273, endPoint y: 648, distance: 19.6
click at [273, 524] on button "2" at bounding box center [274, 669] width 14 height 14
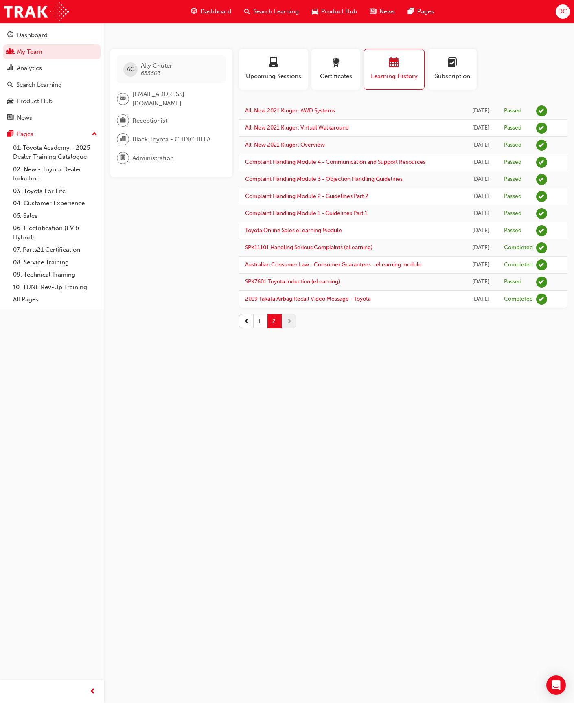
click at [261, 321] on button "1" at bounding box center [260, 321] width 14 height 14
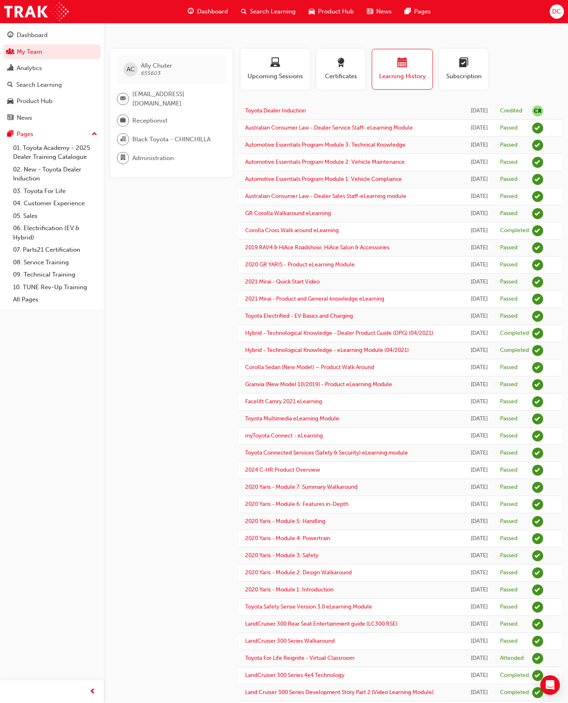
scroll to position [353, 0]
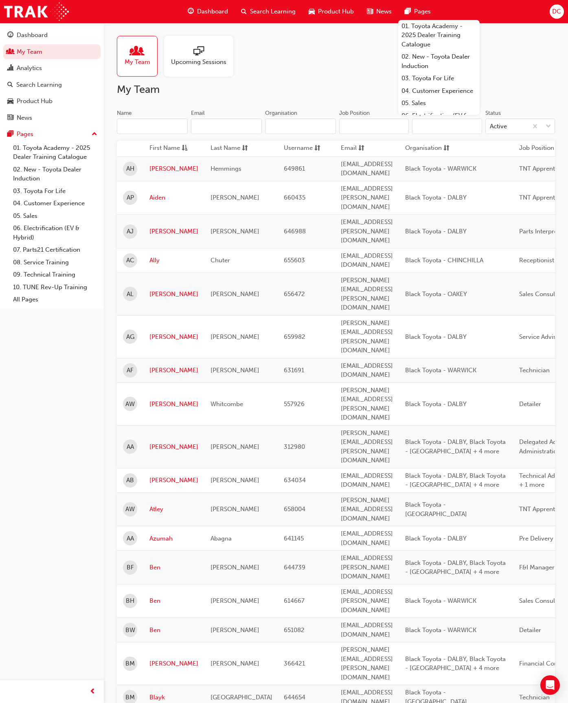
click at [139, 123] on input "Name" at bounding box center [152, 125] width 71 height 15
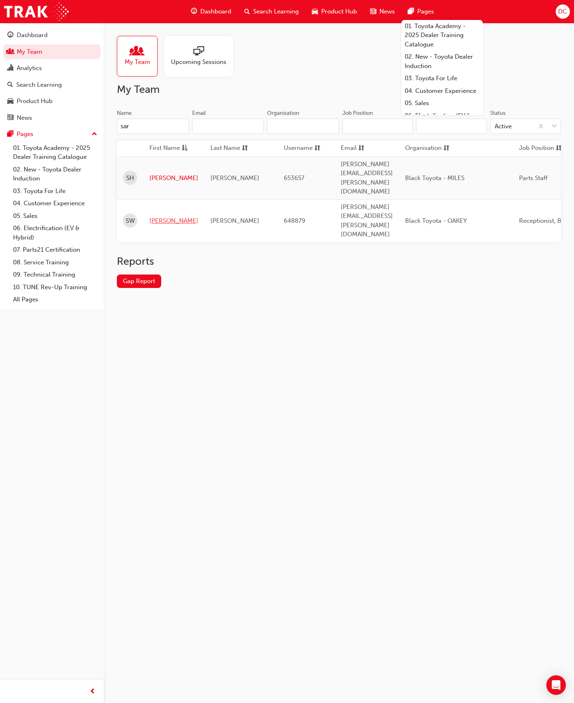
type input "sar"
click at [155, 216] on link "[PERSON_NAME]" at bounding box center [173, 220] width 49 height 9
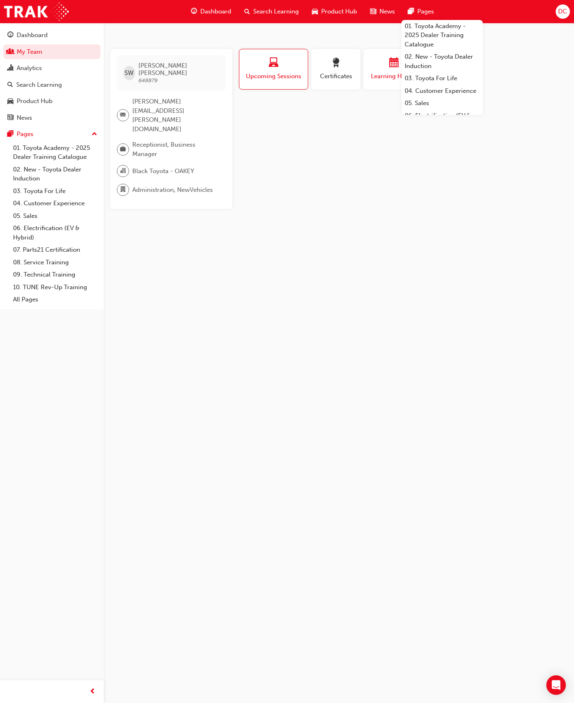
click at [389, 73] on span "Learning History" at bounding box center [394, 76] width 49 height 9
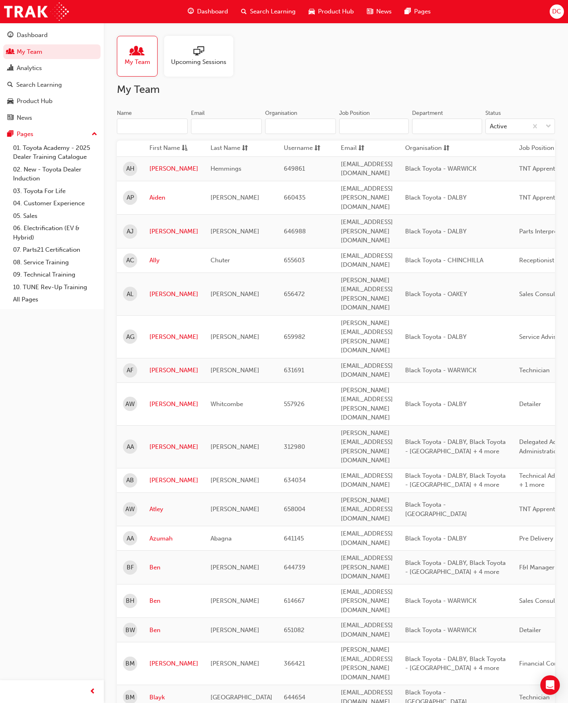
click at [131, 126] on input "Name" at bounding box center [152, 125] width 71 height 15
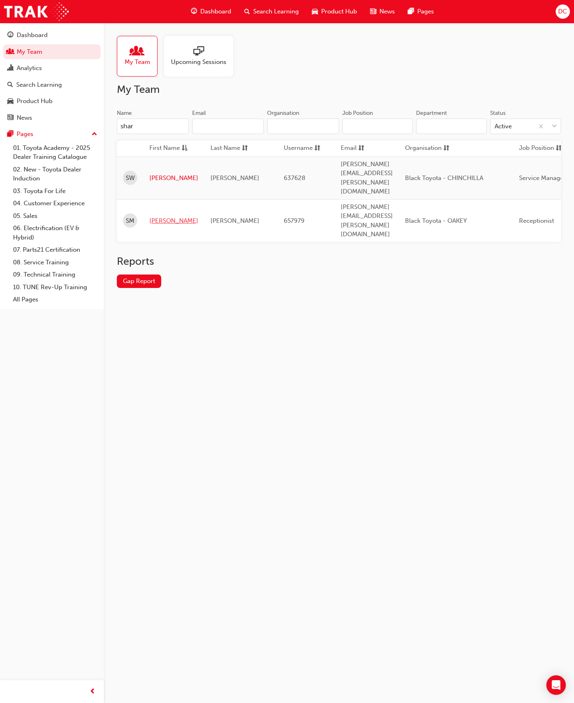
type input "shar"
click at [155, 216] on link "[PERSON_NAME]" at bounding box center [173, 220] width 49 height 9
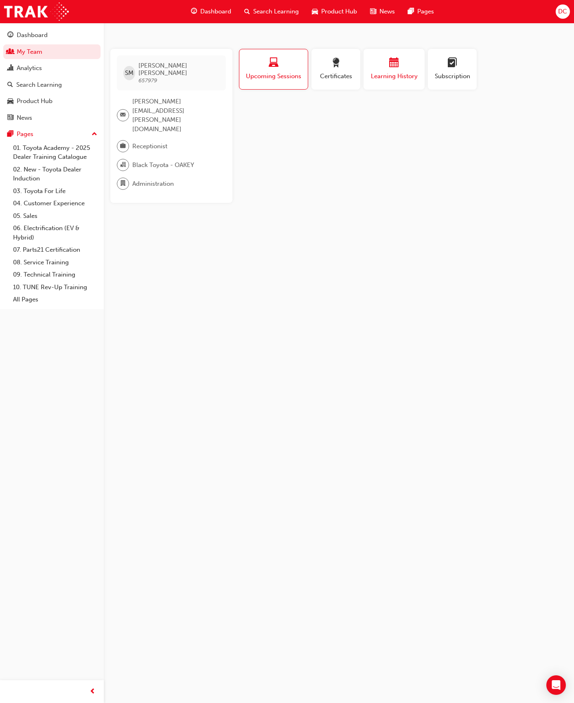
click at [387, 61] on div "button" at bounding box center [394, 64] width 49 height 13
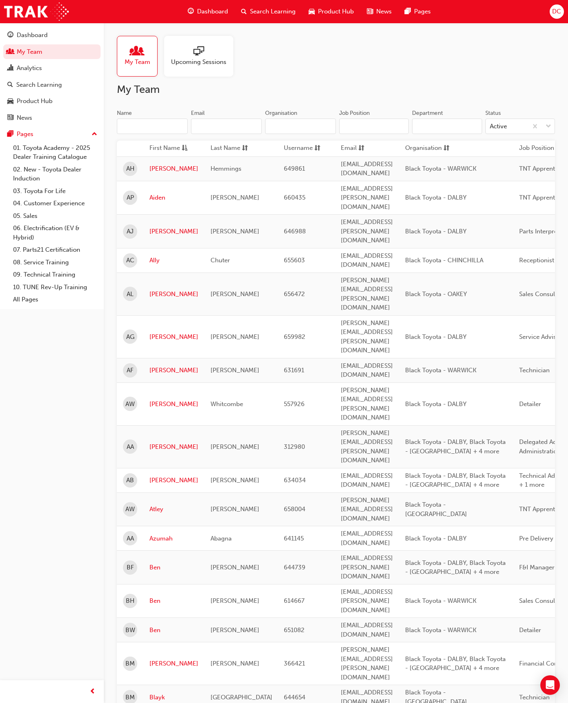
click at [129, 126] on input "Name" at bounding box center [152, 125] width 71 height 15
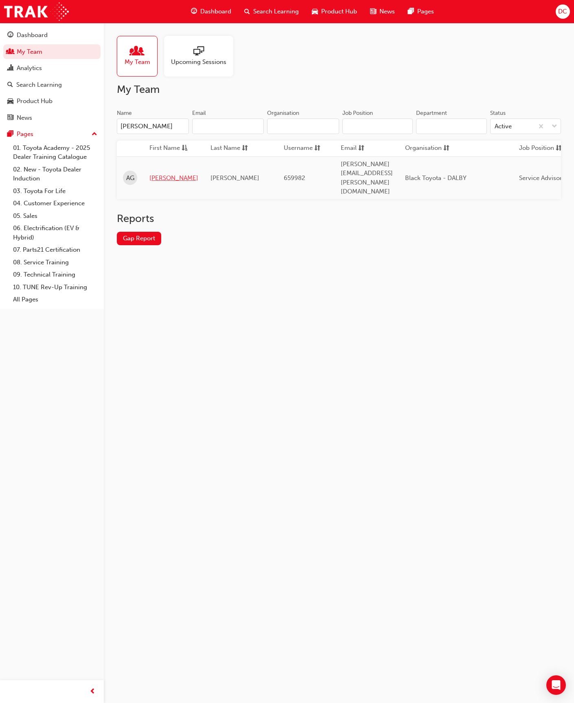
type input "[PERSON_NAME]"
click at [152, 173] on link "[PERSON_NAME]" at bounding box center [173, 177] width 49 height 9
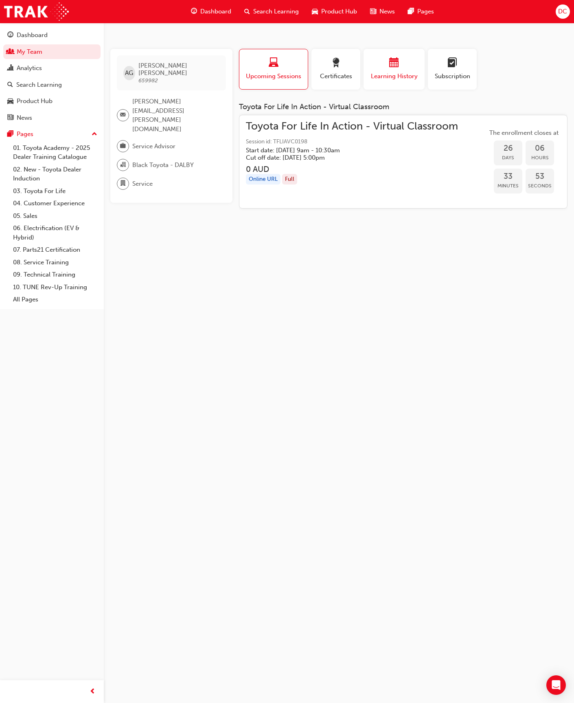
drag, startPoint x: 401, startPoint y: 74, endPoint x: 400, endPoint y: 64, distance: 10.6
click at [401, 74] on span "Learning History" at bounding box center [394, 76] width 49 height 9
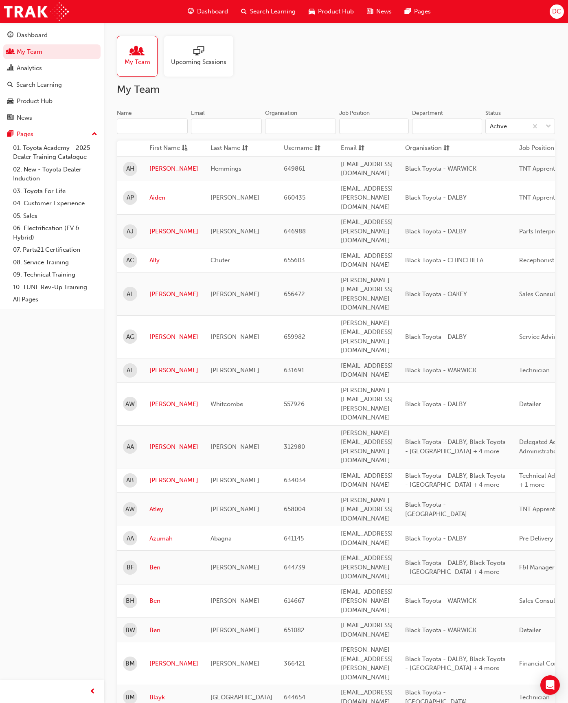
scroll to position [0, 287]
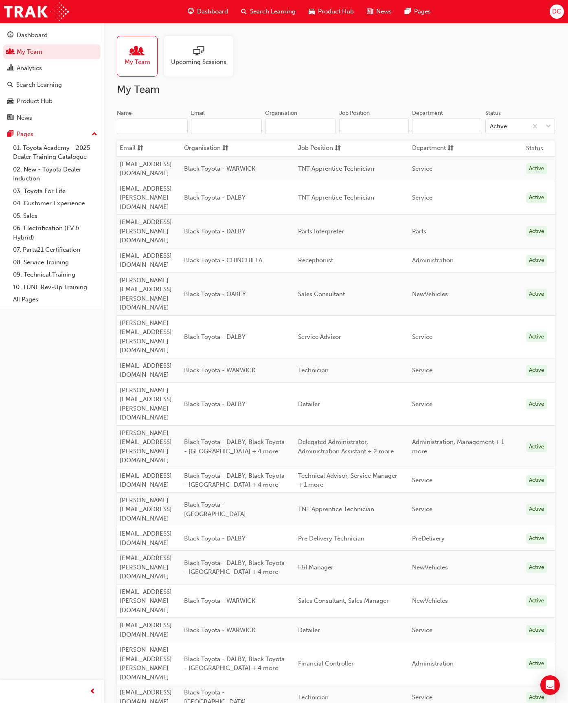
click at [138, 127] on input "Name" at bounding box center [152, 125] width 71 height 15
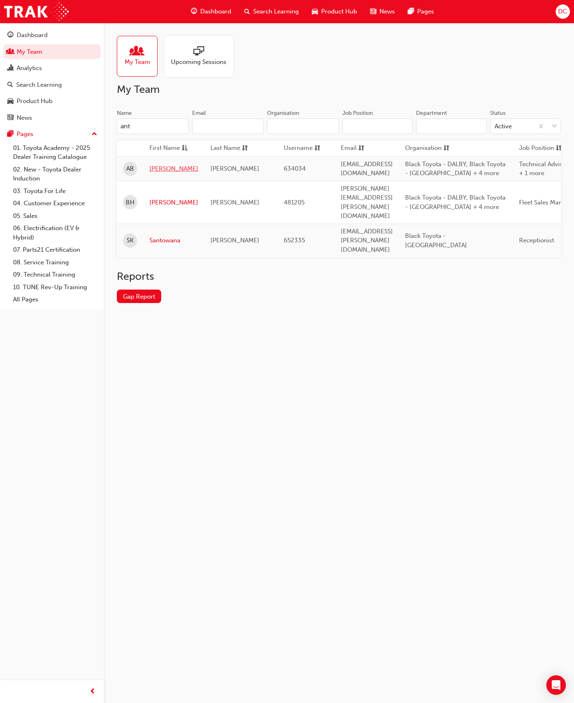
type input "ant"
click at [157, 168] on link "[PERSON_NAME]" at bounding box center [173, 168] width 49 height 9
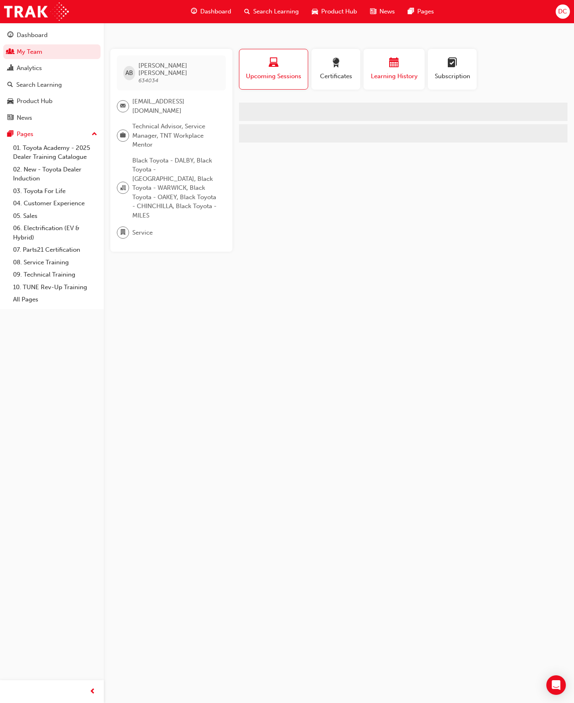
click at [384, 78] on span "Learning History" at bounding box center [394, 76] width 49 height 9
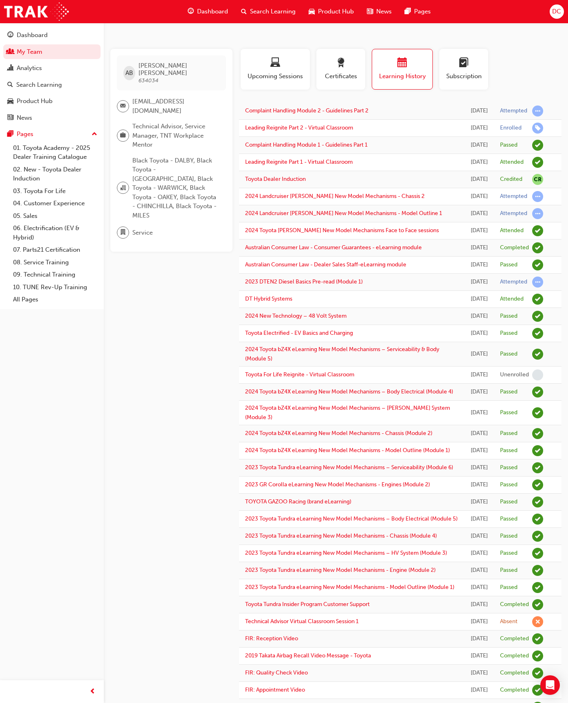
scroll to position [610, 0]
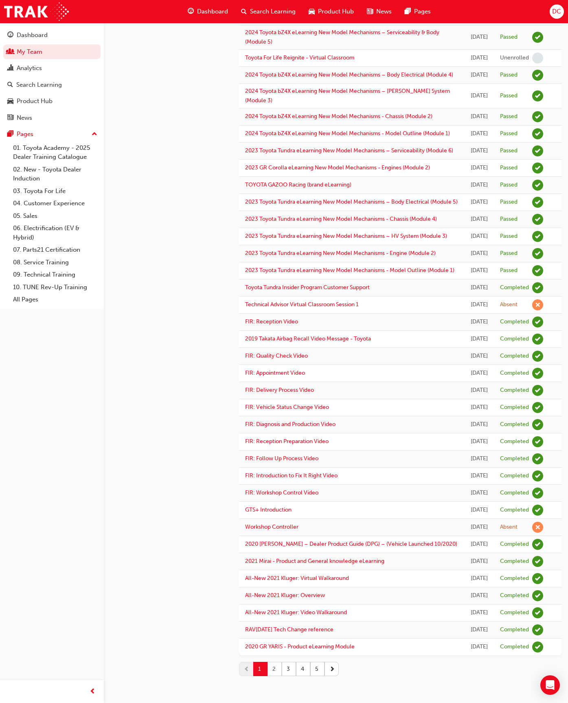
click at [276, 524] on button "2" at bounding box center [274, 669] width 14 height 14
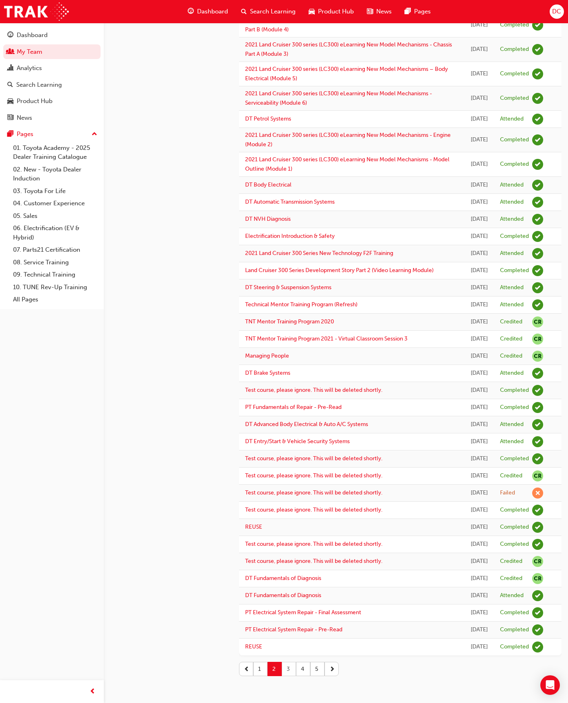
click at [291, 524] on button "3" at bounding box center [289, 669] width 14 height 14
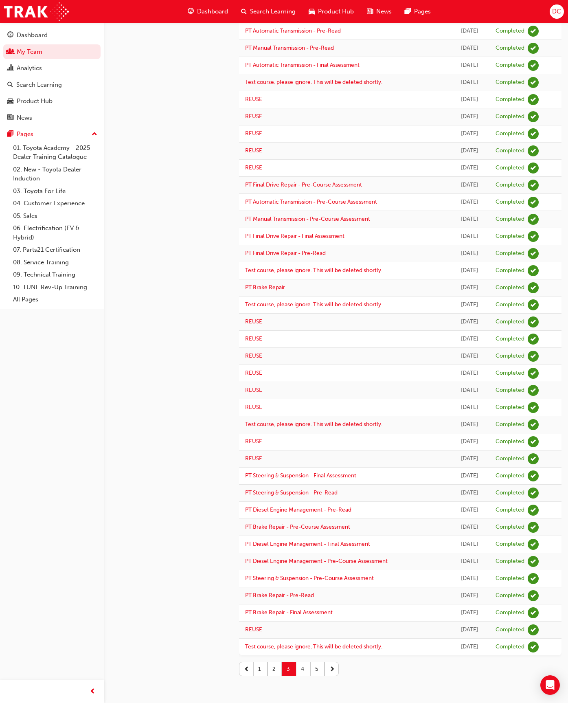
click at [302, 524] on button "4" at bounding box center [303, 669] width 14 height 14
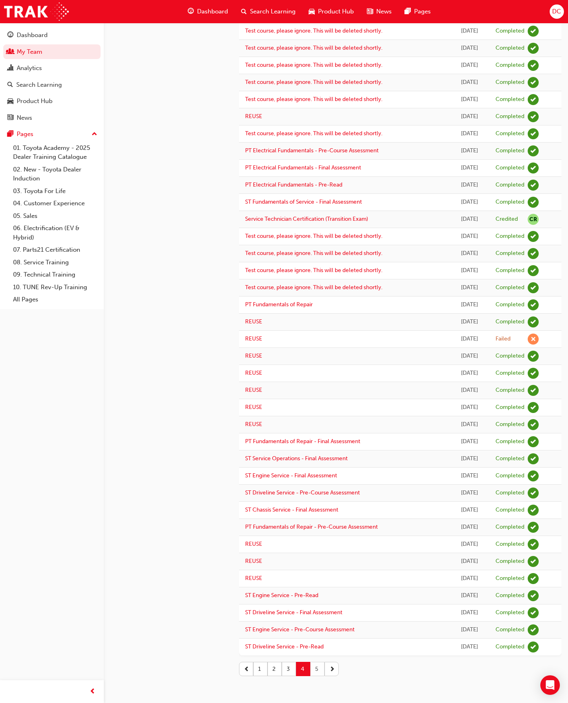
click at [317, 524] on button "5" at bounding box center [317, 669] width 14 height 14
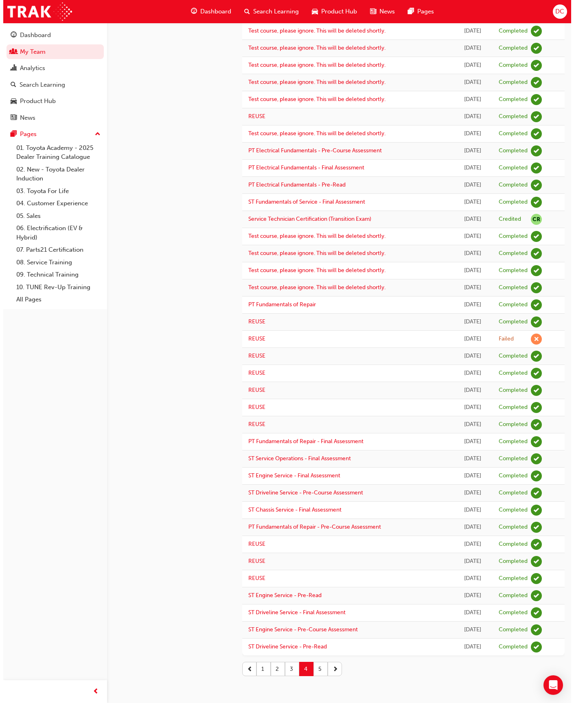
scroll to position [0, 0]
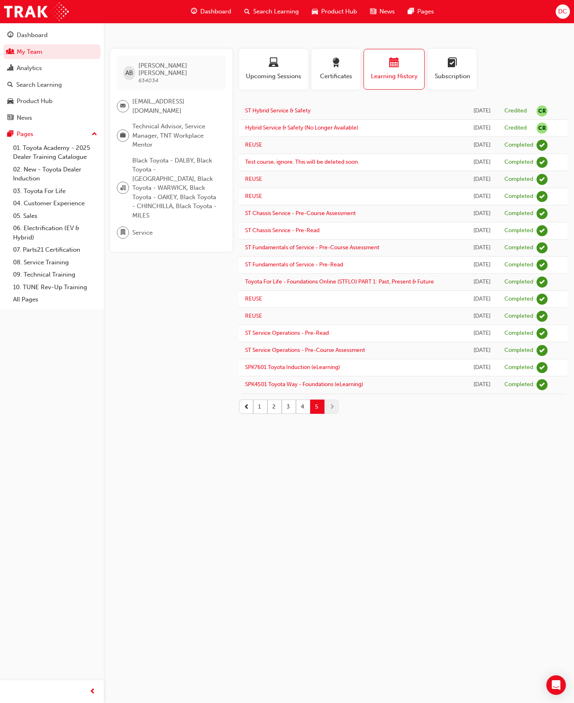
click at [330, 524] on div "AB [PERSON_NAME] 634034 [EMAIL_ADDRESS][DOMAIN_NAME] Technical Advisor, Service…" at bounding box center [287, 351] width 574 height 703
